Goal: Task Accomplishment & Management: Manage account settings

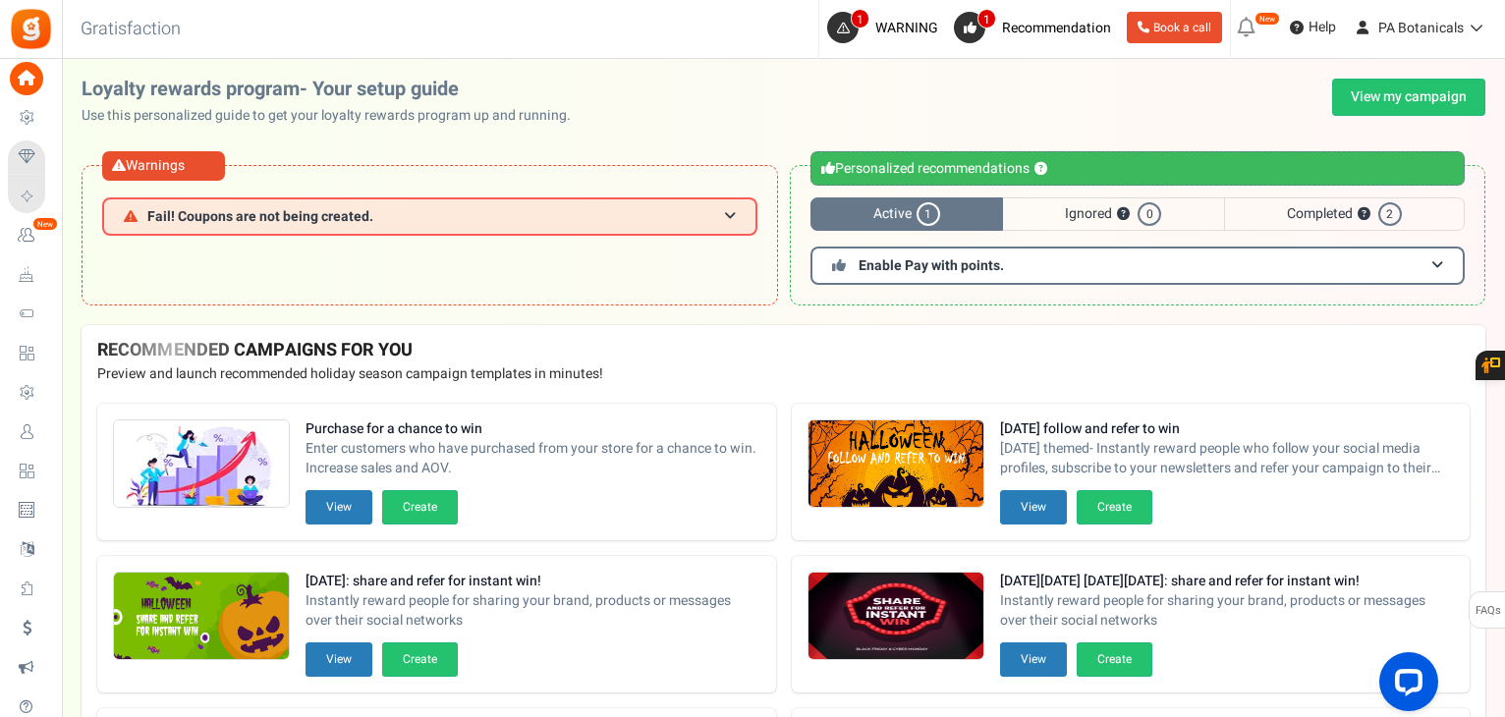
scroll to position [36, 0]
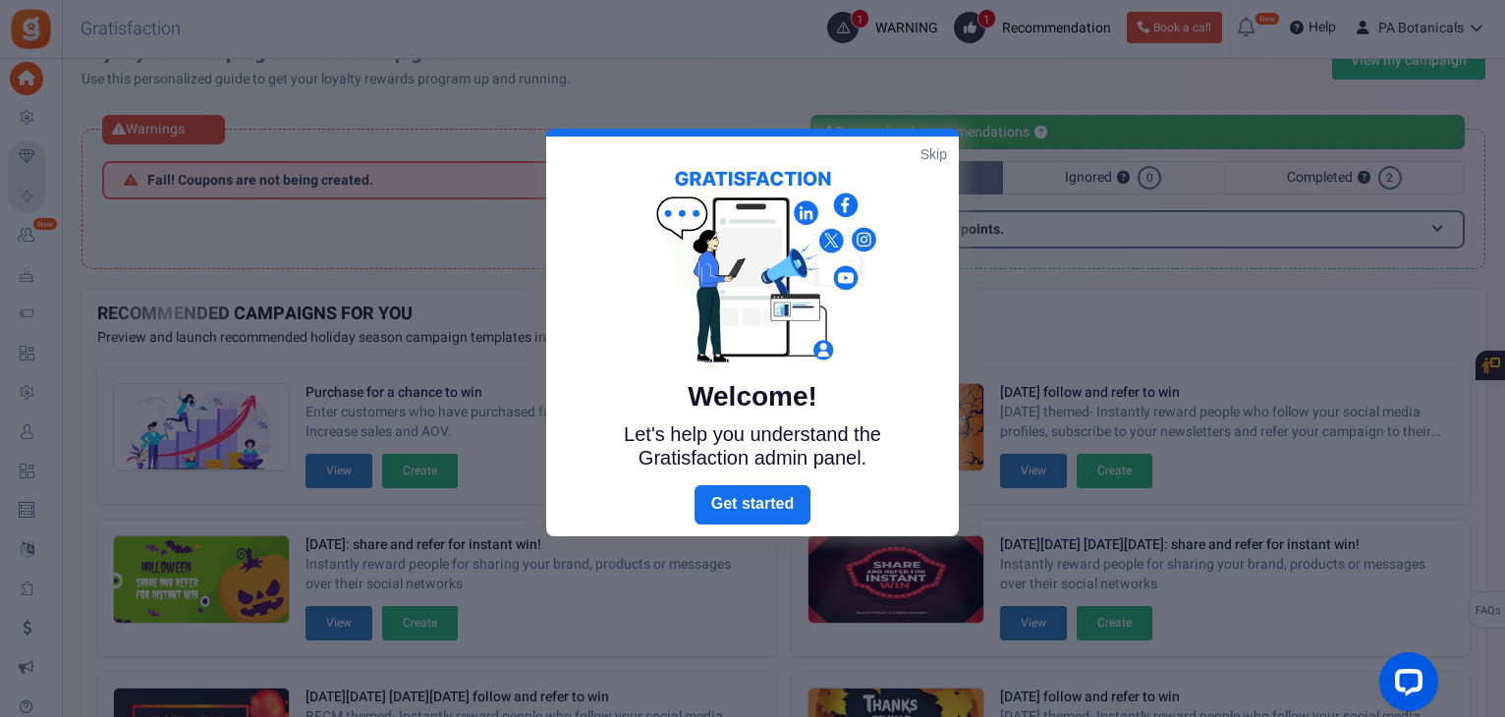
click at [939, 154] on link "Skip" at bounding box center [933, 154] width 27 height 20
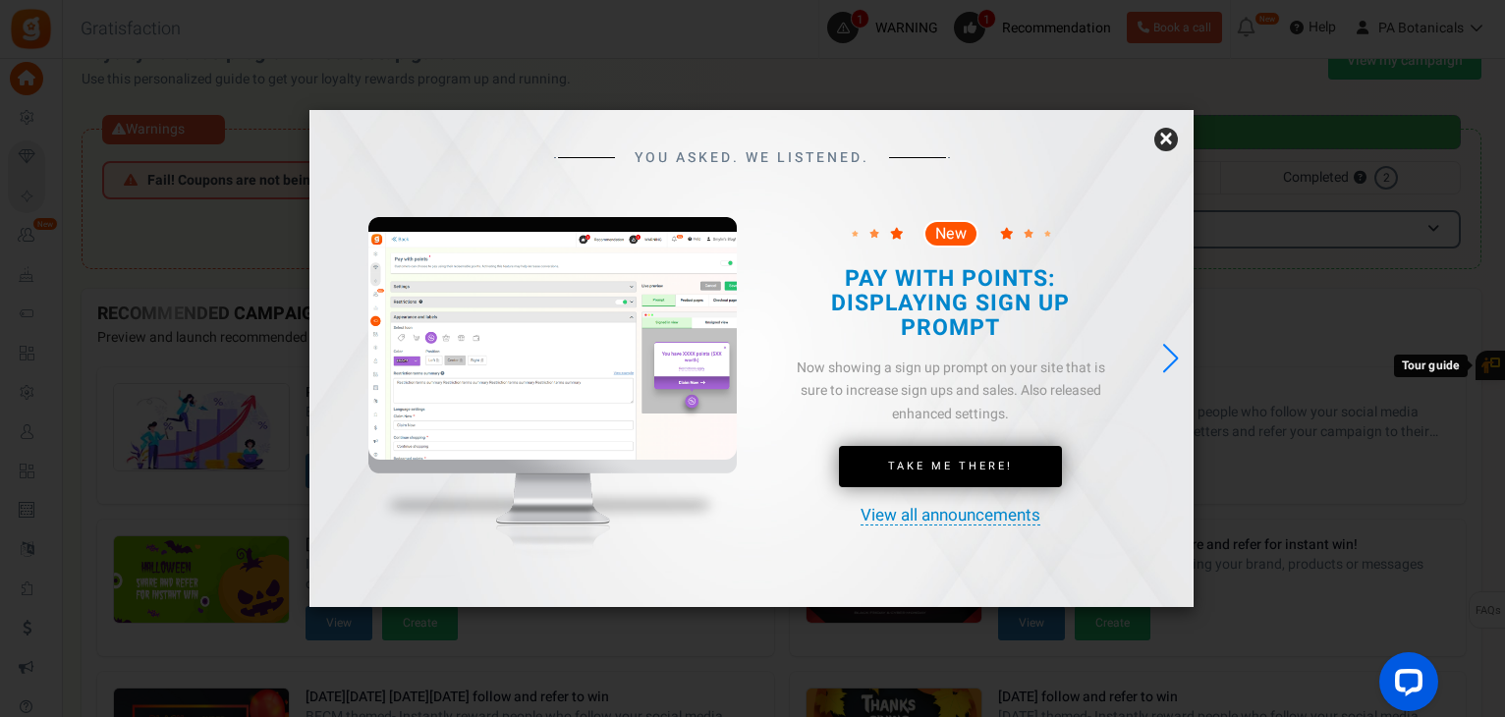
click at [1156, 141] on link "×" at bounding box center [1166, 140] width 24 height 24
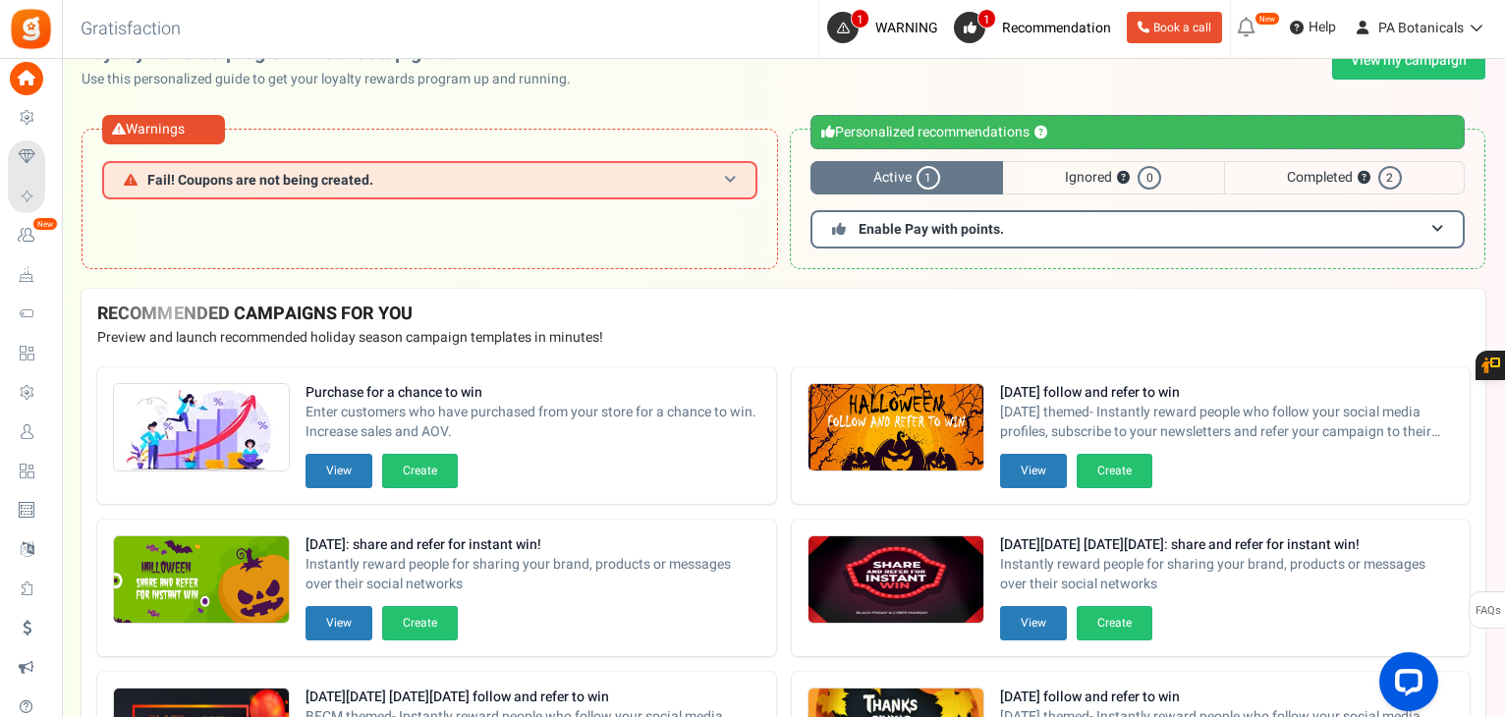
click at [732, 182] on span at bounding box center [730, 180] width 12 height 15
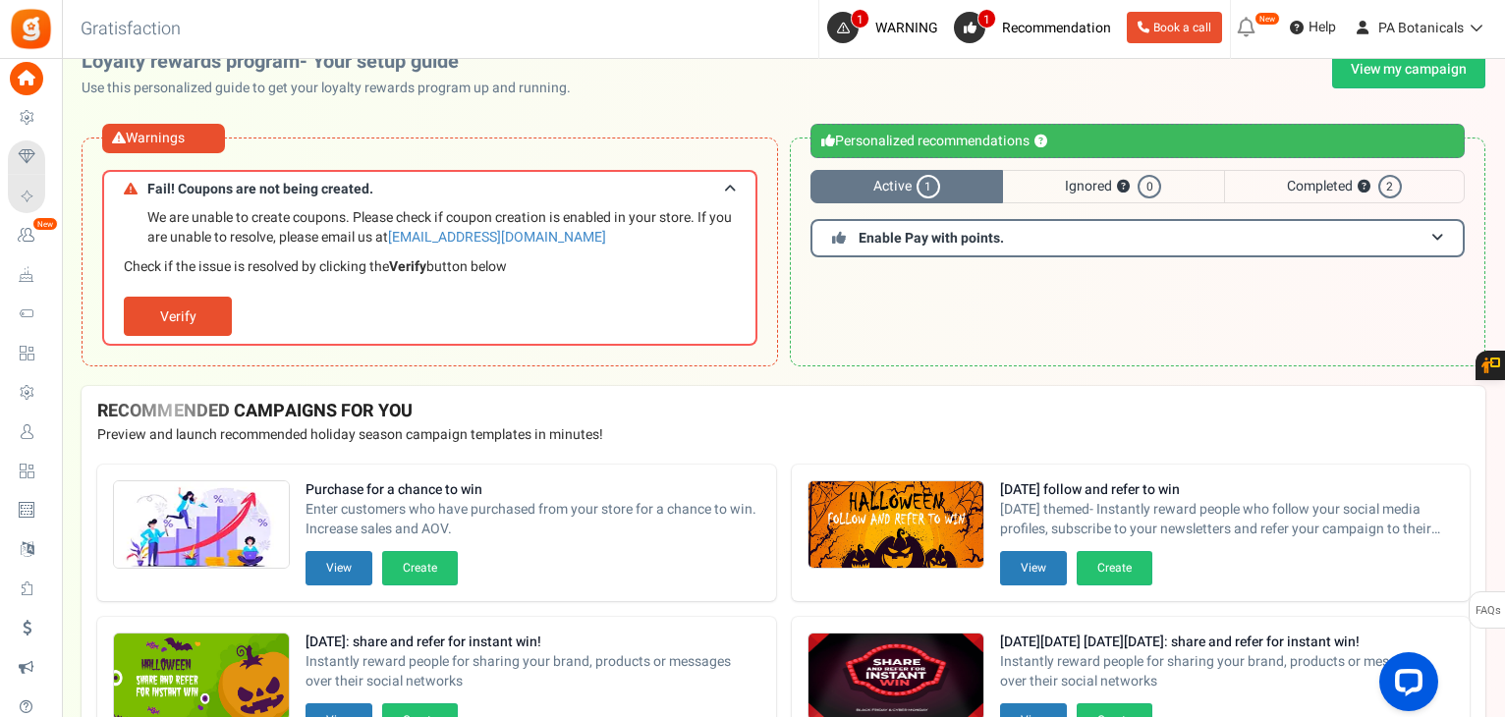
scroll to position [0, 0]
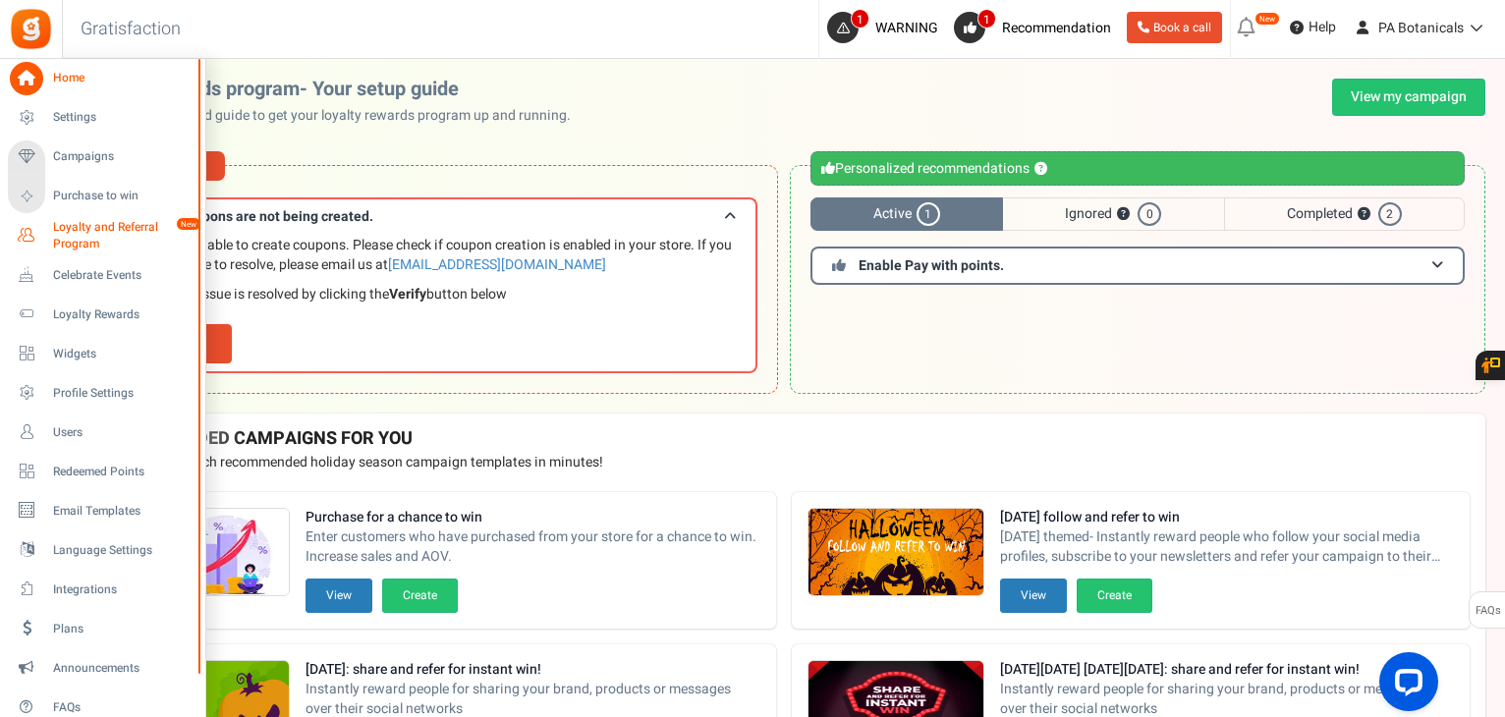
click at [81, 226] on span "Loyalty and Referral Program" at bounding box center [124, 235] width 143 height 33
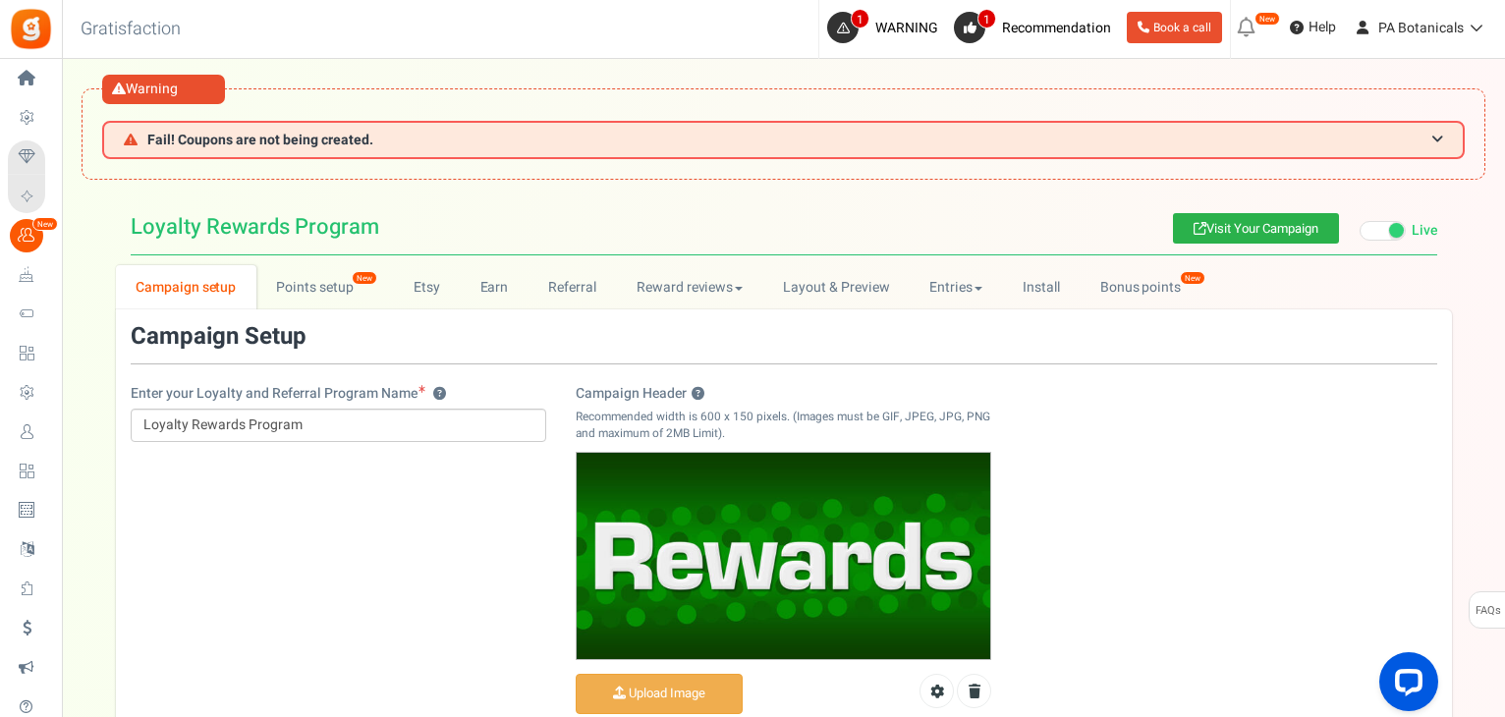
click at [1226, 229] on link "Visit Your Campaign" at bounding box center [1256, 228] width 166 height 30
click at [317, 293] on link "Points setup New" at bounding box center [324, 287] width 137 height 44
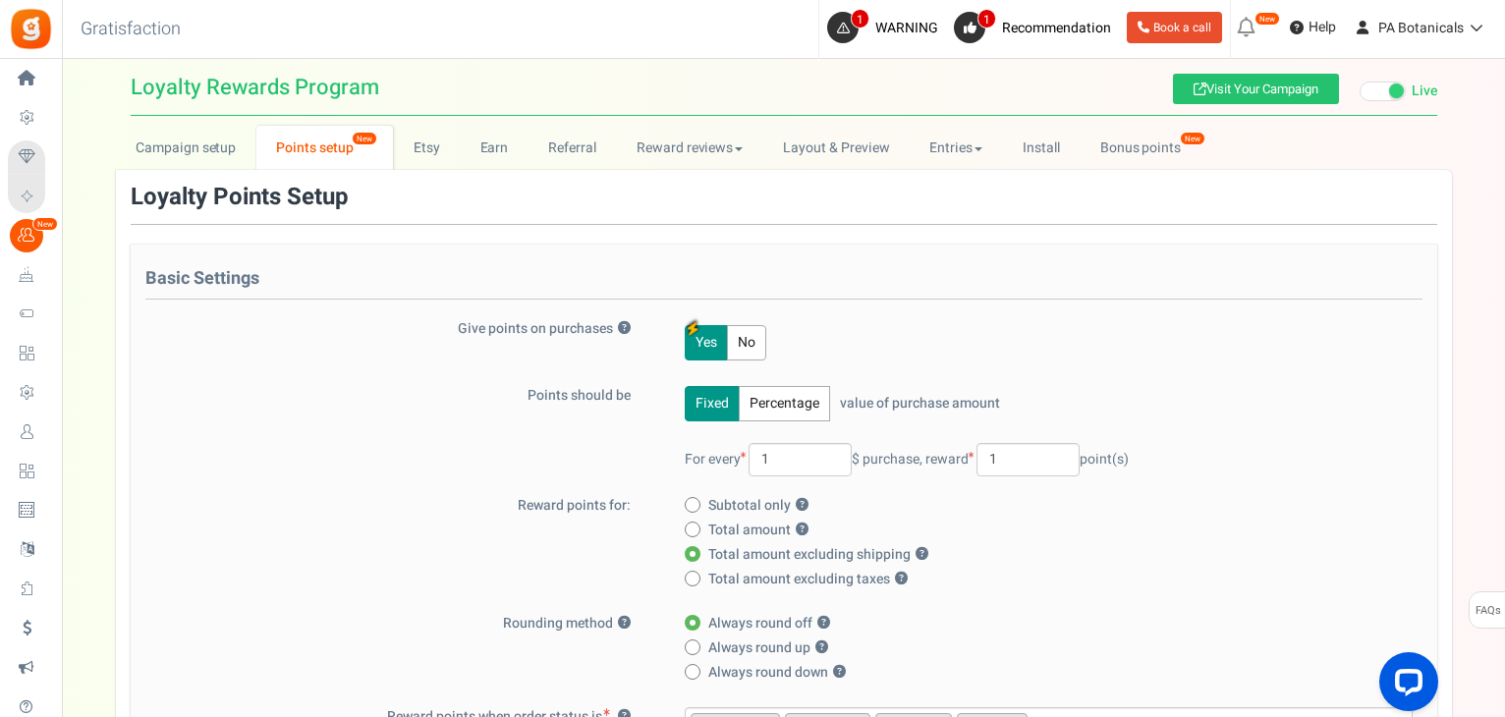
scroll to position [152, 0]
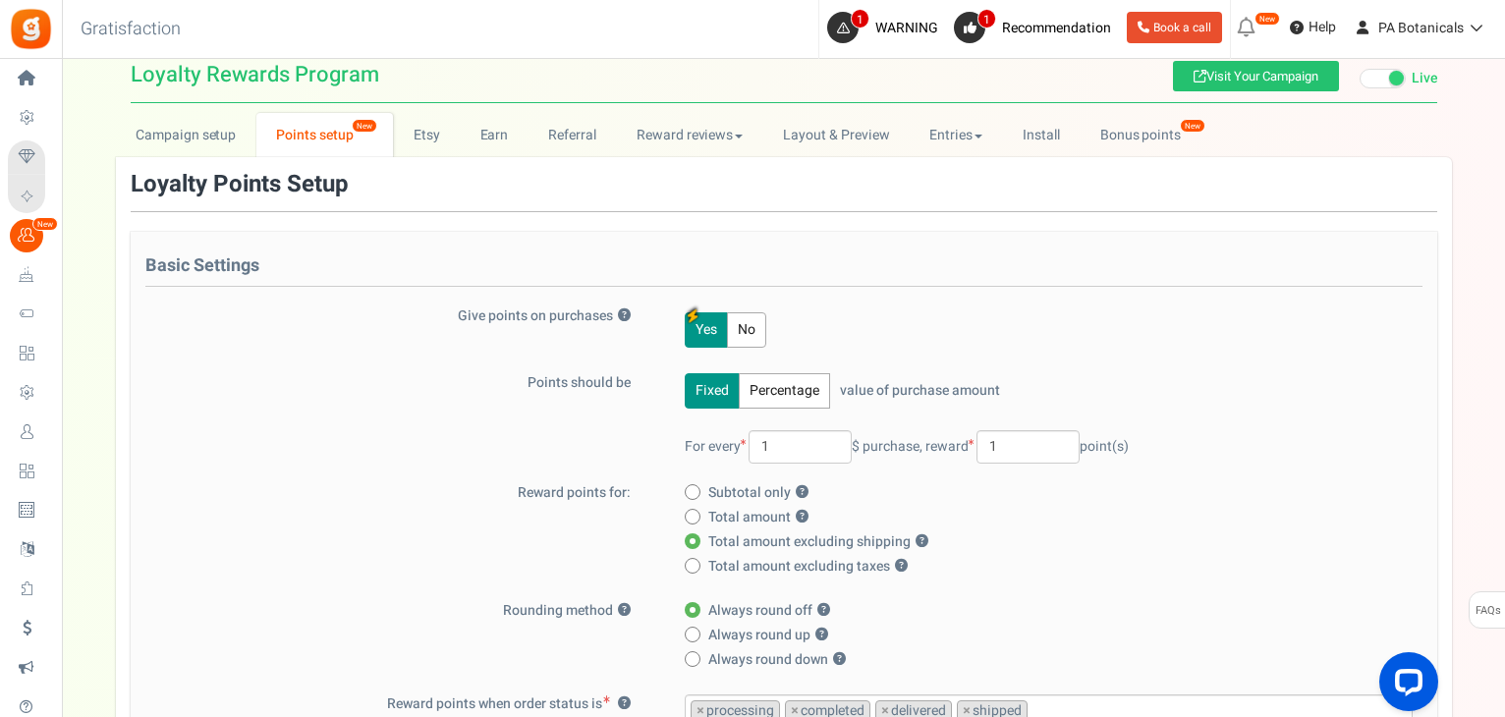
click at [696, 567] on span at bounding box center [693, 566] width 16 height 16
click at [696, 567] on input "Total amount excluding taxes ?" at bounding box center [691, 567] width 13 height 13
radio input "true"
click at [691, 540] on icon at bounding box center [692, 540] width 5 height 5
click at [691, 540] on input "Total amount excluding shipping ?" at bounding box center [691, 542] width 13 height 13
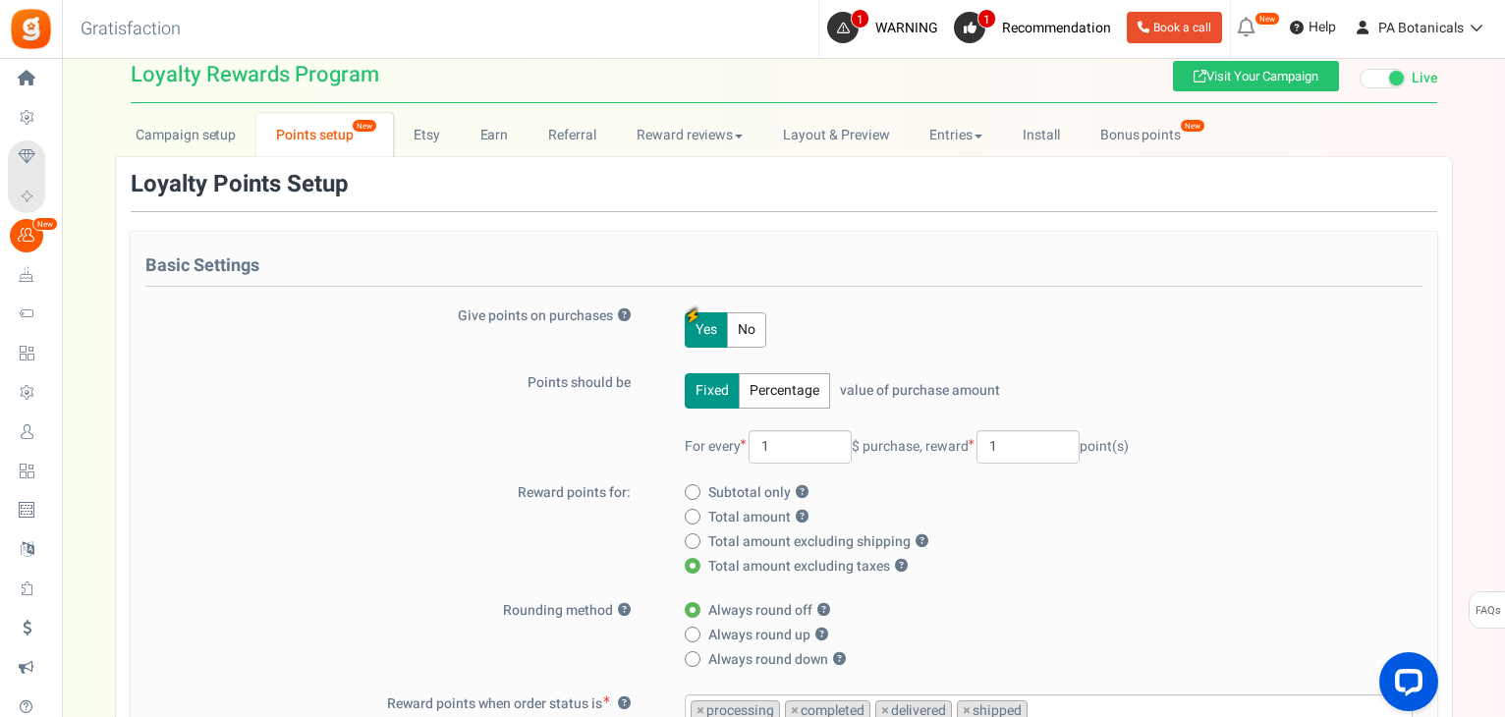
radio input "true"
radio input "false"
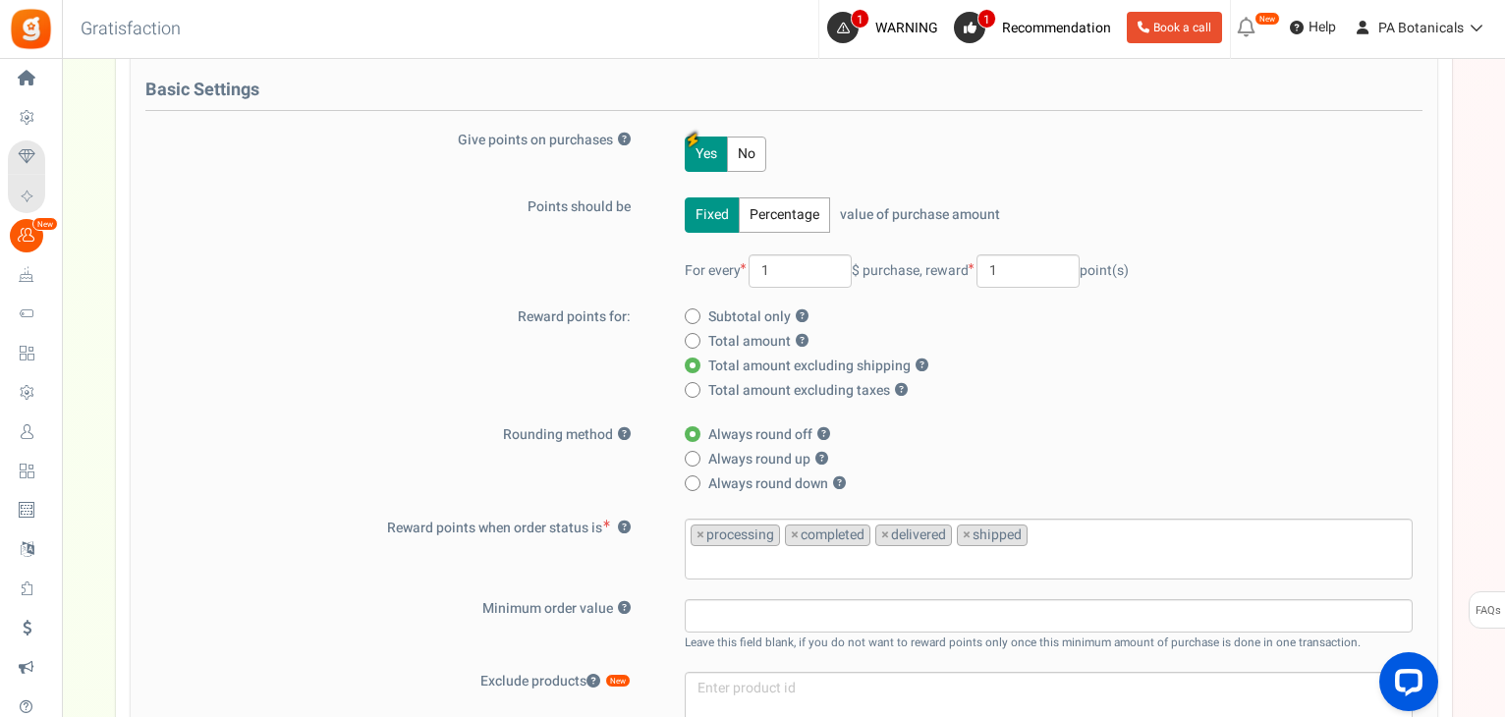
scroll to position [329, 0]
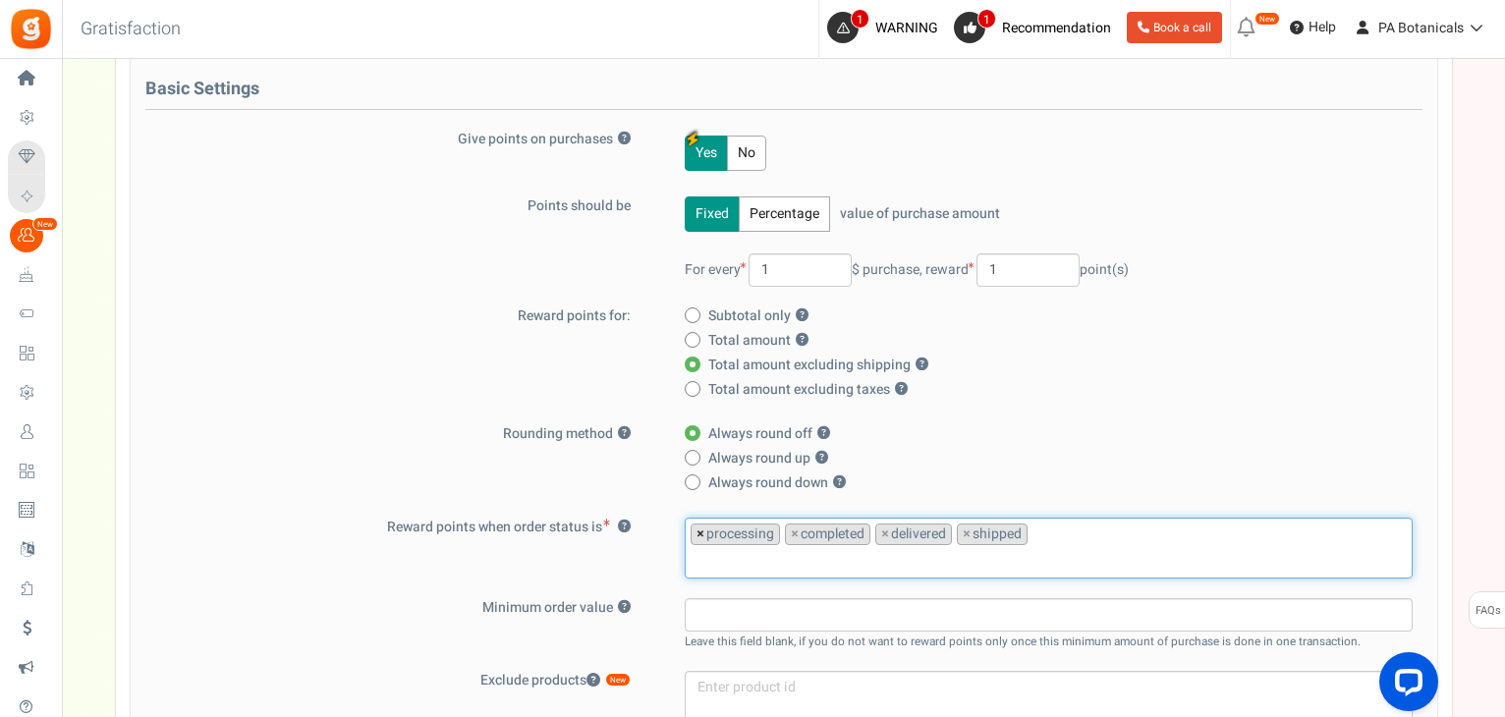
click at [696, 531] on span "×" at bounding box center [700, 535] width 8 height 20
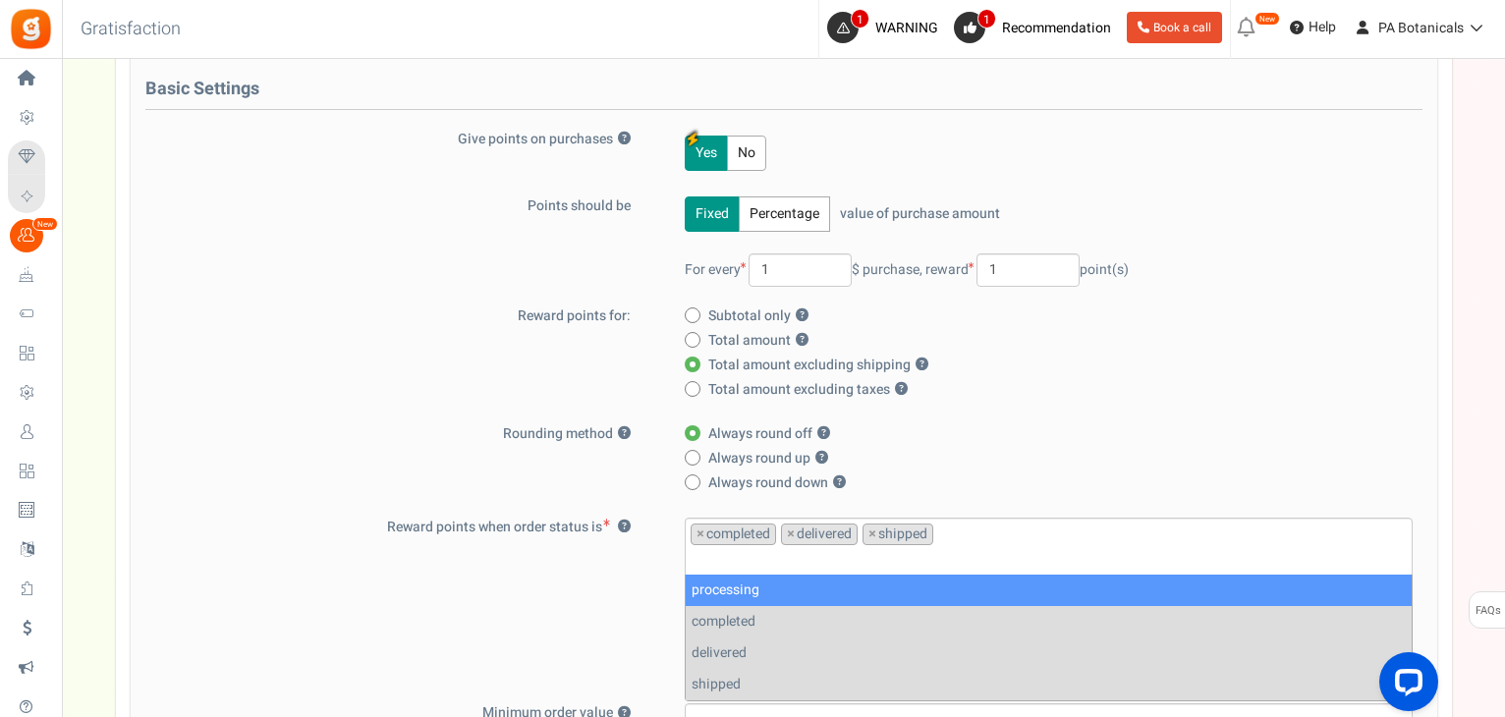
select select "processing"
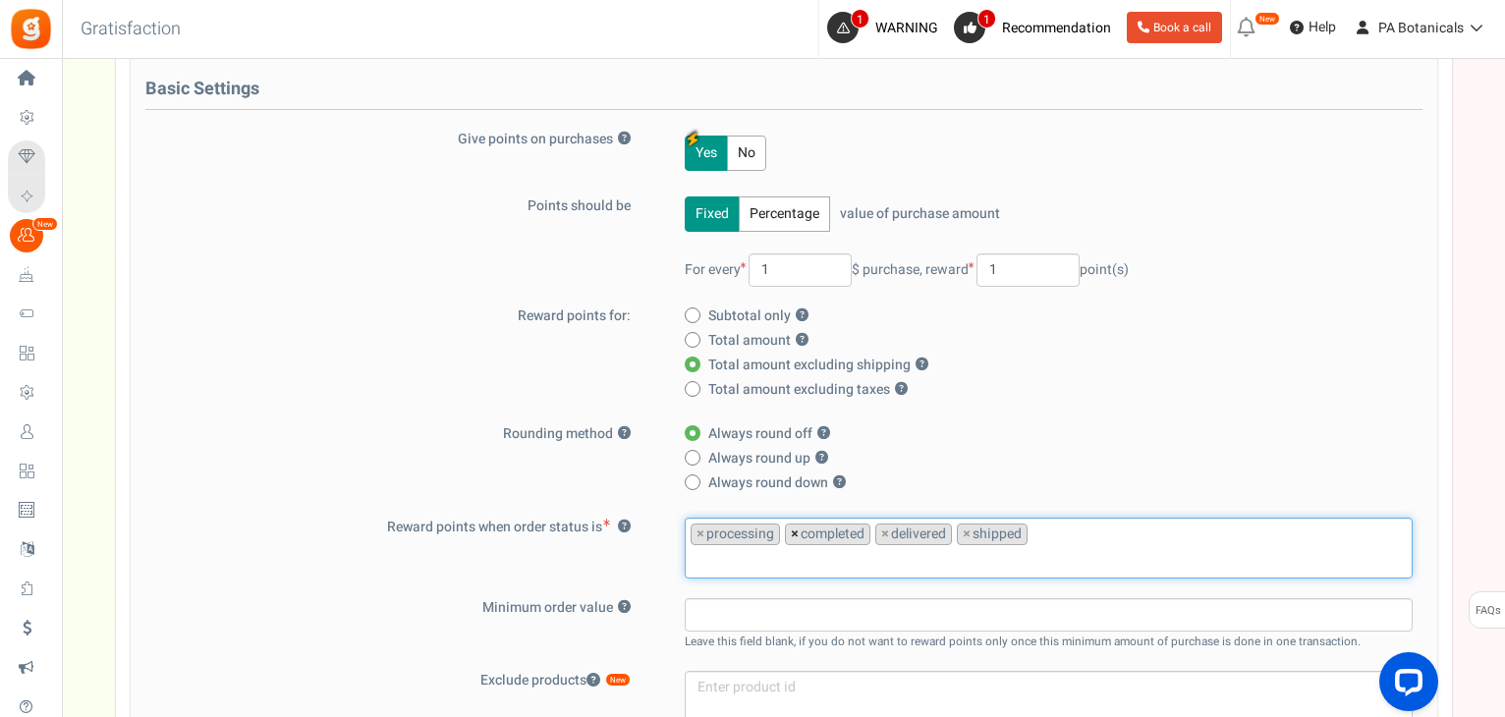
click at [791, 531] on span "×" at bounding box center [795, 535] width 8 height 20
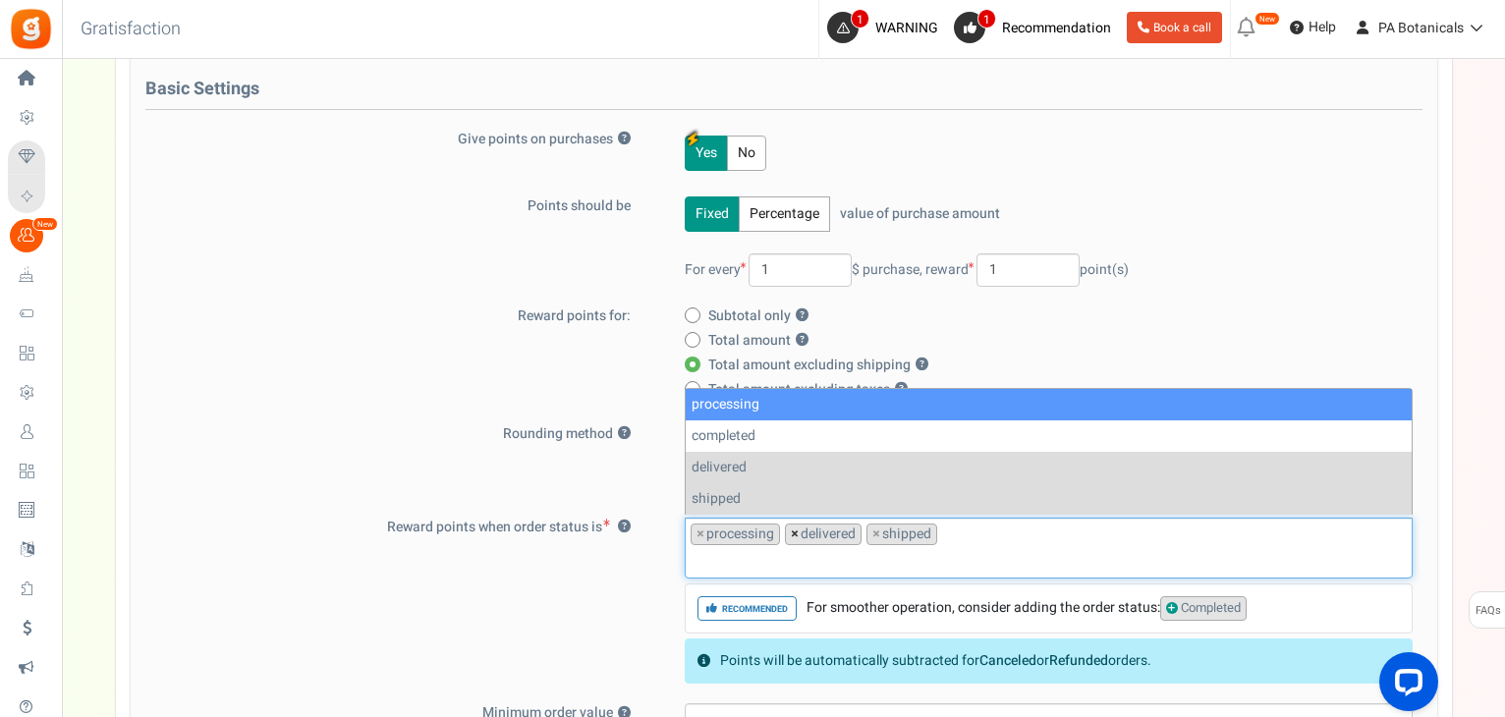
click at [791, 531] on span "×" at bounding box center [795, 535] width 8 height 20
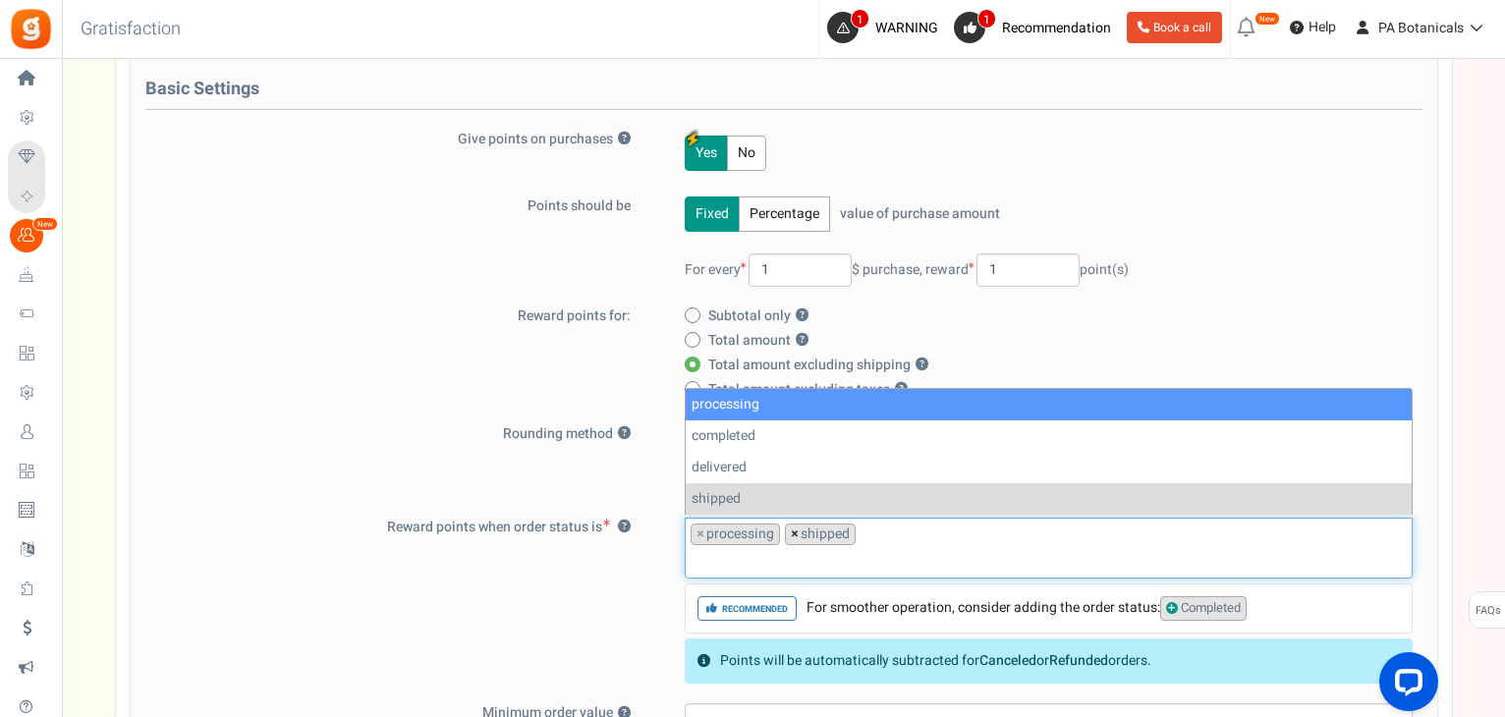
click at [791, 531] on span "×" at bounding box center [795, 535] width 8 height 20
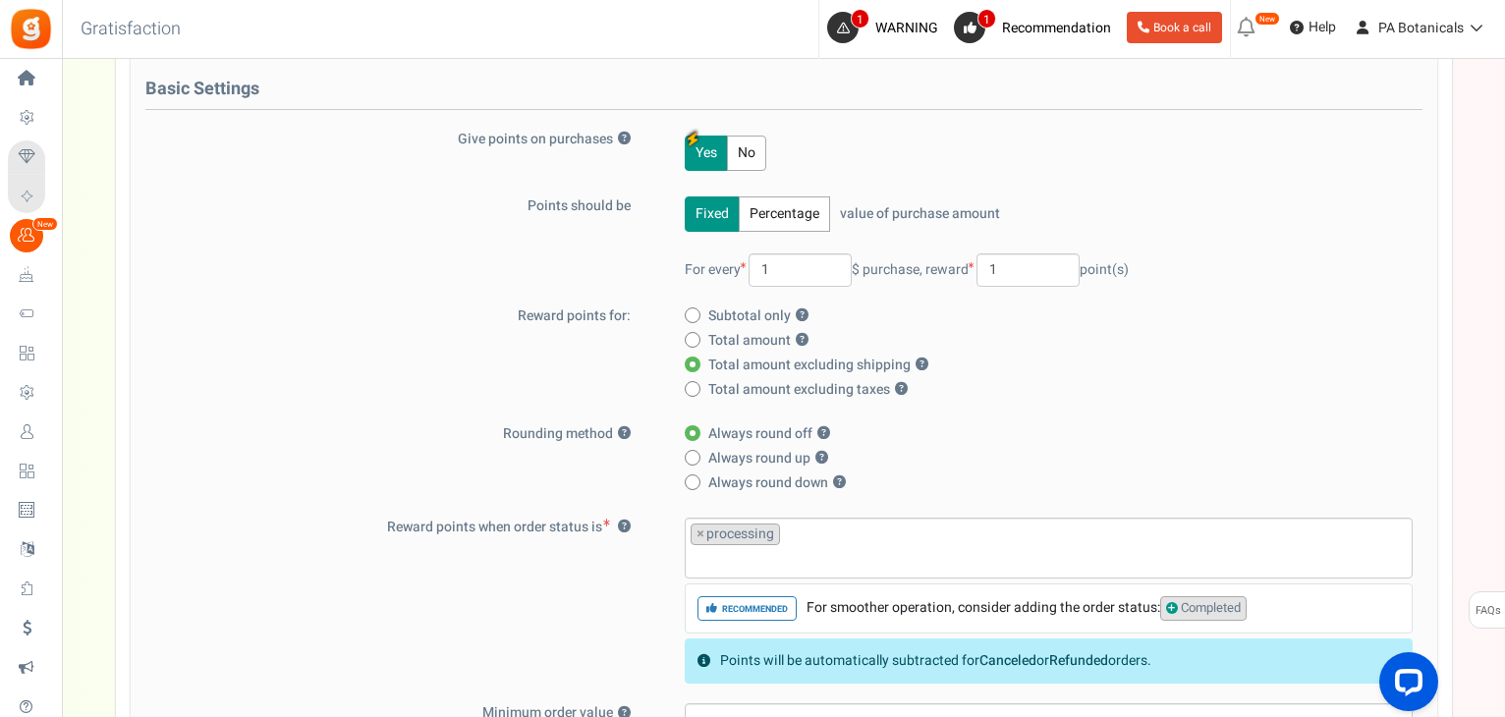
click at [495, 562] on div "Reward points when order status is ? processing completed delivered shipped × p…" at bounding box center [783, 601] width 1277 height 167
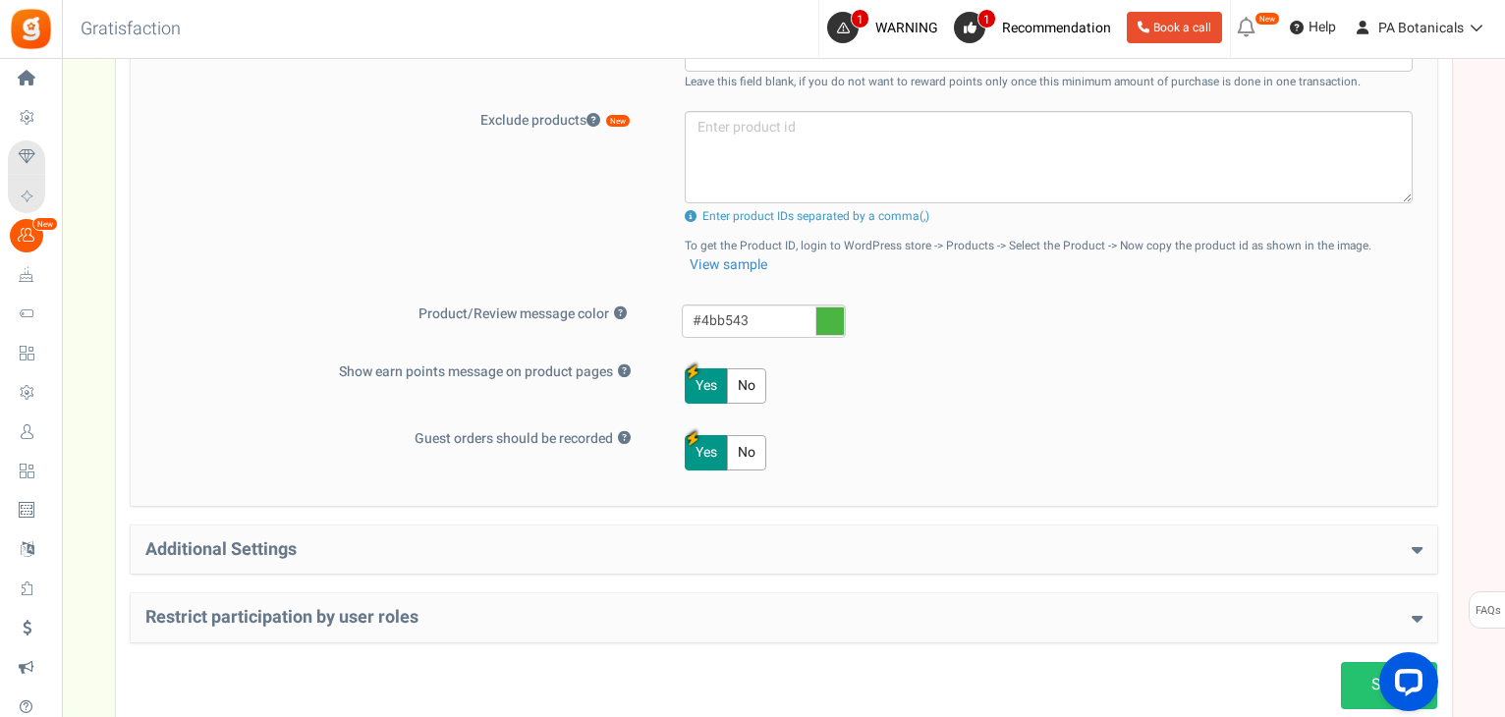
scroll to position [1052, 0]
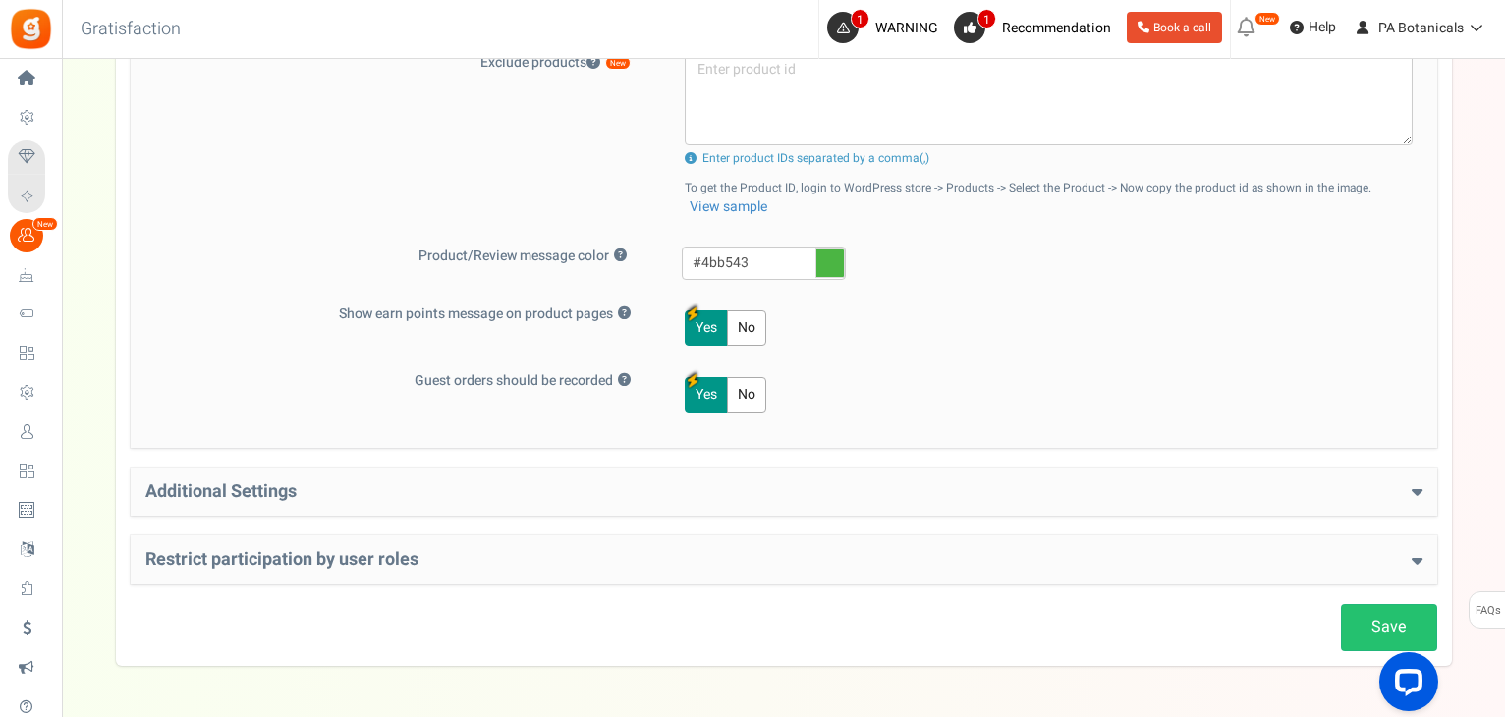
click at [550, 503] on div "Additional Settings Welcome Bonus ? Yes No Enter Welcome Points 100 Welcome Not…" at bounding box center [784, 492] width 1306 height 49
click at [1407, 483] on h4 "Additional Settings" at bounding box center [783, 492] width 1277 height 20
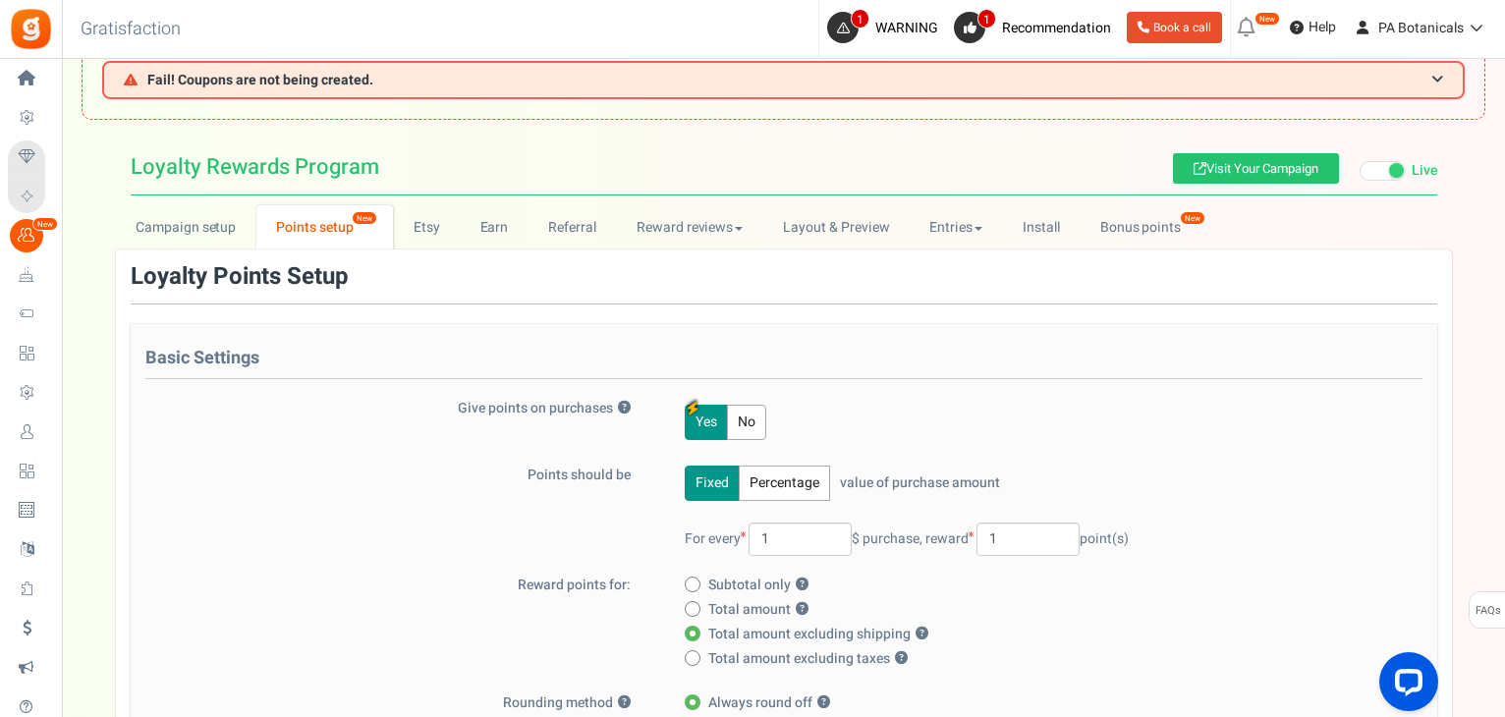
scroll to position [0, 0]
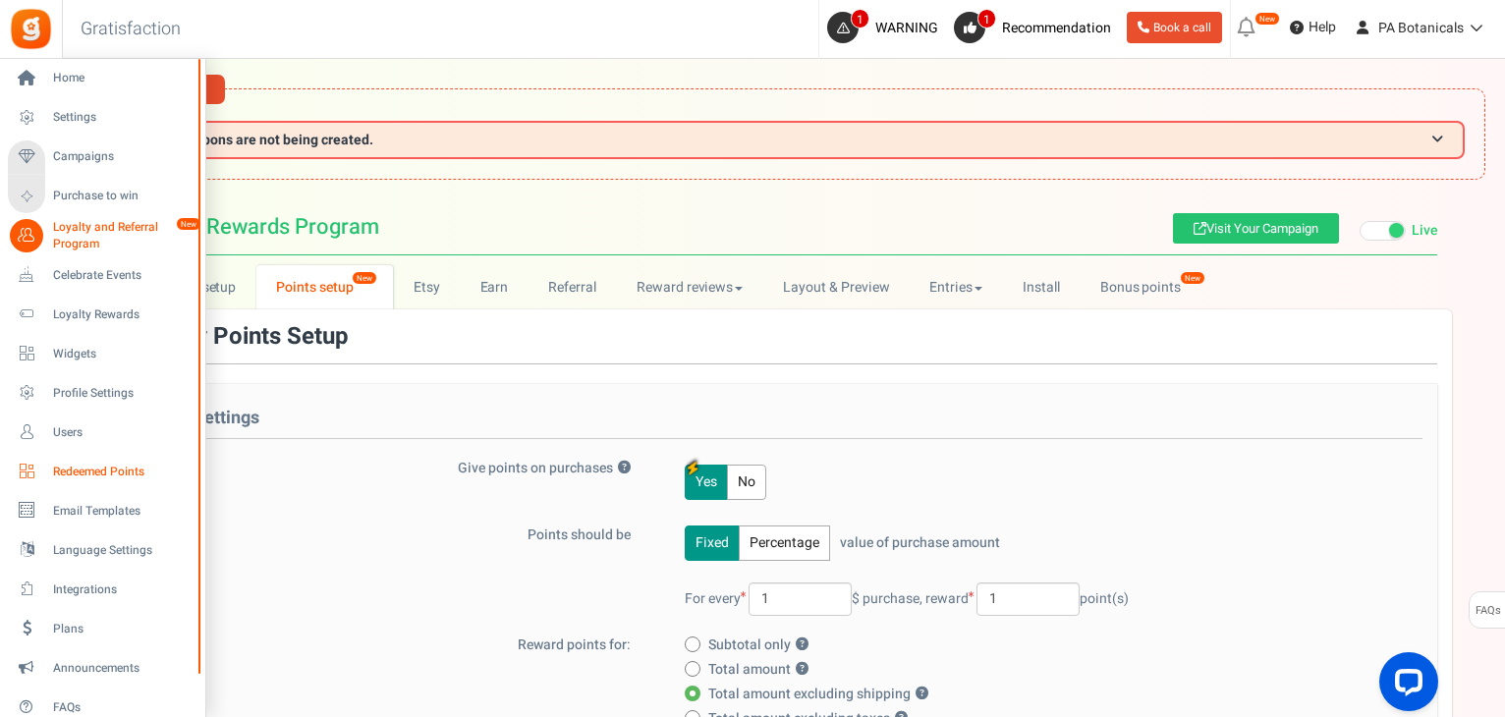
click at [124, 471] on span "Redeemed Points" at bounding box center [122, 472] width 138 height 17
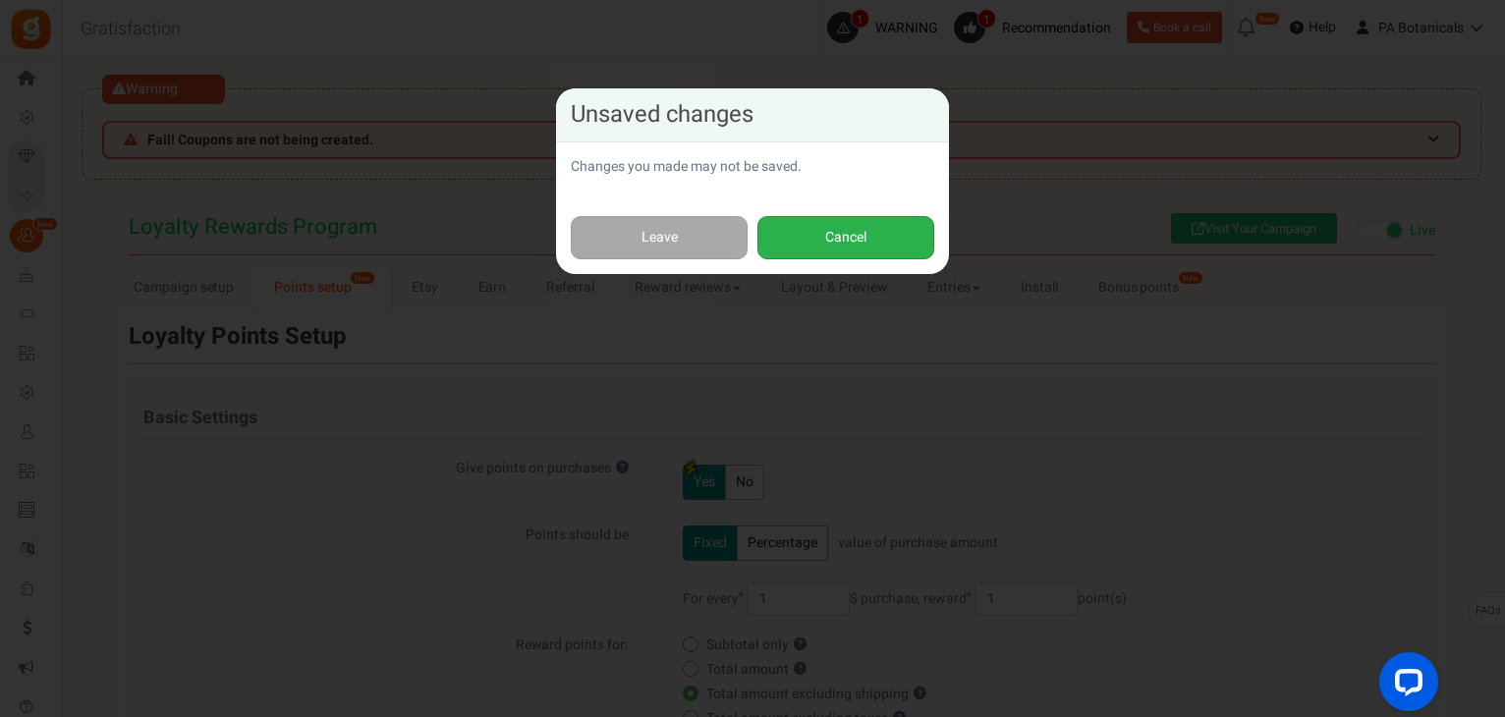
click at [825, 241] on button "Cancel" at bounding box center [845, 238] width 177 height 44
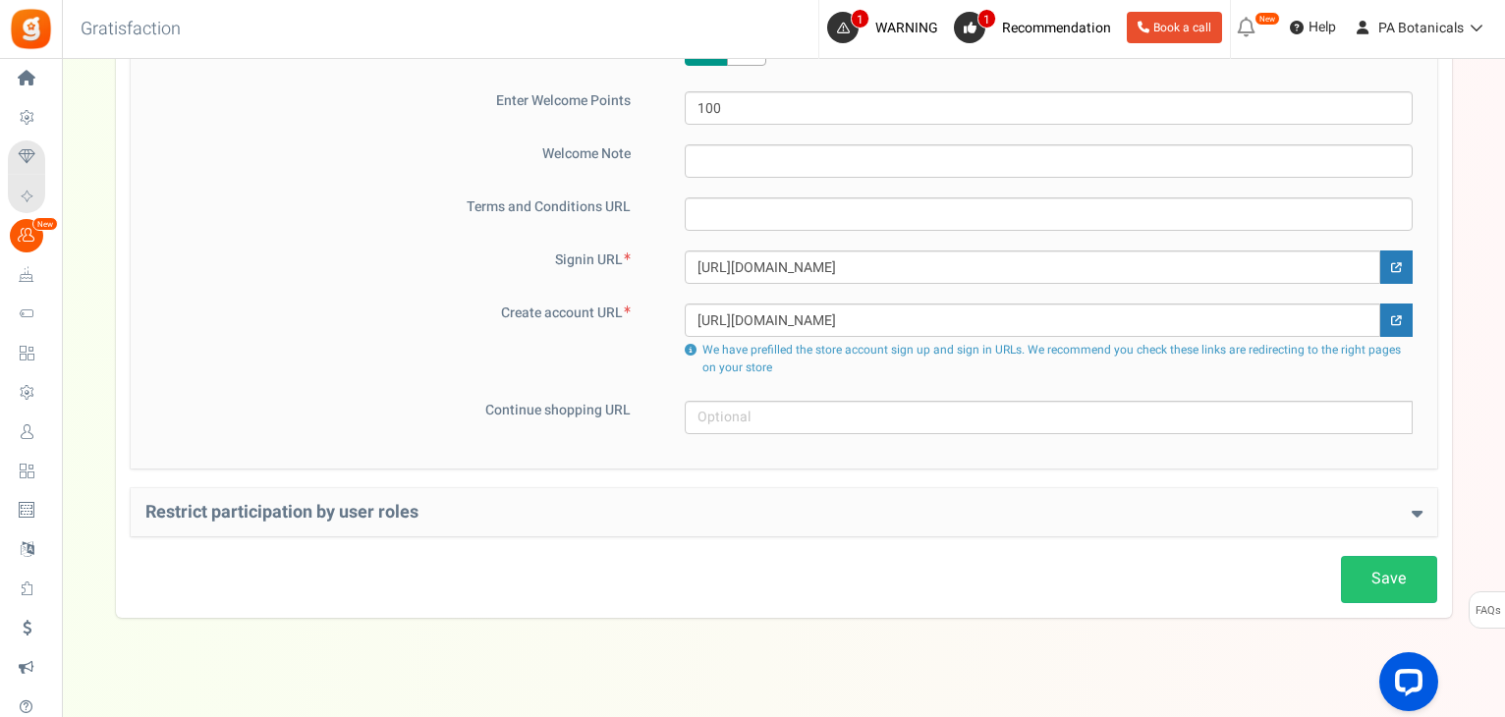
scroll to position [1567, 0]
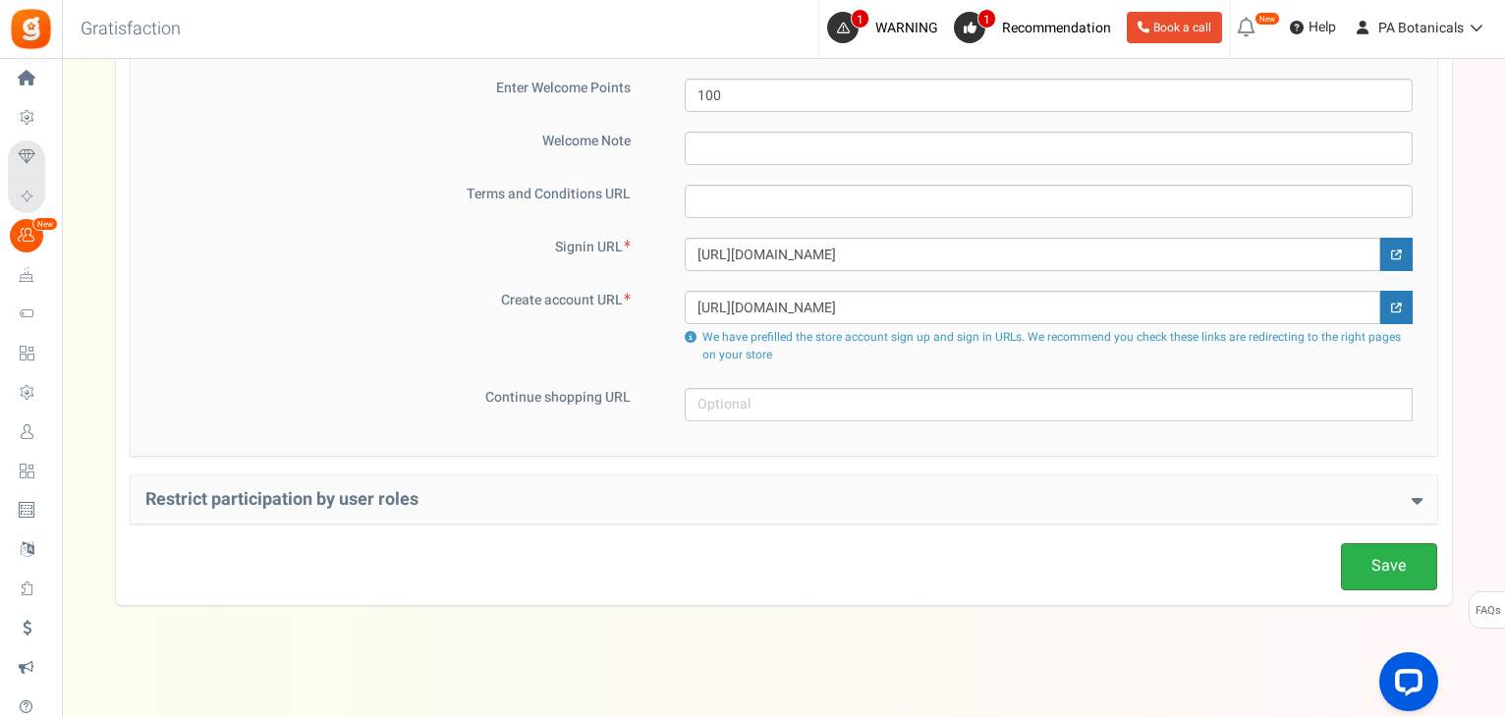
click at [1379, 572] on link "Save" at bounding box center [1389, 566] width 96 height 46
click at [1394, 552] on link "Save" at bounding box center [1389, 566] width 96 height 46
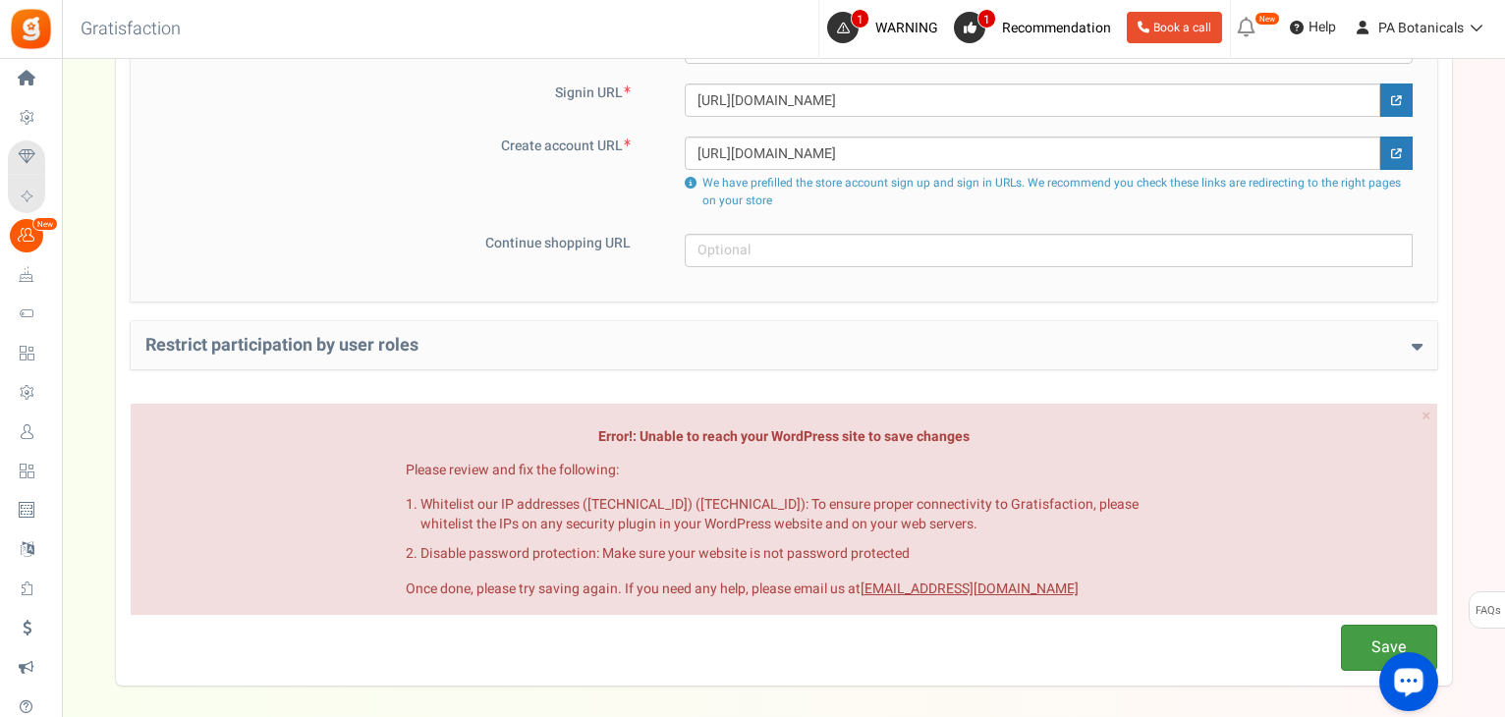
scroll to position [1727, 0]
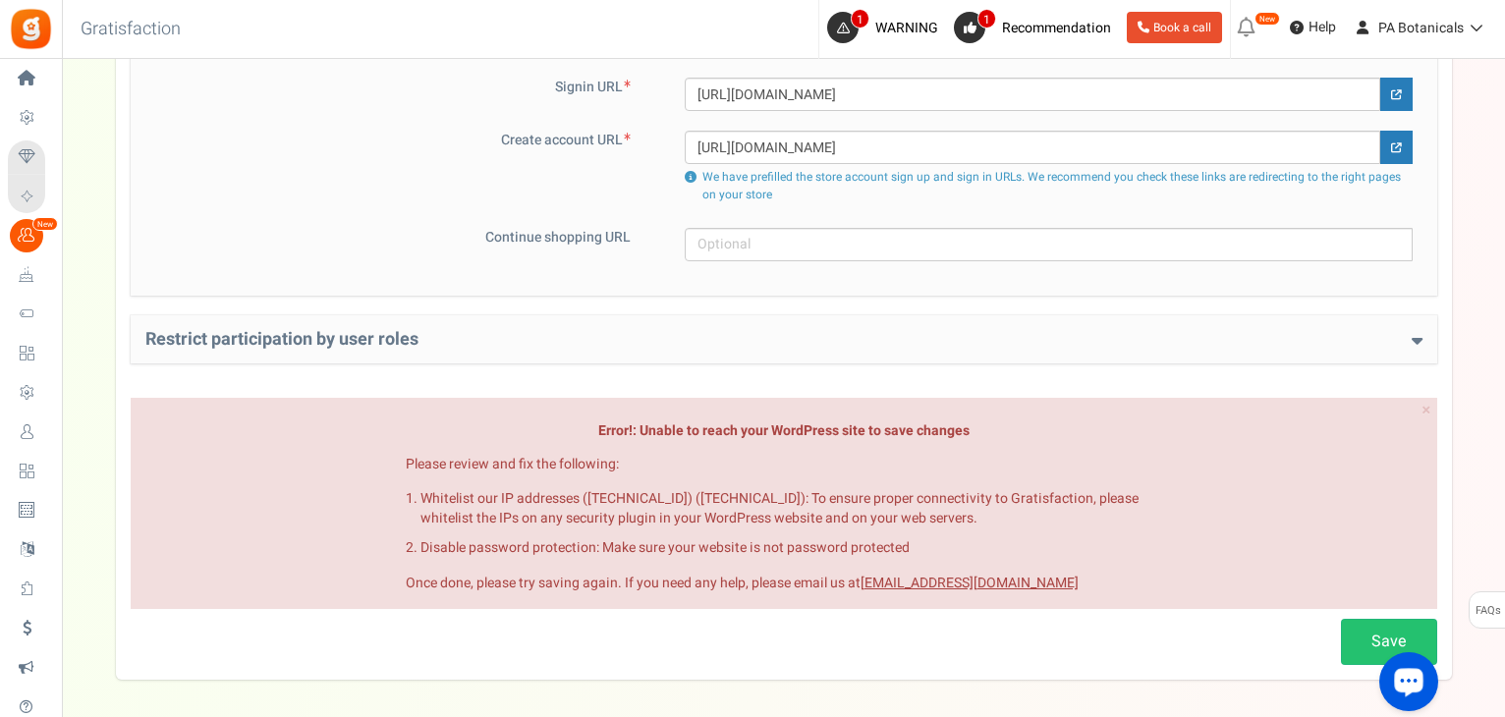
click at [1090, 546] on li "Disable password protection: Make sure your website is not password protected" at bounding box center [803, 548] width 766 height 20
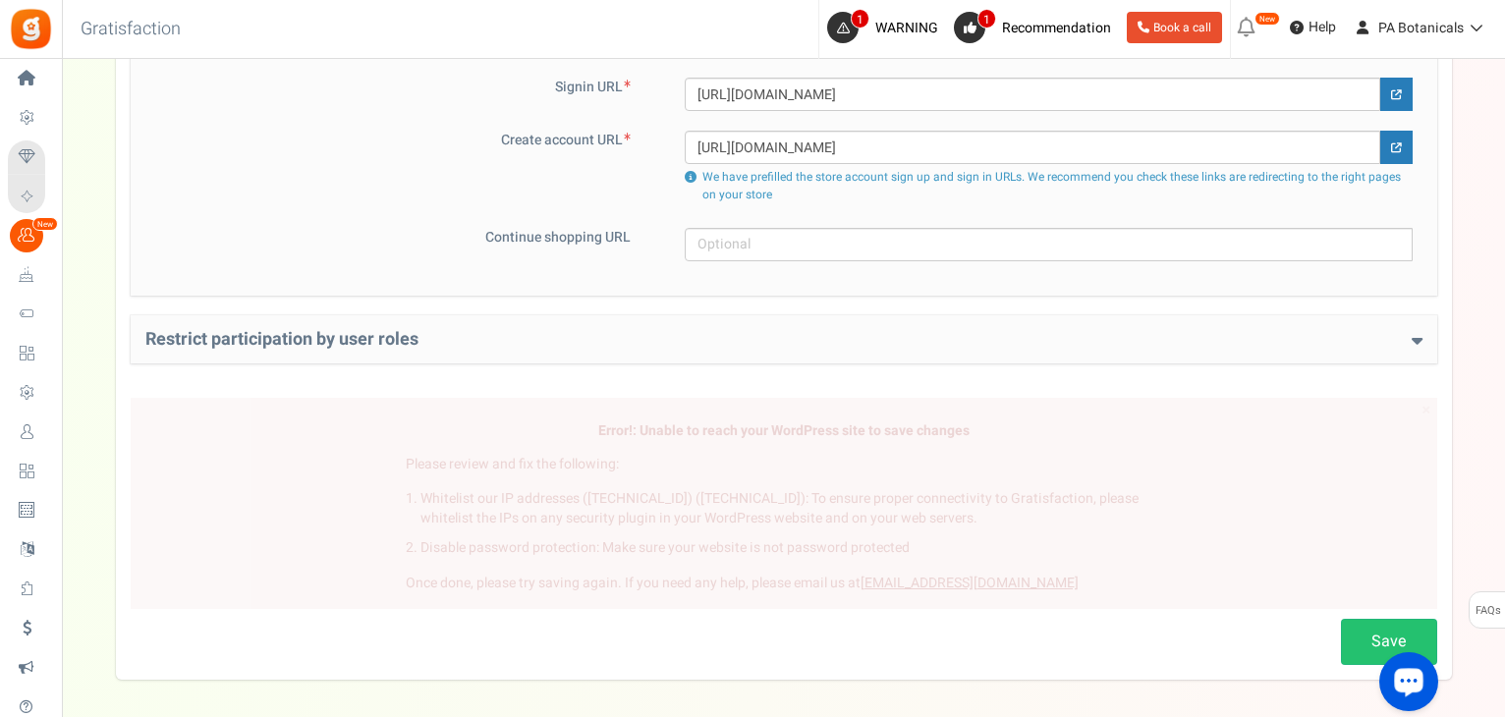
scroll to position [1567, 0]
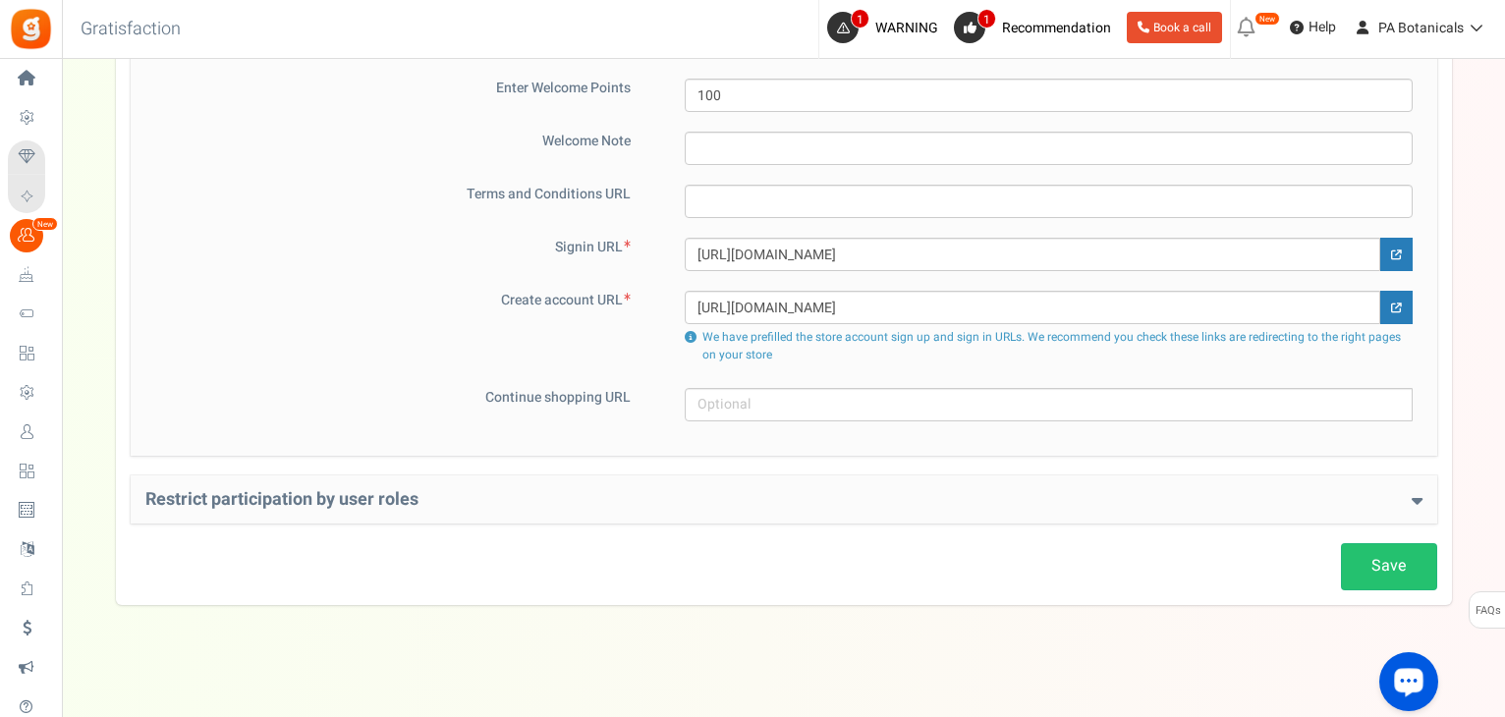
click at [1422, 494] on div "Restrict participation by user roles Restrict user roles from participating in …" at bounding box center [784, 499] width 1306 height 49
click at [1379, 573] on link "Save" at bounding box center [1389, 566] width 96 height 46
click at [1371, 543] on link "Save" at bounding box center [1389, 566] width 96 height 46
click at [1387, 562] on link "Save" at bounding box center [1389, 566] width 96 height 46
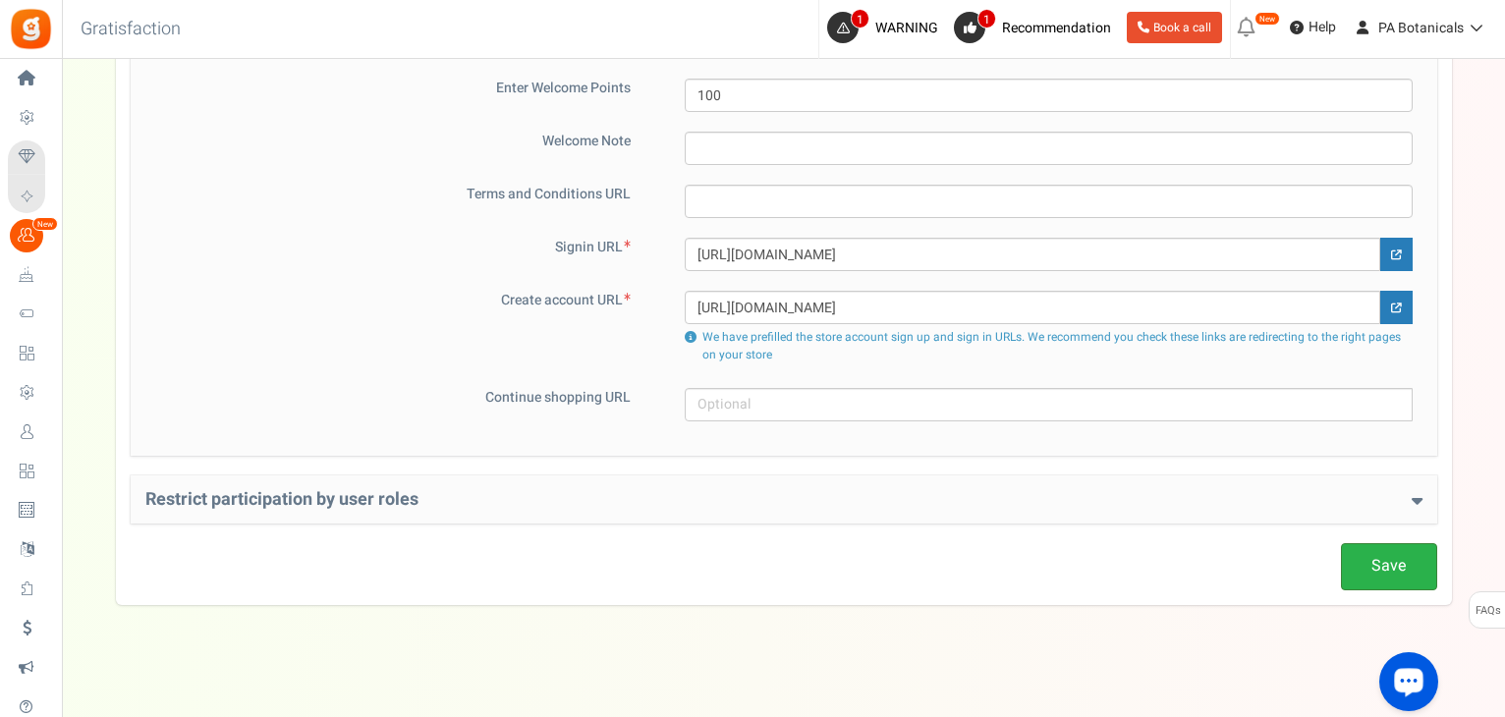
click at [1376, 559] on link "Save" at bounding box center [1389, 566] width 96 height 46
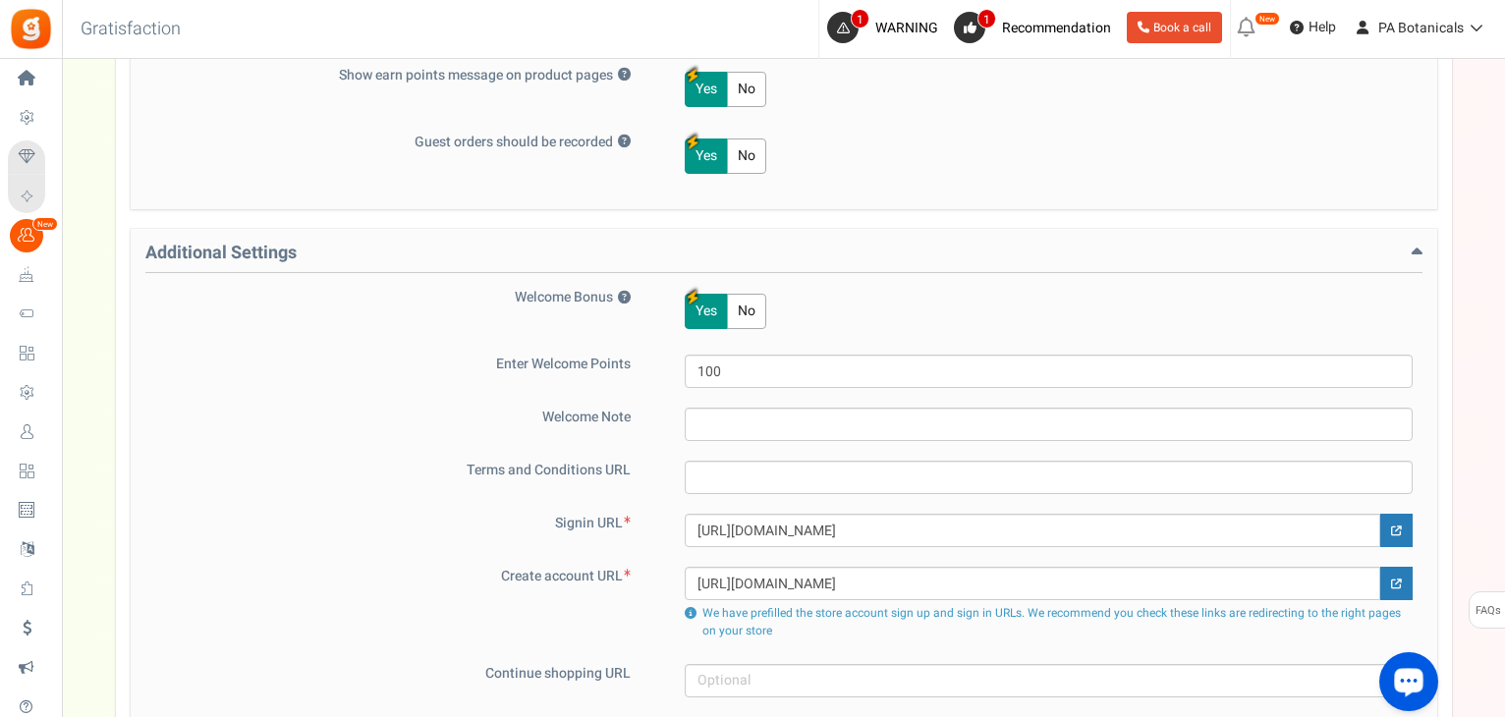
scroll to position [1289, 0]
click at [870, 25] on link "1 WARNING" at bounding box center [886, 27] width 119 height 31
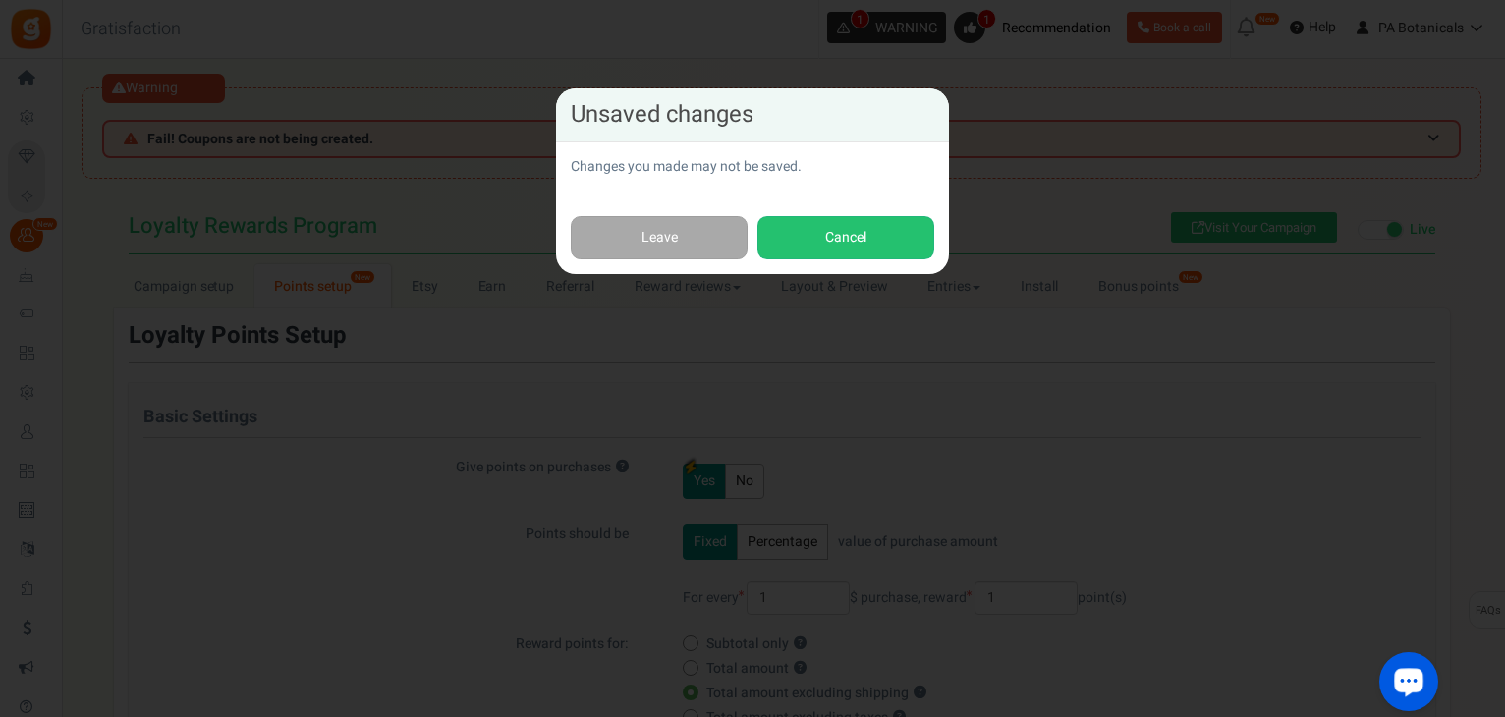
scroll to position [0, 0]
click at [797, 240] on button "Cancel" at bounding box center [845, 238] width 177 height 44
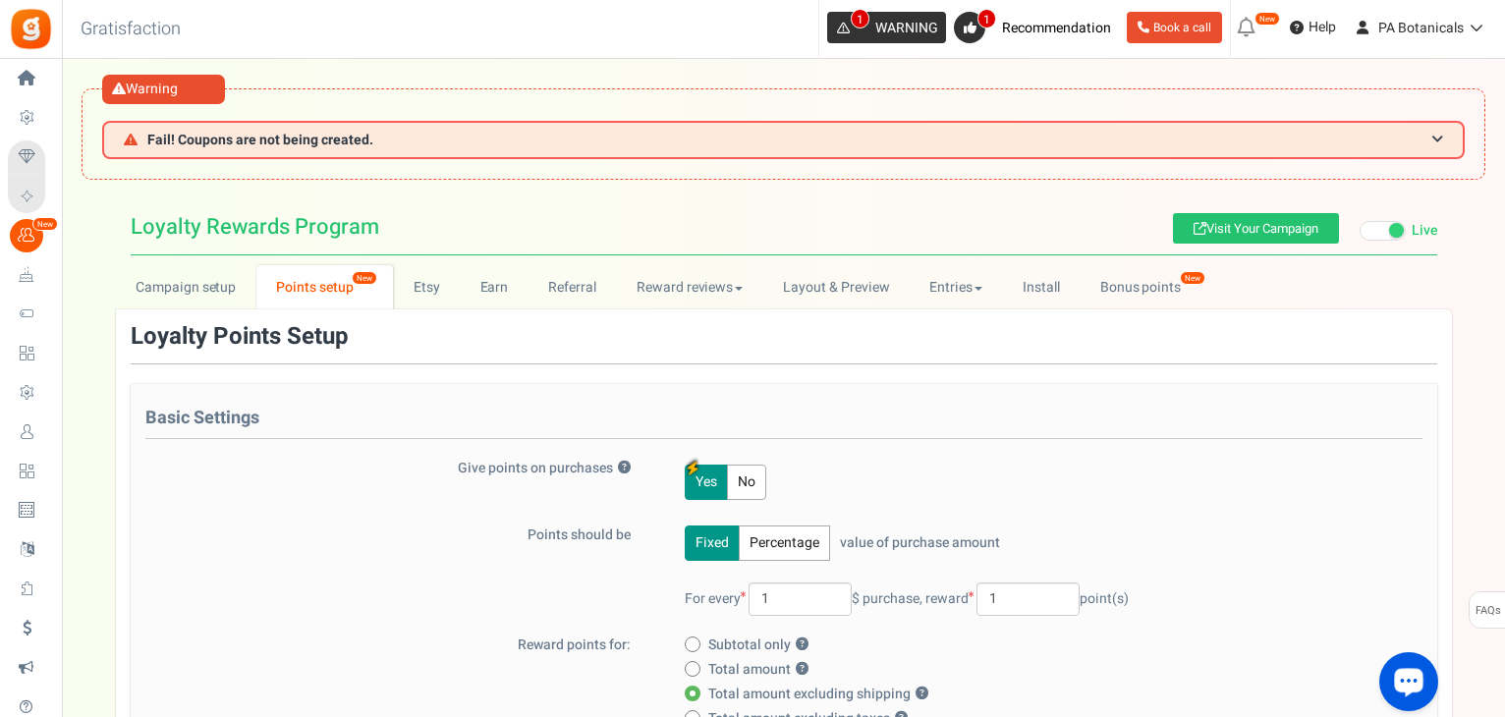
click at [887, 31] on span "WARNING" at bounding box center [906, 28] width 63 height 21
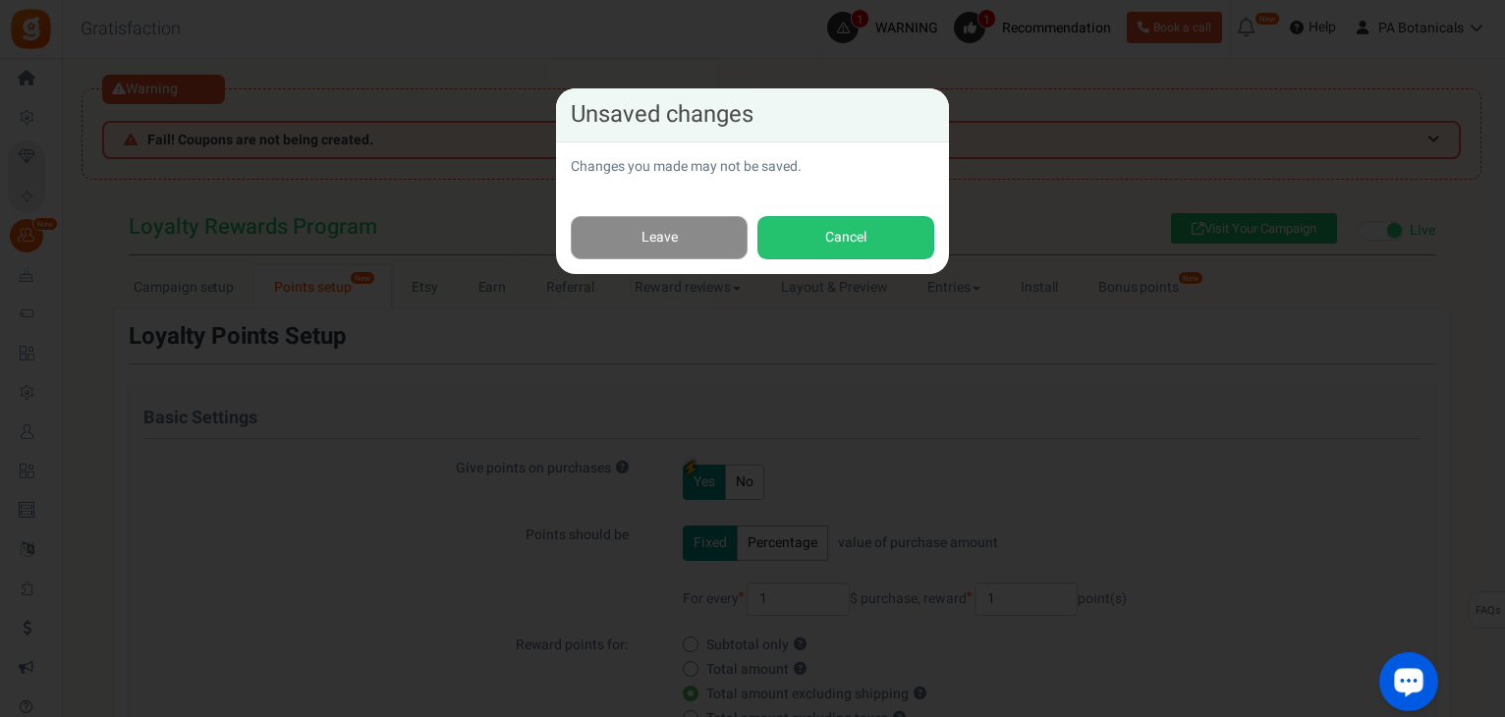
click at [656, 248] on link "Leave" at bounding box center [659, 238] width 177 height 44
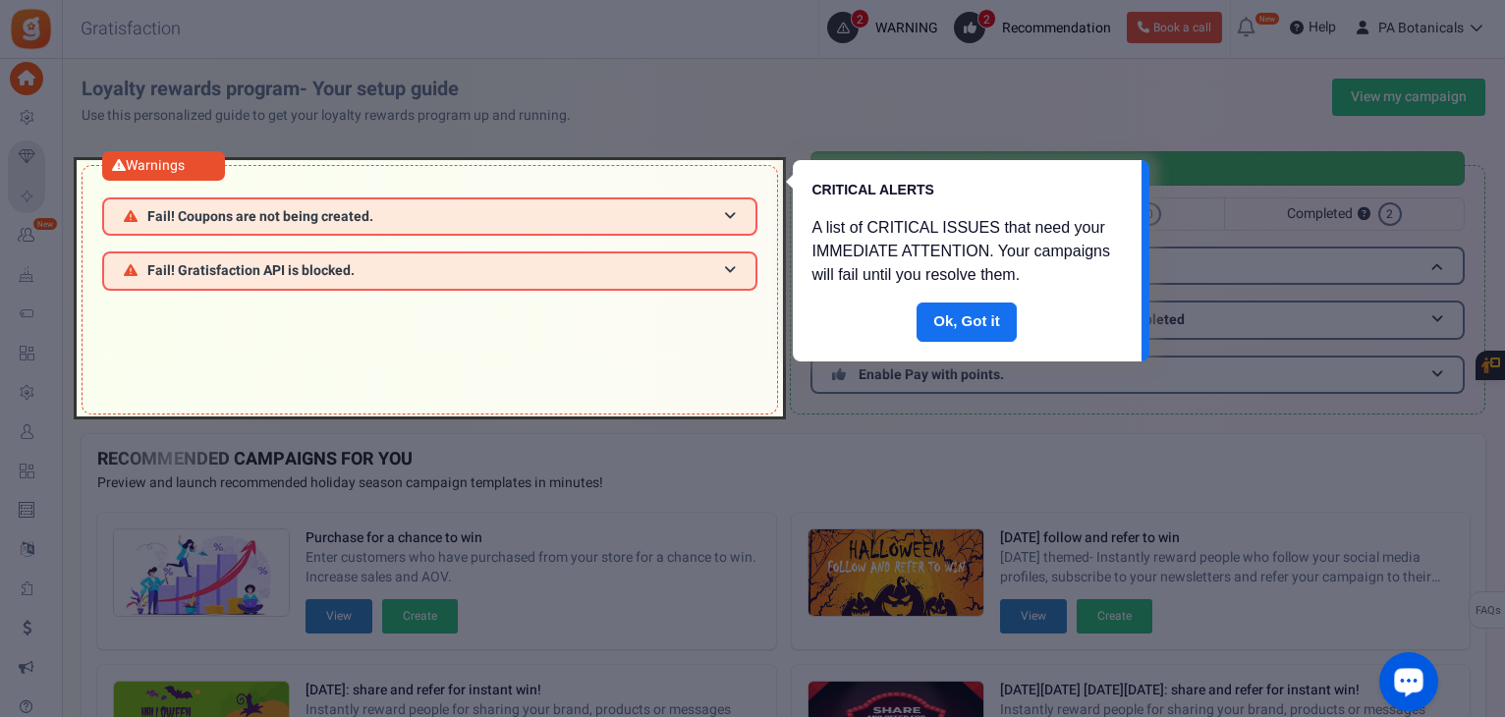
click at [736, 268] on div at bounding box center [430, 288] width 706 height 256
click at [946, 347] on div "Done" at bounding box center [967, 332] width 349 height 59
click at [946, 335] on link "Done" at bounding box center [966, 322] width 100 height 39
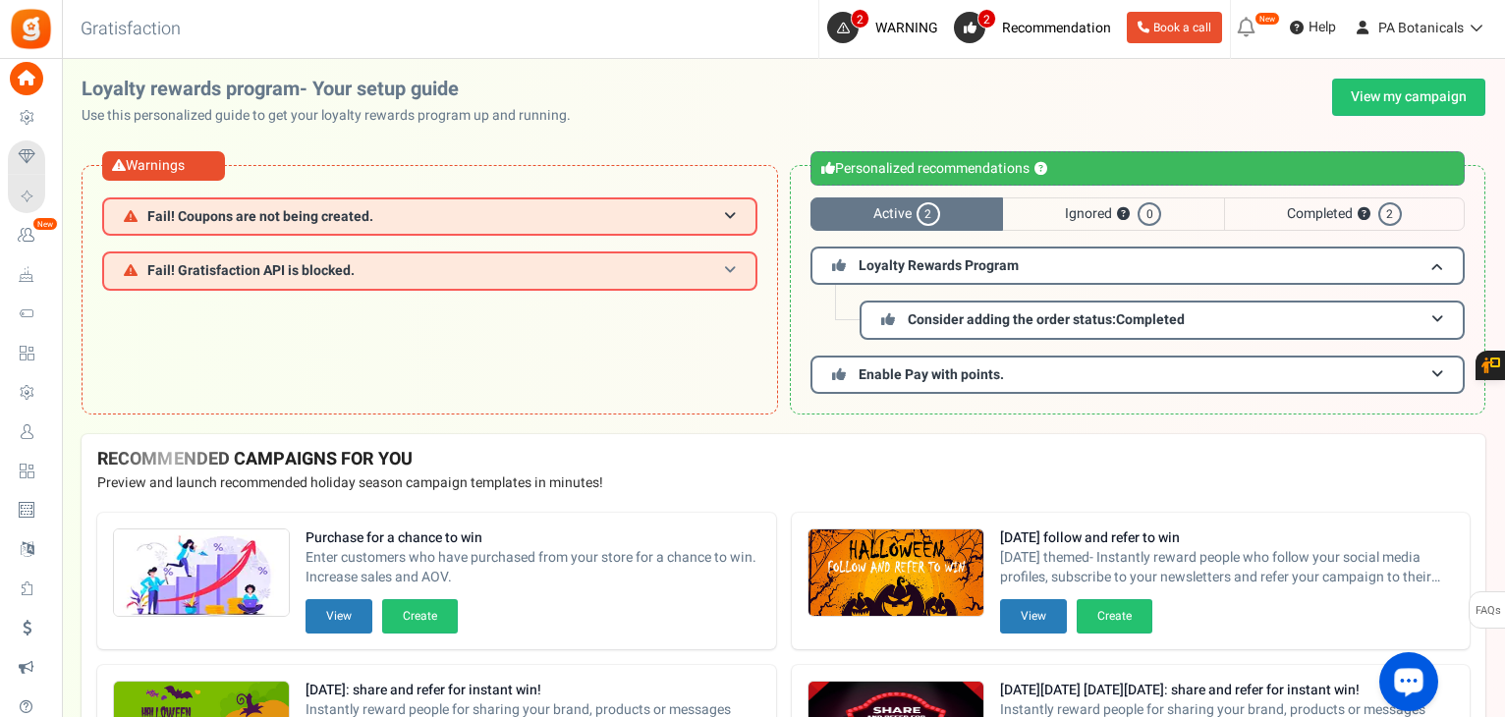
click at [720, 268] on h3 "Fail! Gratisfaction API is blocked." at bounding box center [429, 270] width 655 height 38
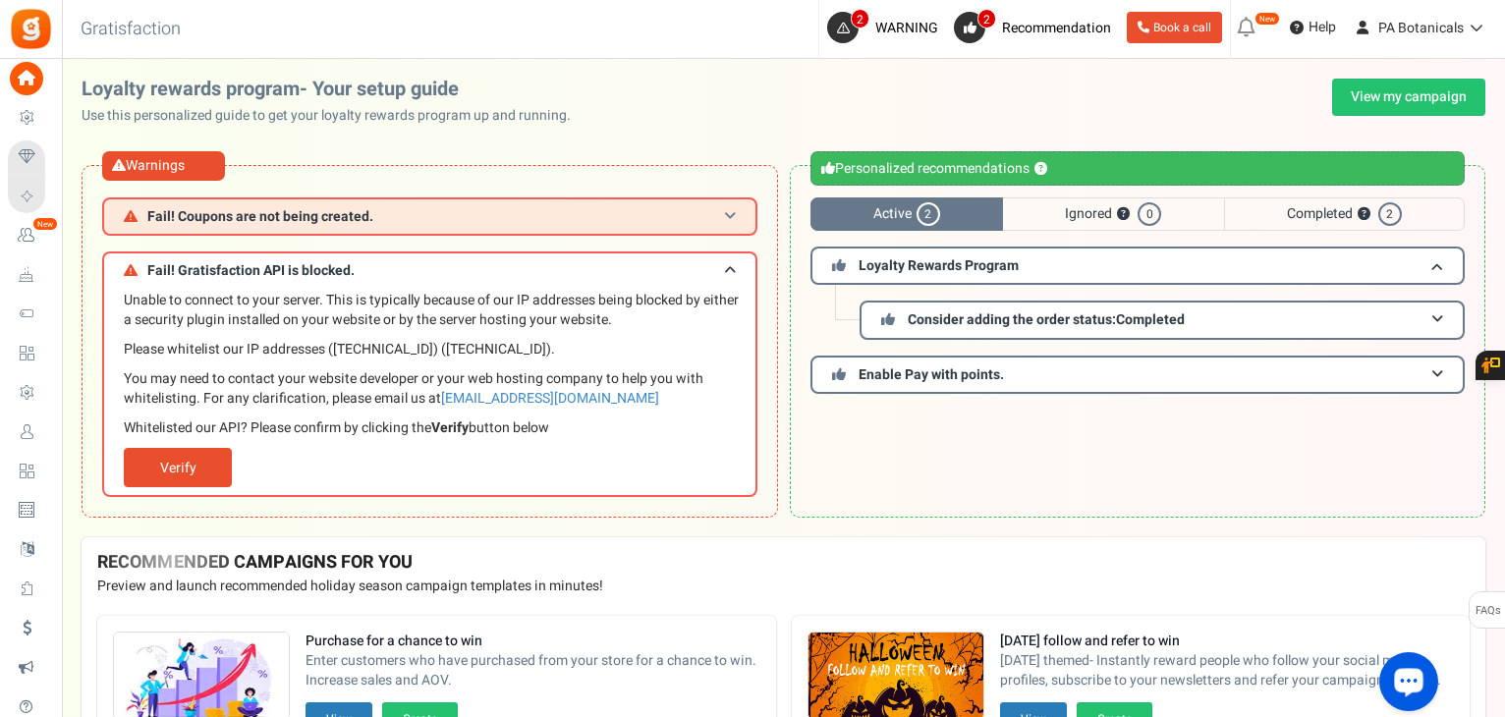
click at [740, 226] on h3 "Fail! Coupons are not being created." at bounding box center [429, 216] width 655 height 38
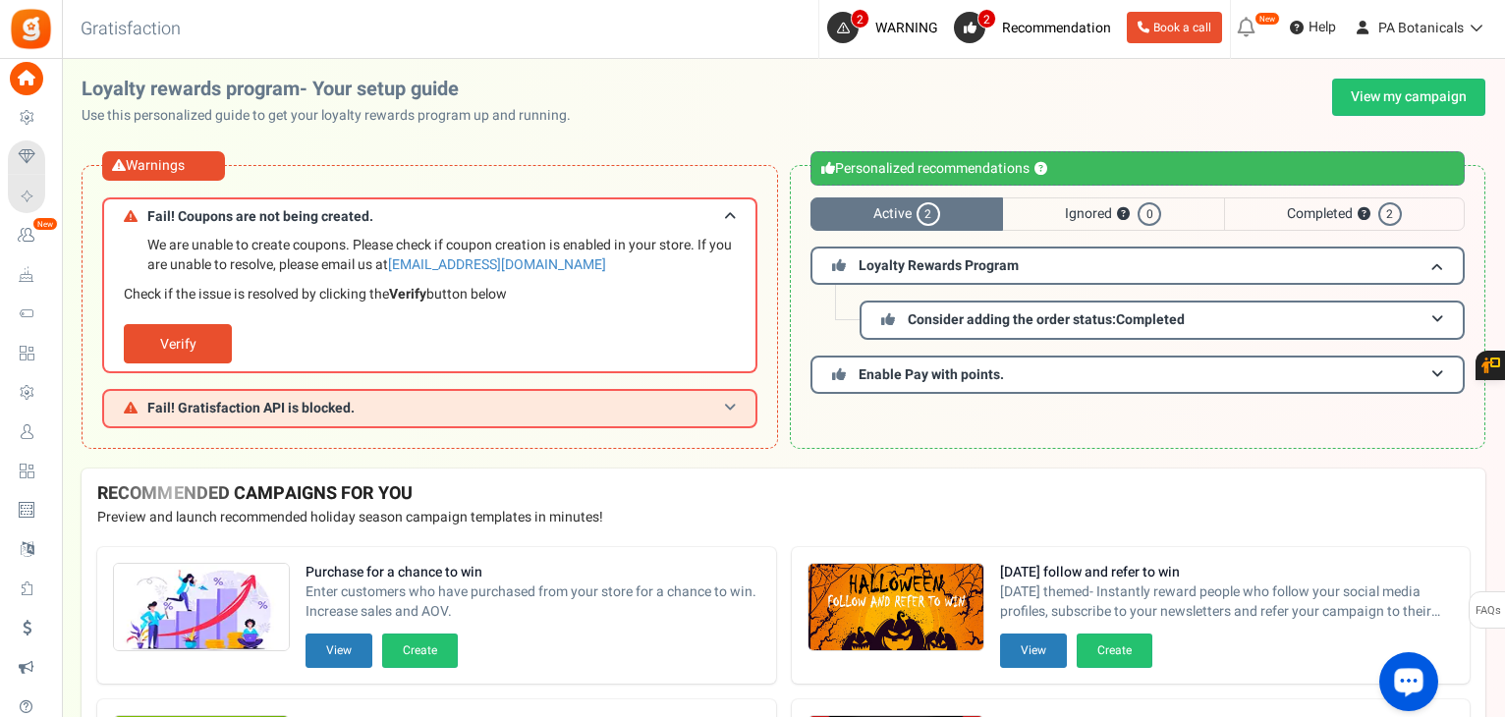
click at [720, 416] on h3 "Fail! Gratisfaction API is blocked." at bounding box center [429, 408] width 655 height 38
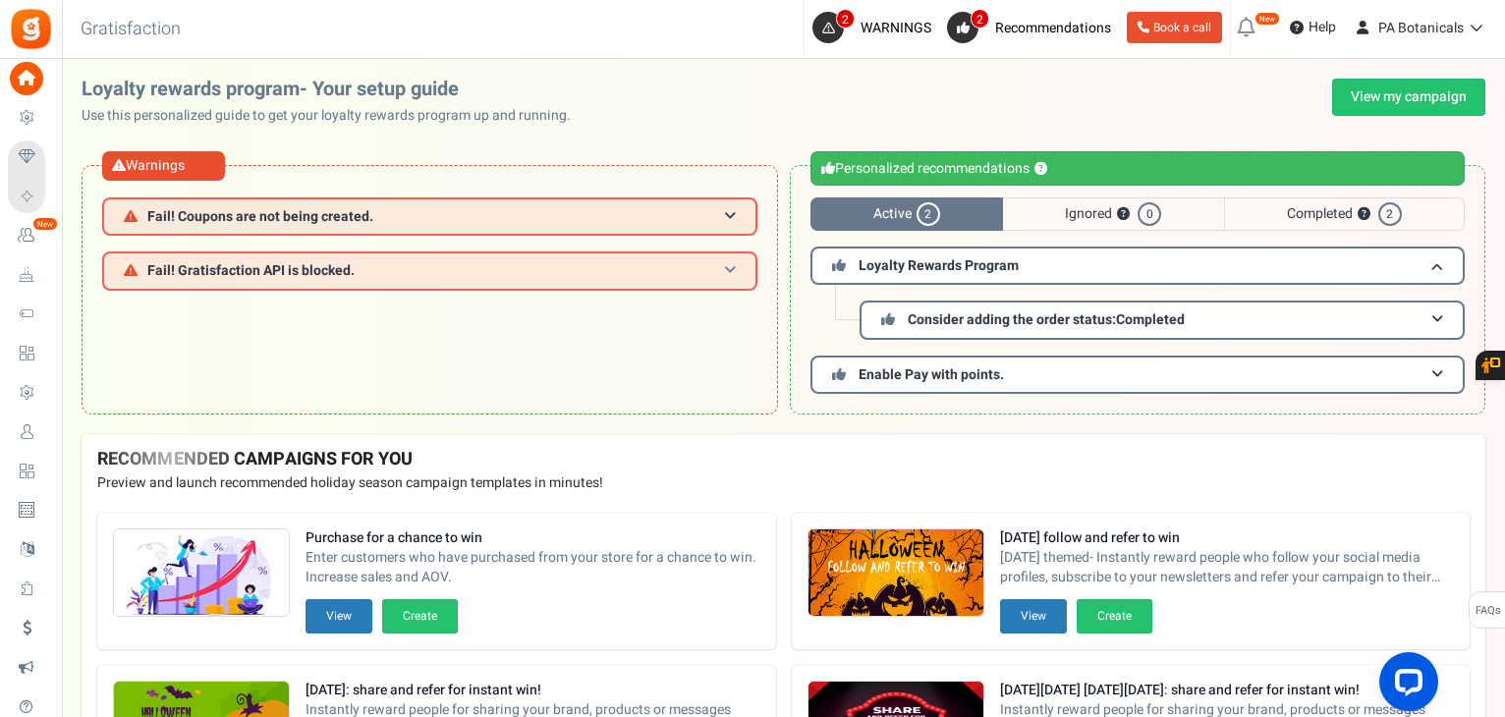
click at [732, 270] on span at bounding box center [730, 270] width 12 height 15
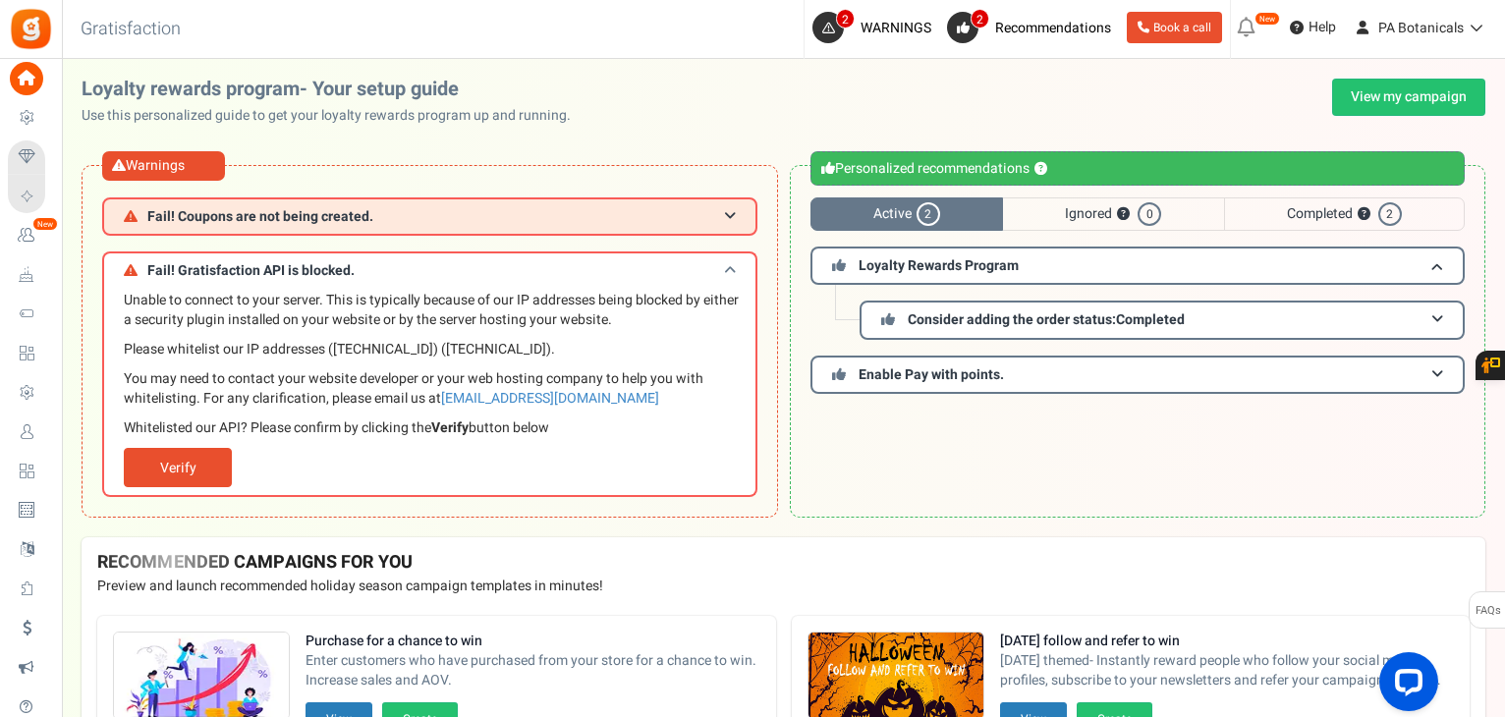
click at [732, 270] on span at bounding box center [730, 270] width 12 height 15
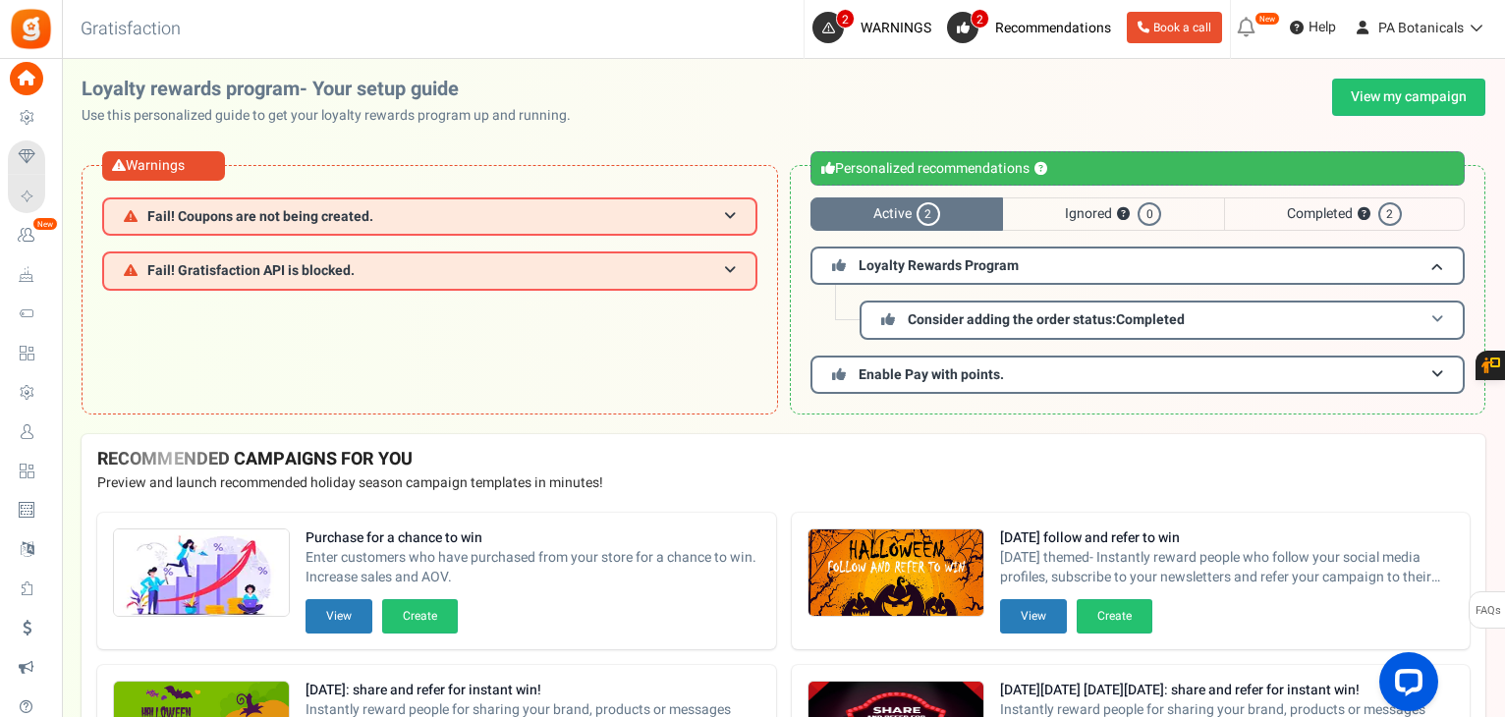
click at [1431, 320] on span at bounding box center [1437, 319] width 12 height 15
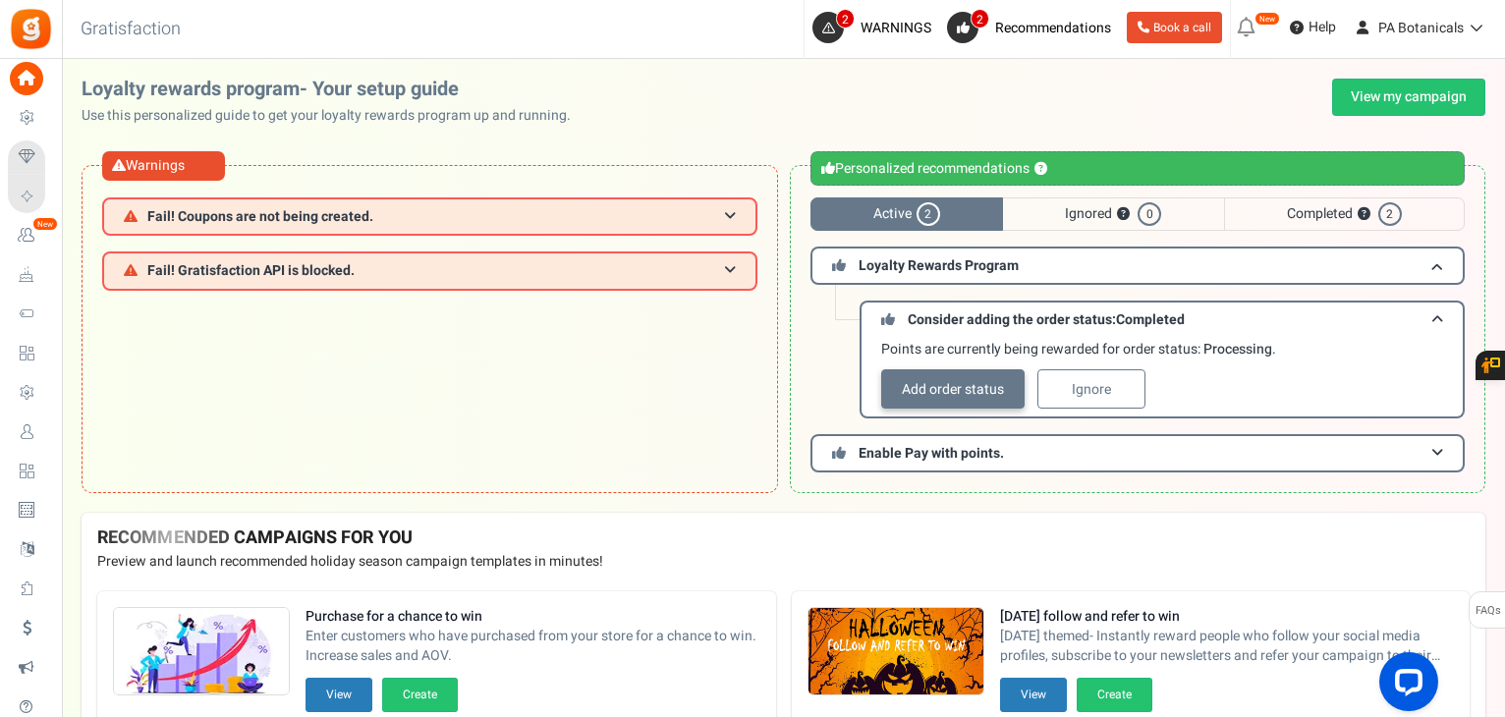
click at [946, 385] on link "Add order status" at bounding box center [952, 388] width 143 height 39
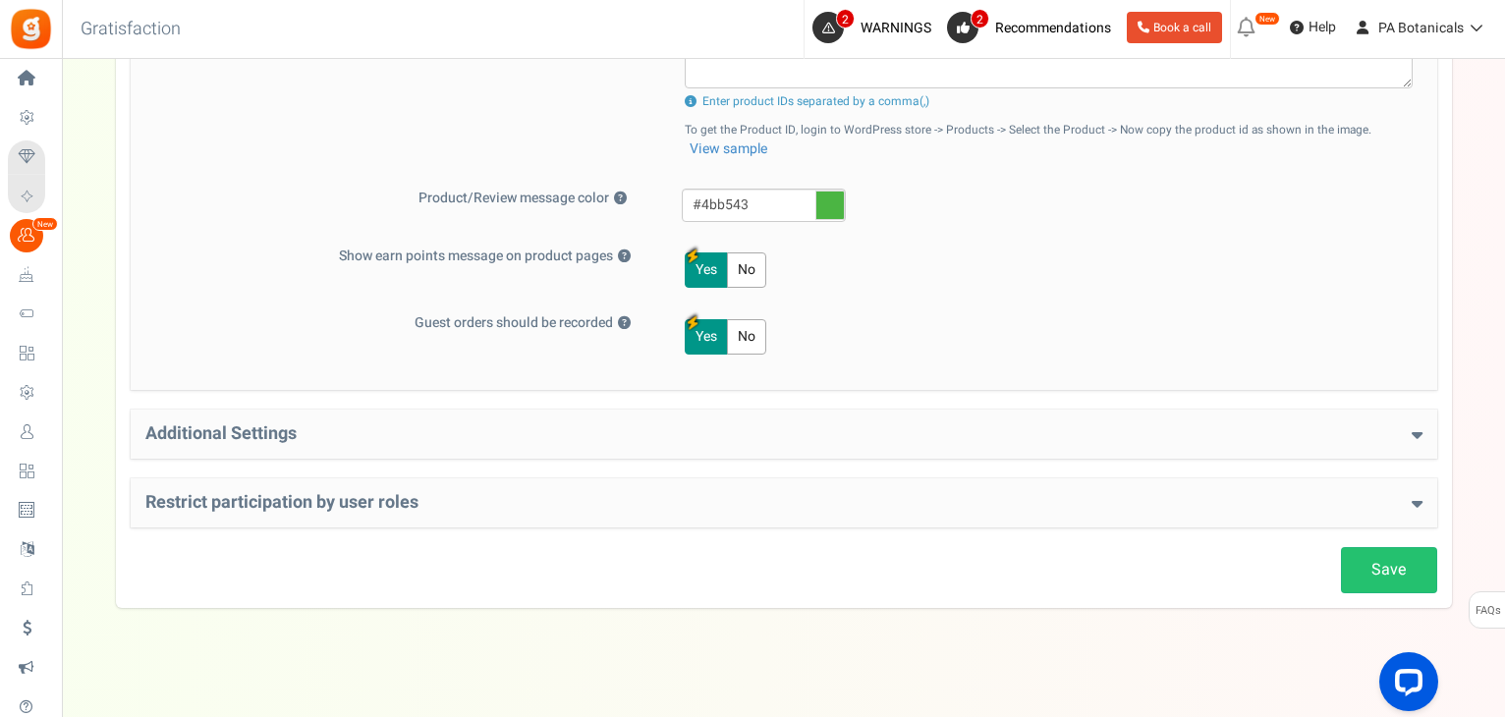
scroll to position [1167, 0]
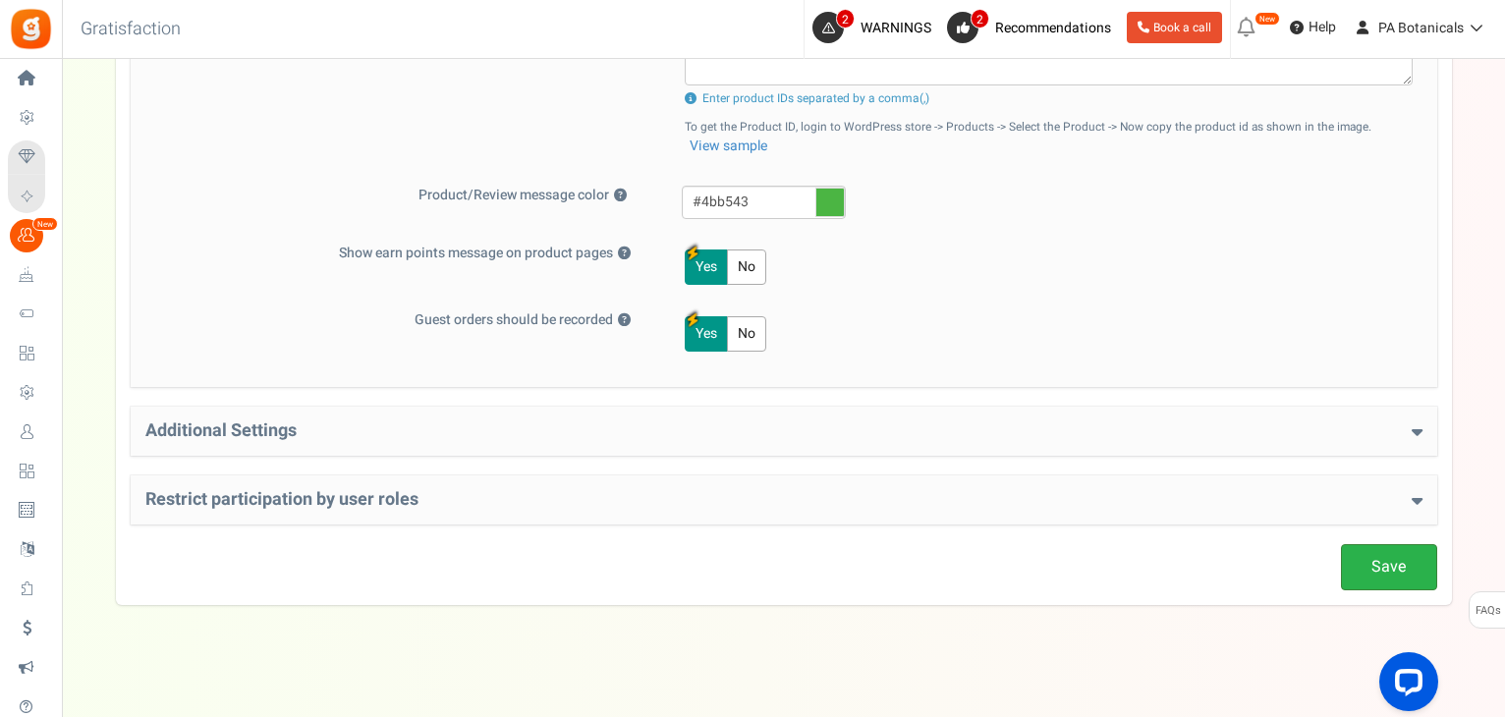
click at [1373, 560] on link "Save" at bounding box center [1389, 567] width 96 height 46
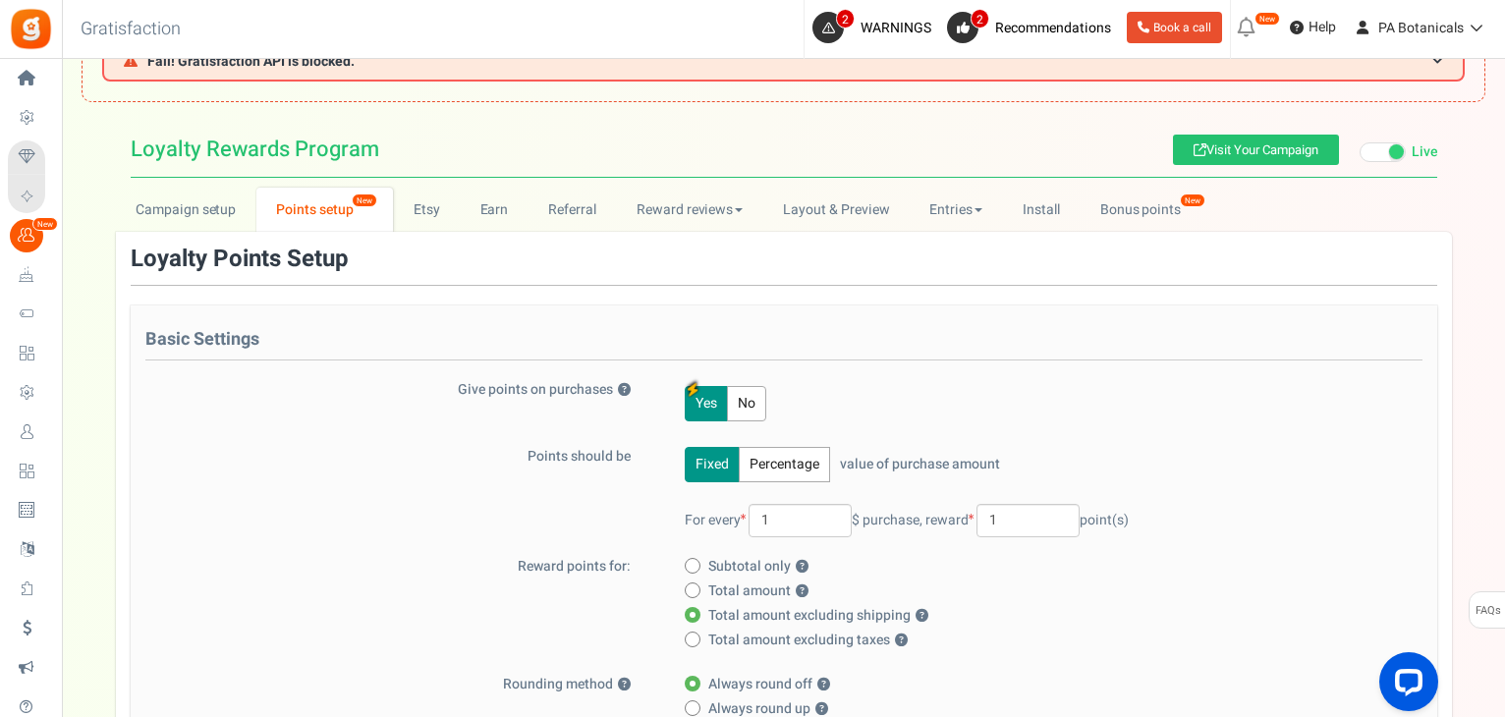
scroll to position [0, 0]
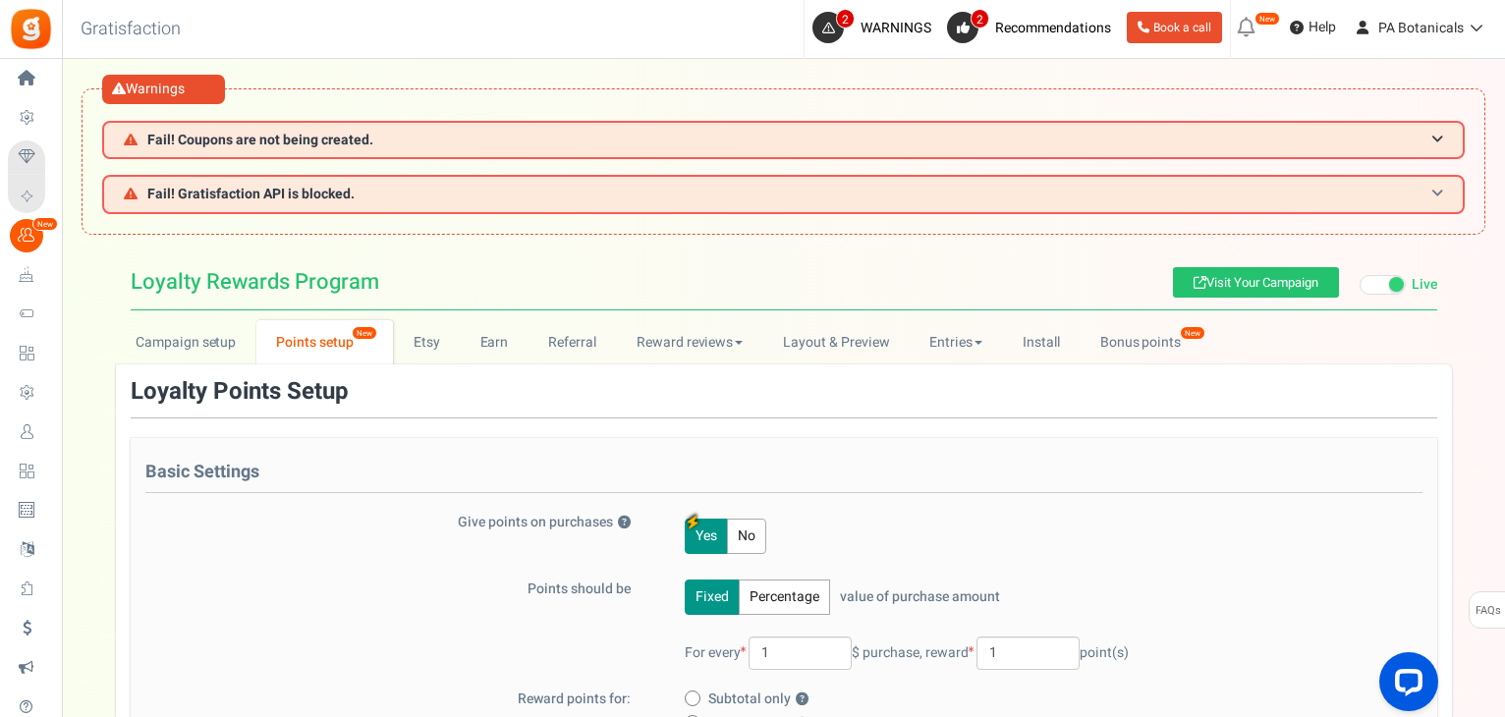
click at [1438, 194] on span at bounding box center [1437, 194] width 12 height 15
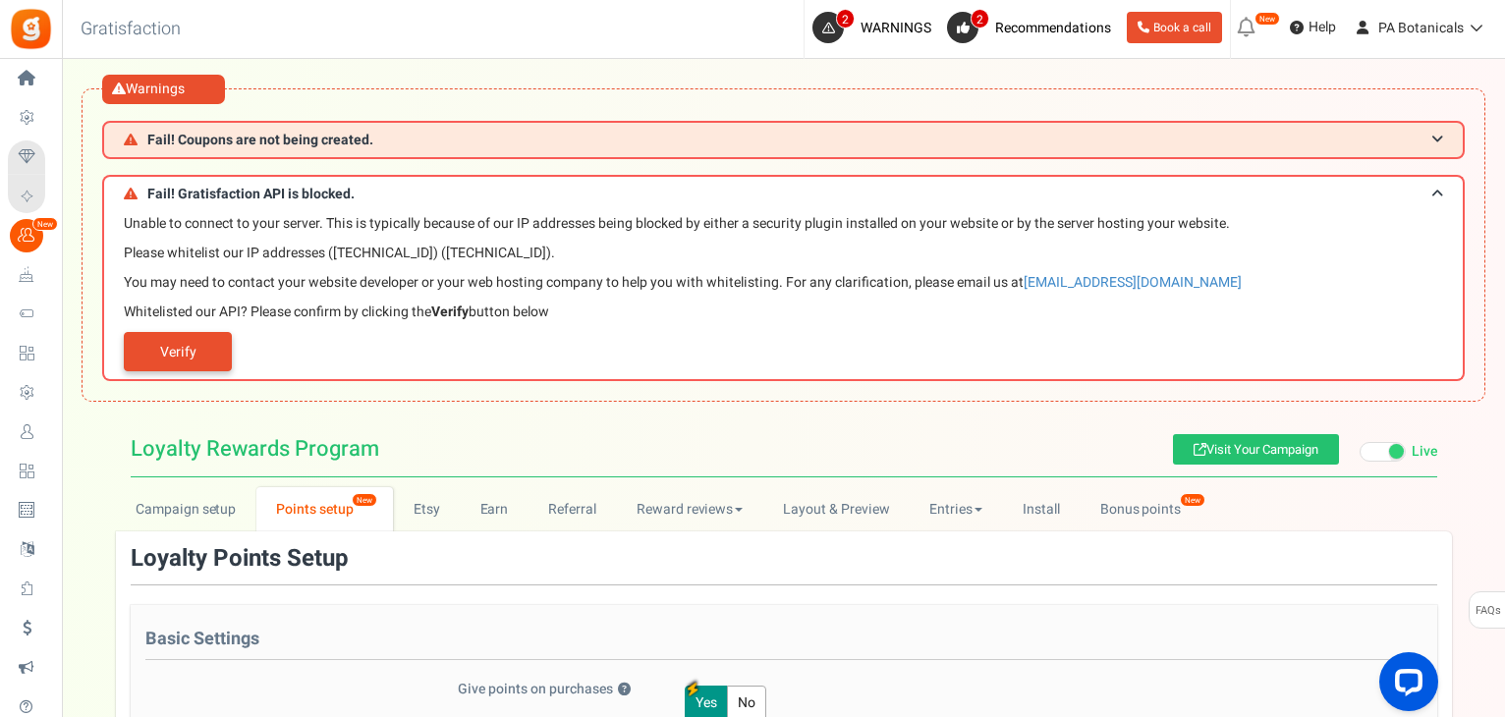
click at [194, 363] on link "Verify" at bounding box center [178, 351] width 108 height 39
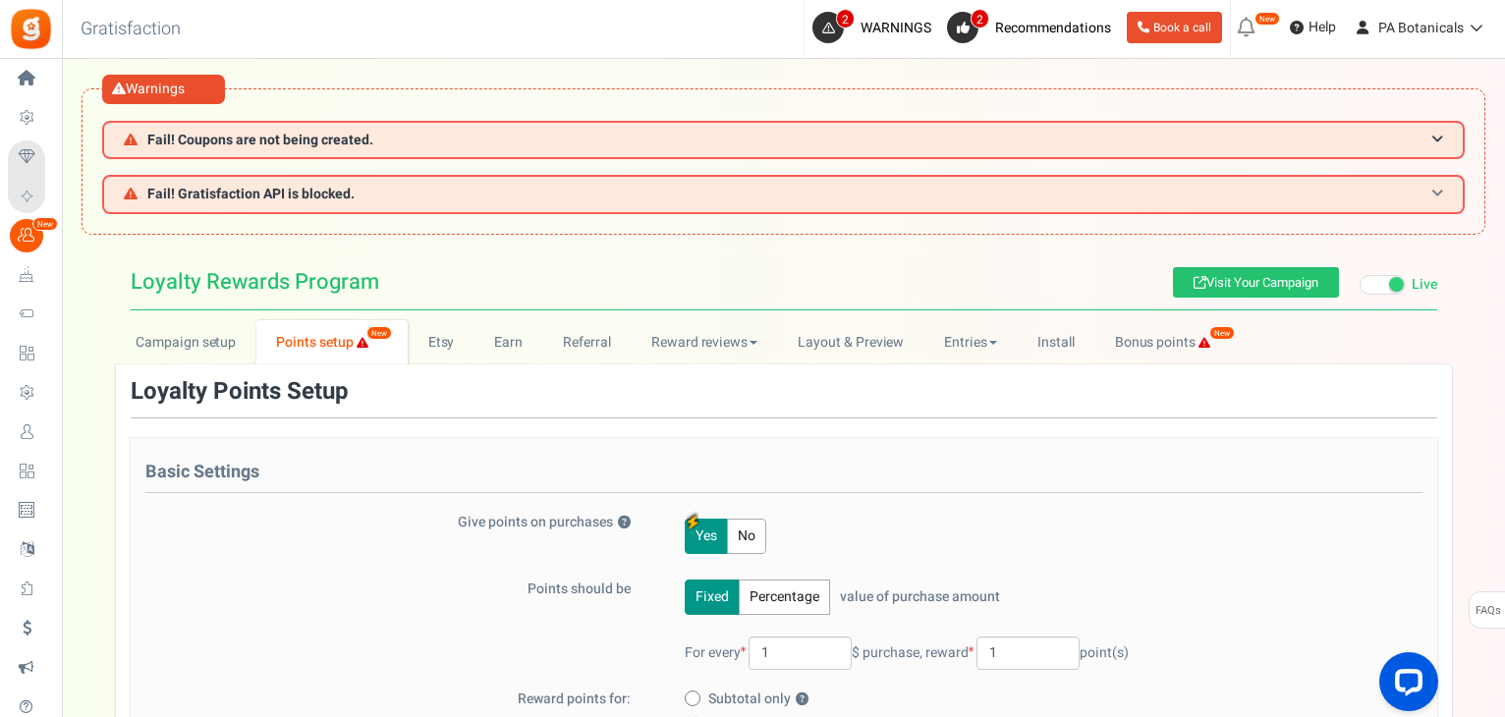
click at [389, 190] on h3 "Fail! Gratisfaction API is blocked." at bounding box center [783, 194] width 1362 height 38
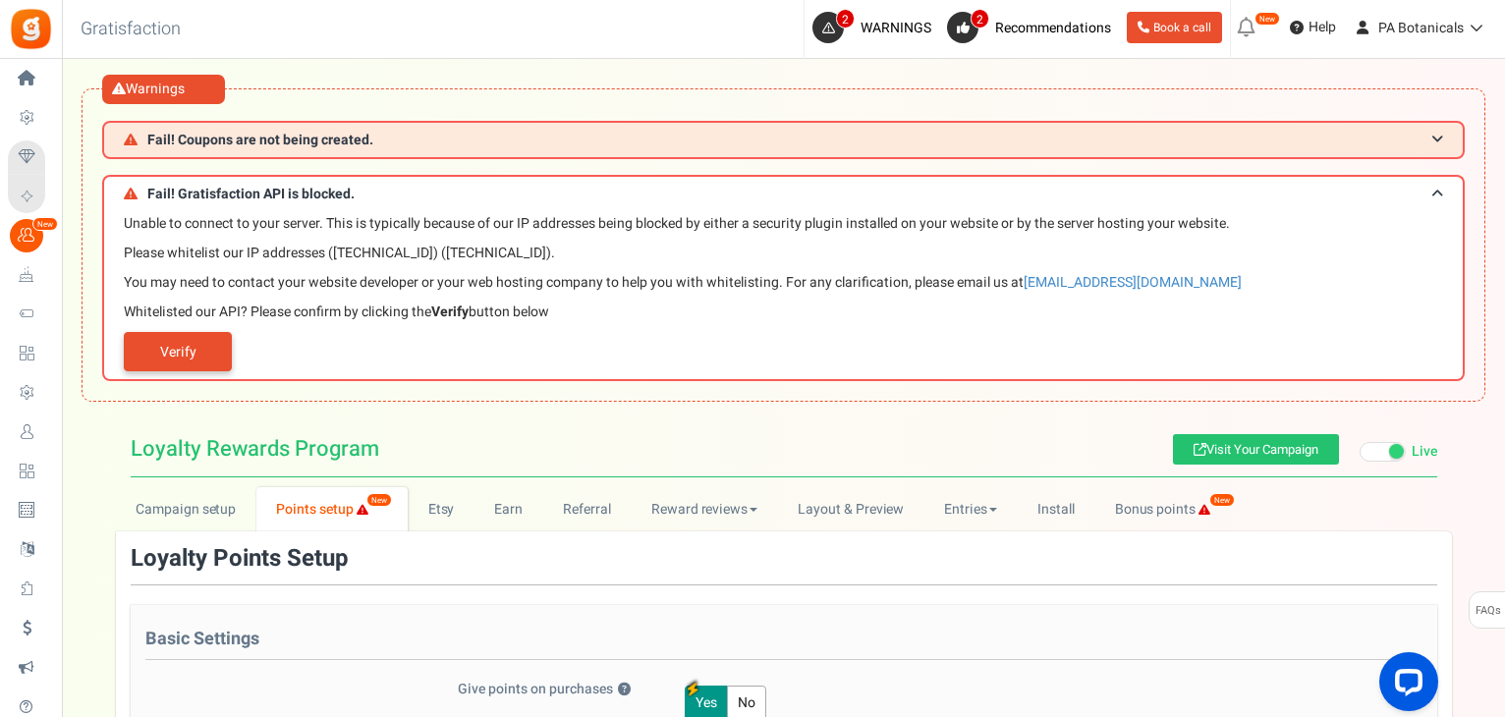
click at [173, 355] on link "Verify" at bounding box center [178, 351] width 108 height 39
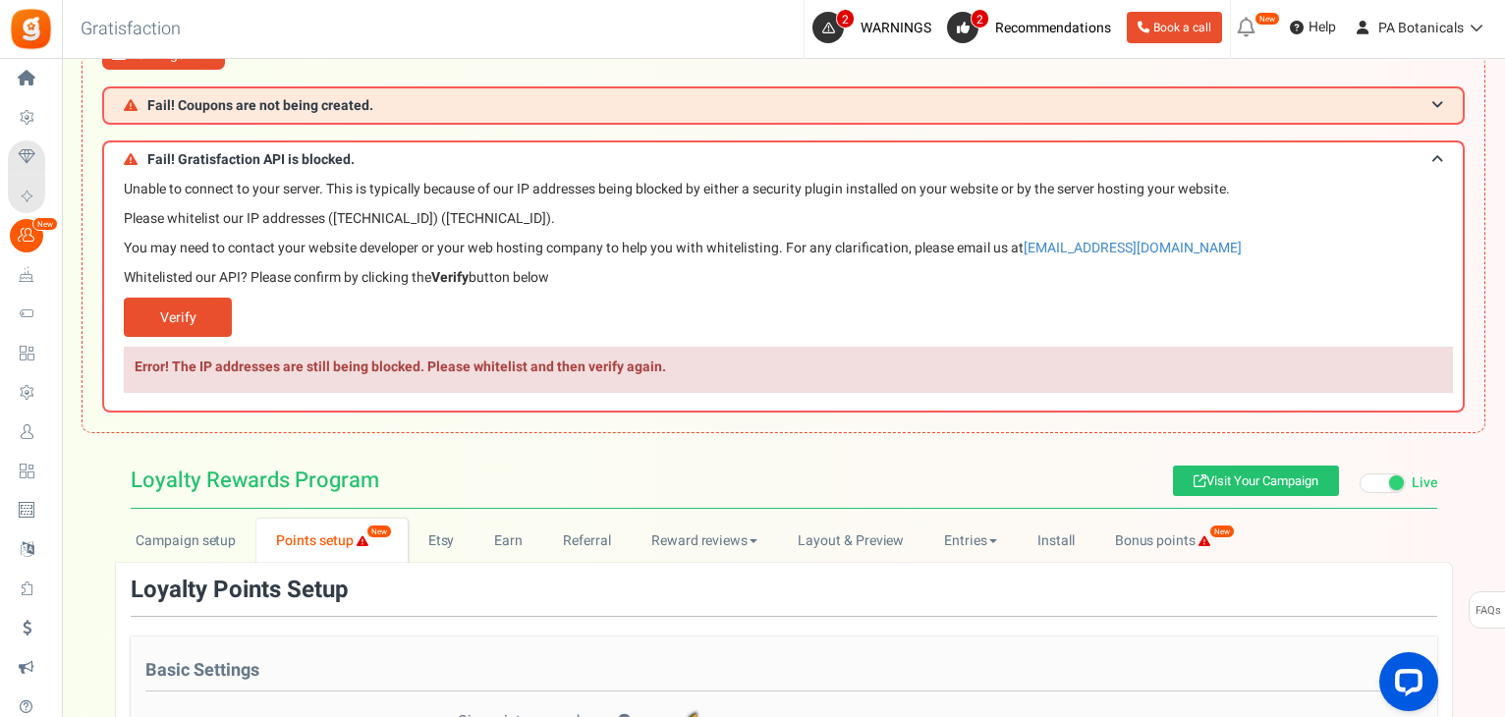
scroll to position [35, 0]
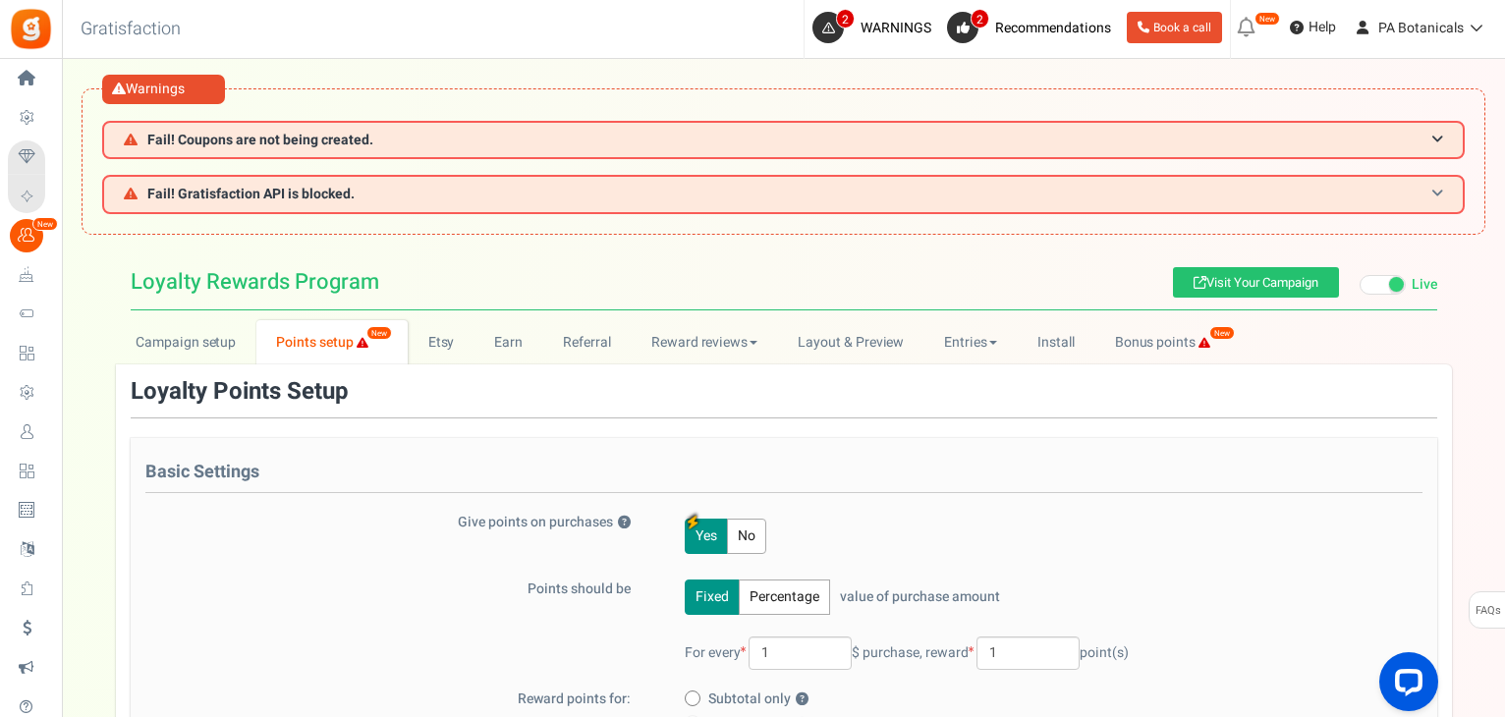
click at [400, 192] on h3 "Fail! Gratisfaction API is blocked." at bounding box center [783, 194] width 1362 height 38
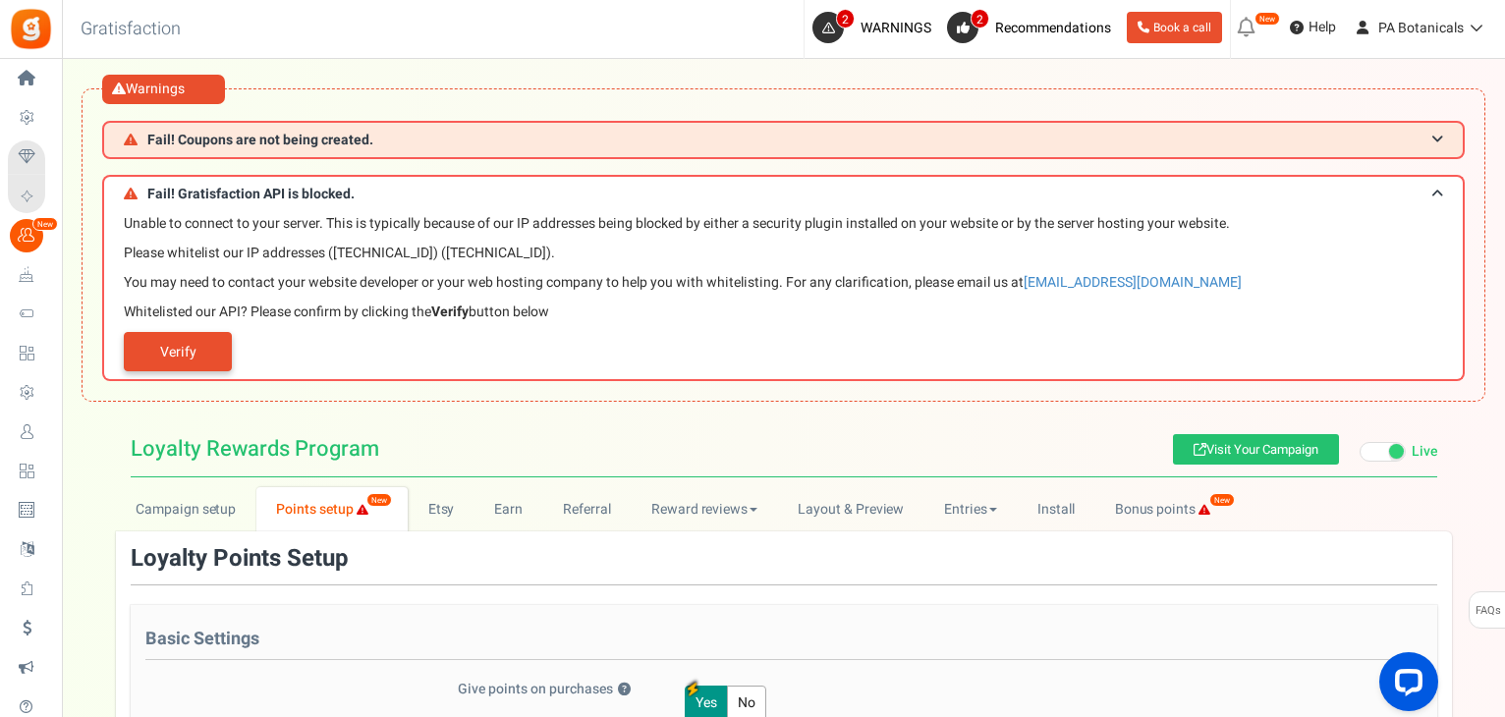
click at [201, 354] on link "Verify" at bounding box center [178, 351] width 108 height 39
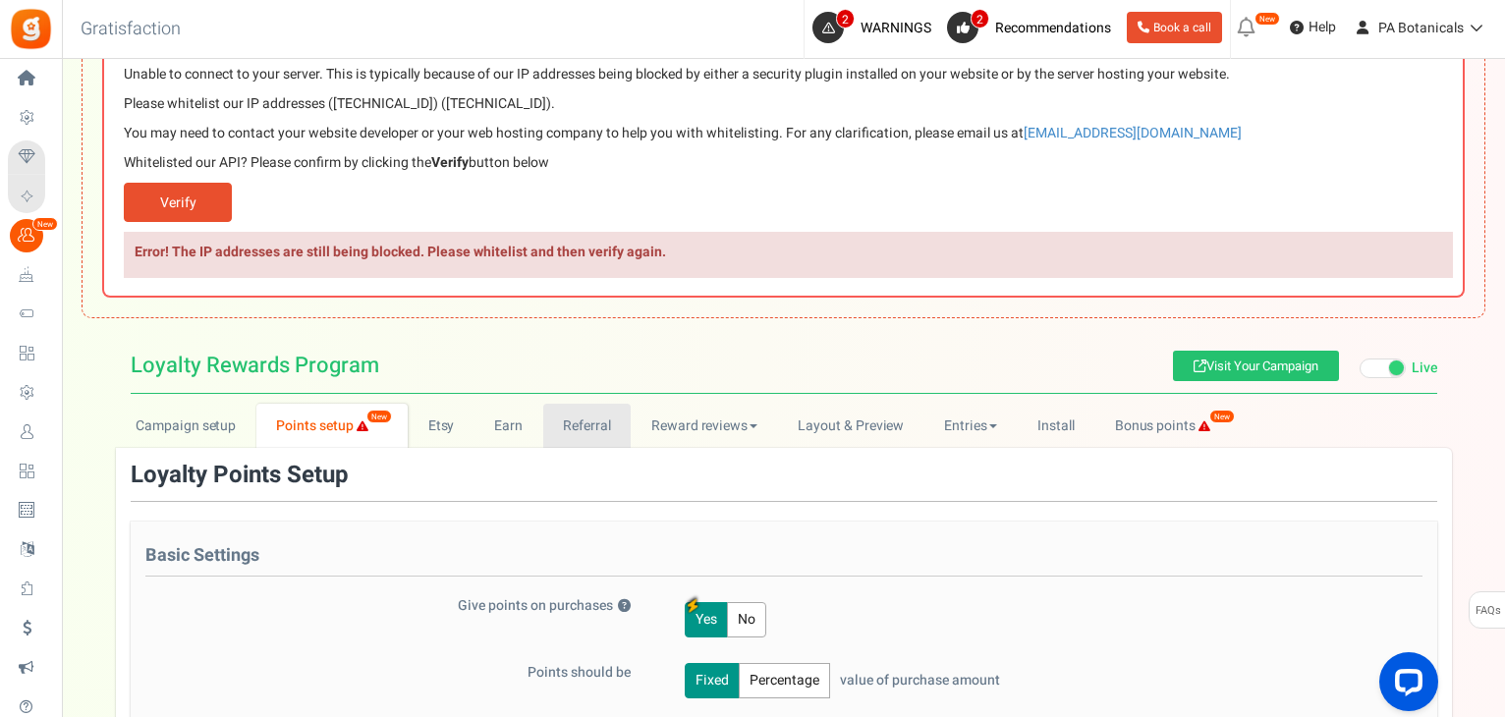
scroll to position [153, 0]
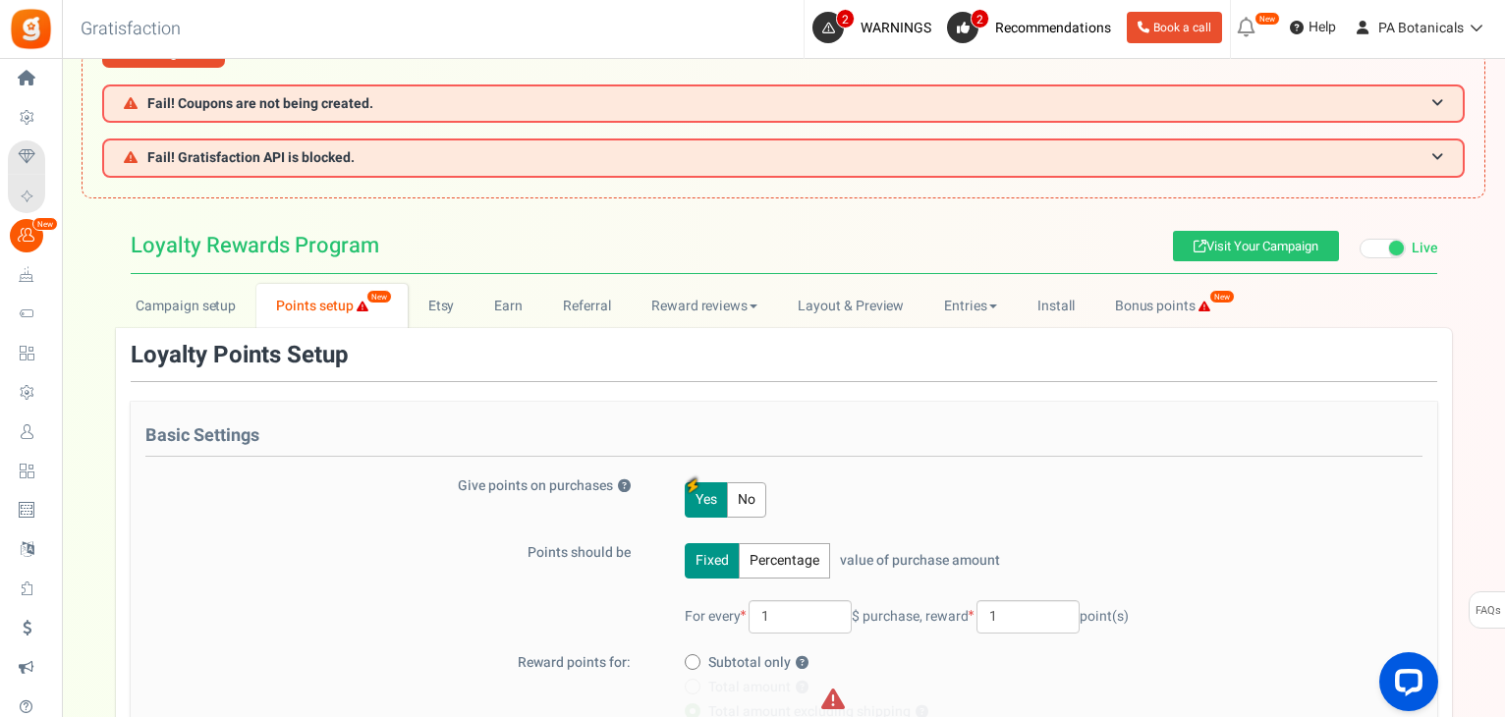
scroll to position [39, 0]
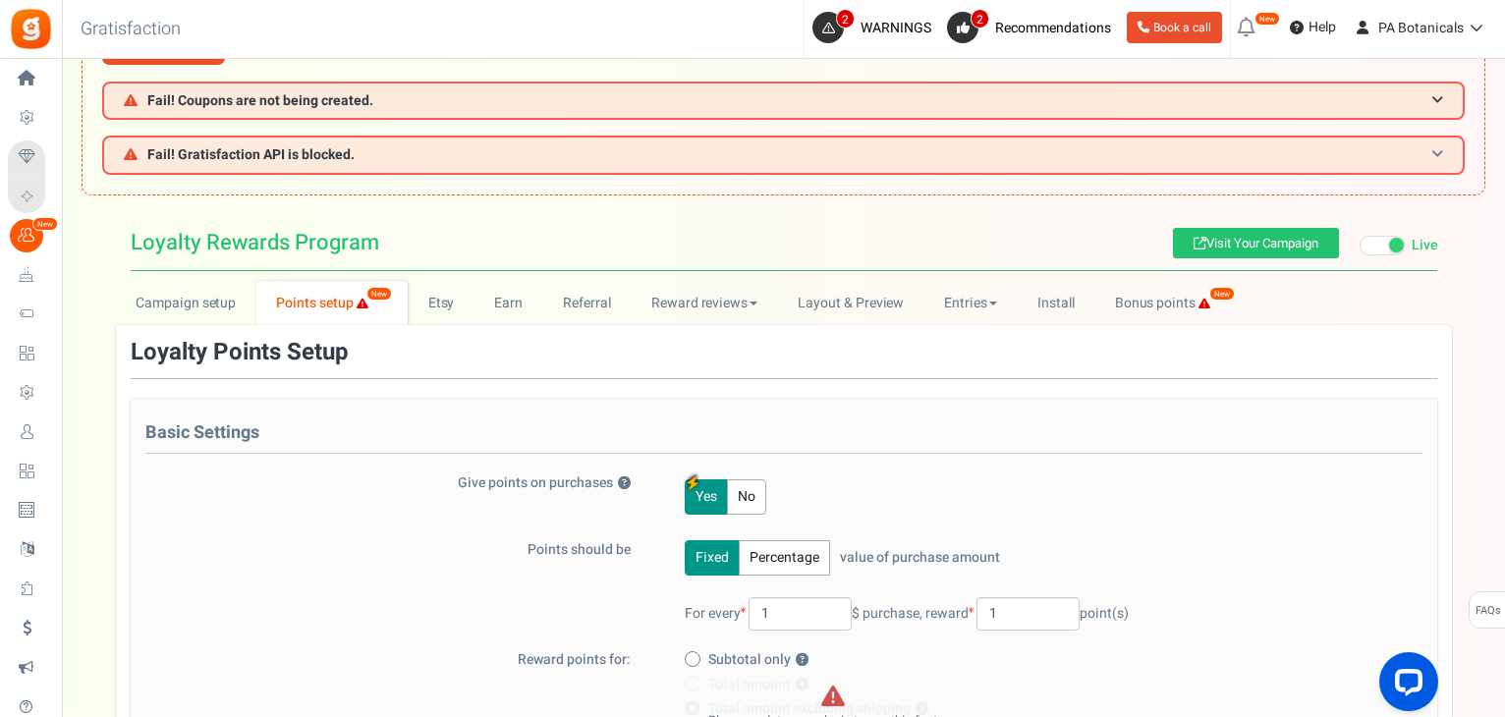
click at [423, 161] on h3 "Fail! Gratisfaction API is blocked." at bounding box center [783, 155] width 1362 height 38
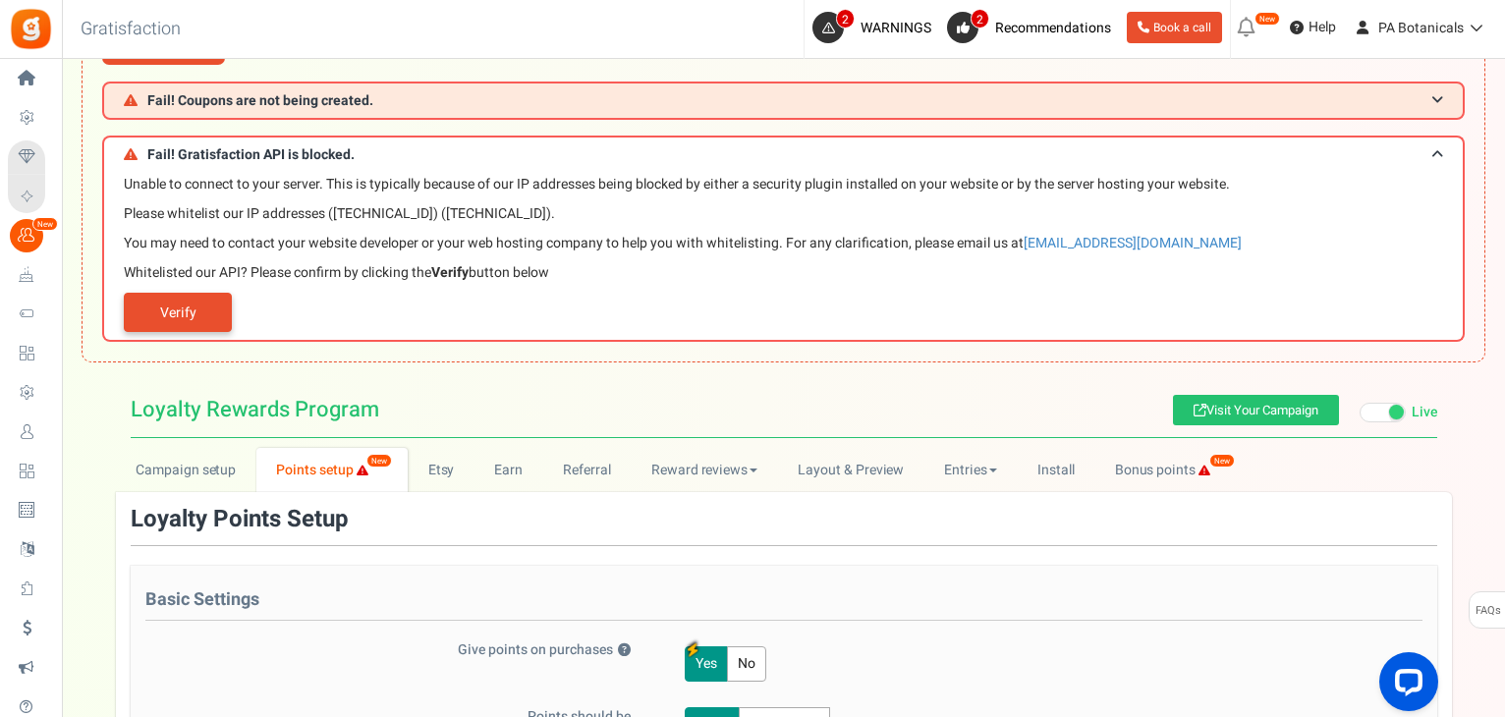
click at [193, 305] on link "Verify" at bounding box center [178, 312] width 108 height 39
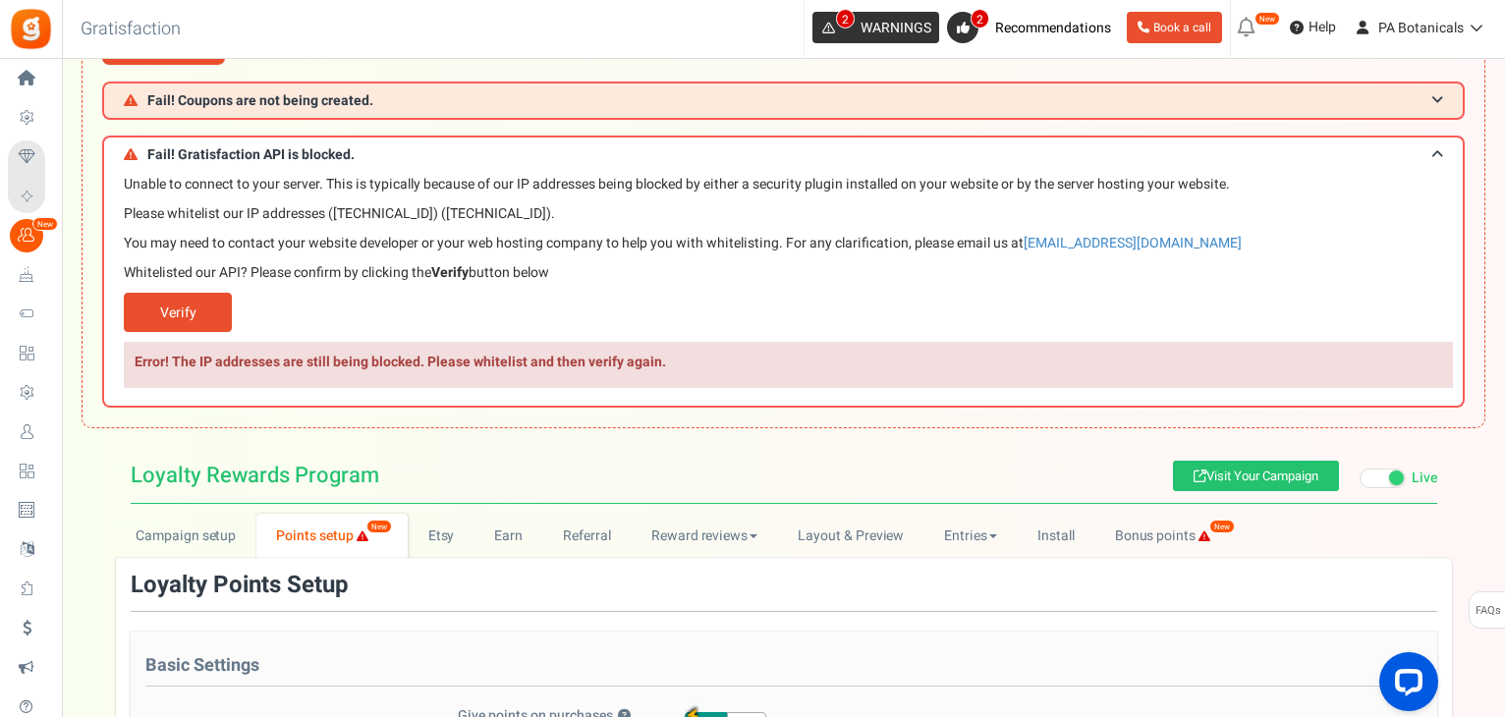
click at [862, 27] on span "WARNINGS" at bounding box center [895, 28] width 71 height 21
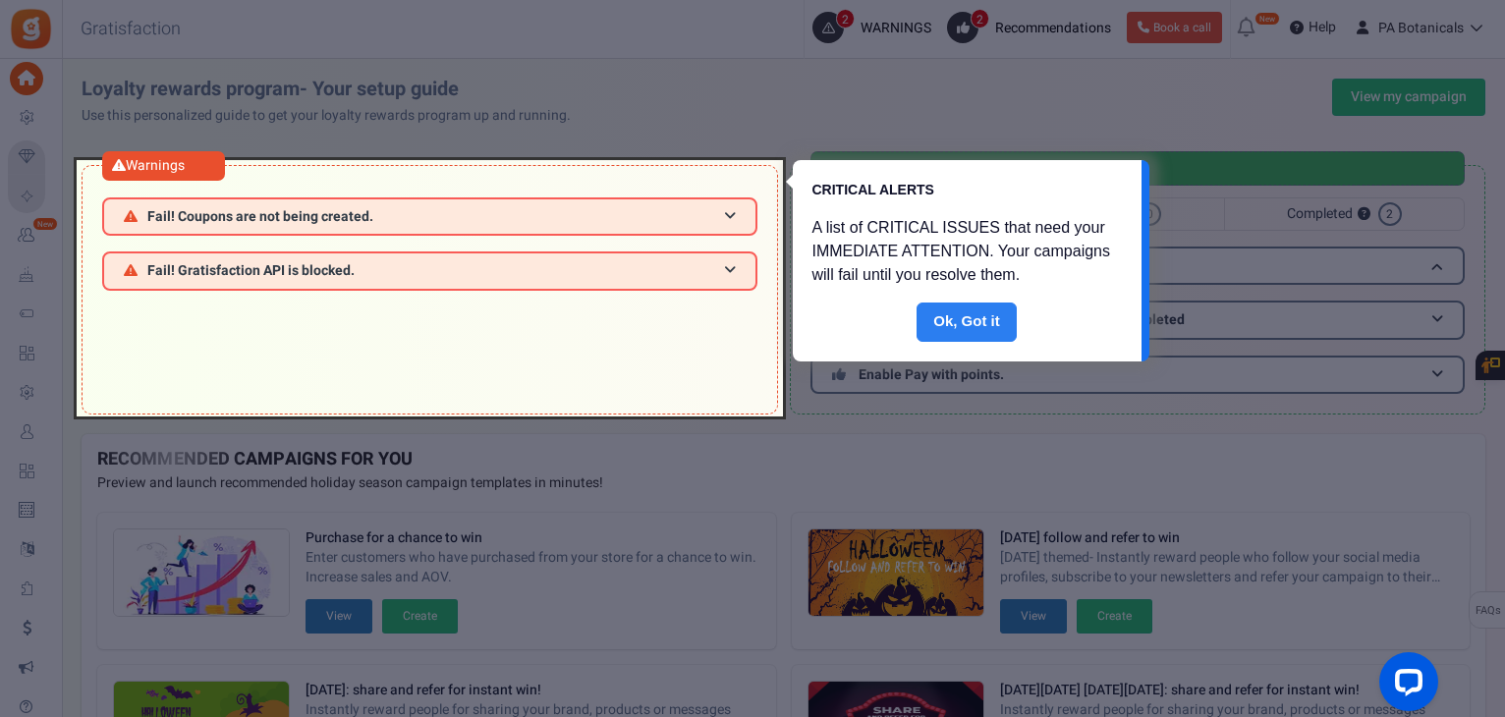
click at [960, 320] on link "Done" at bounding box center [966, 322] width 100 height 39
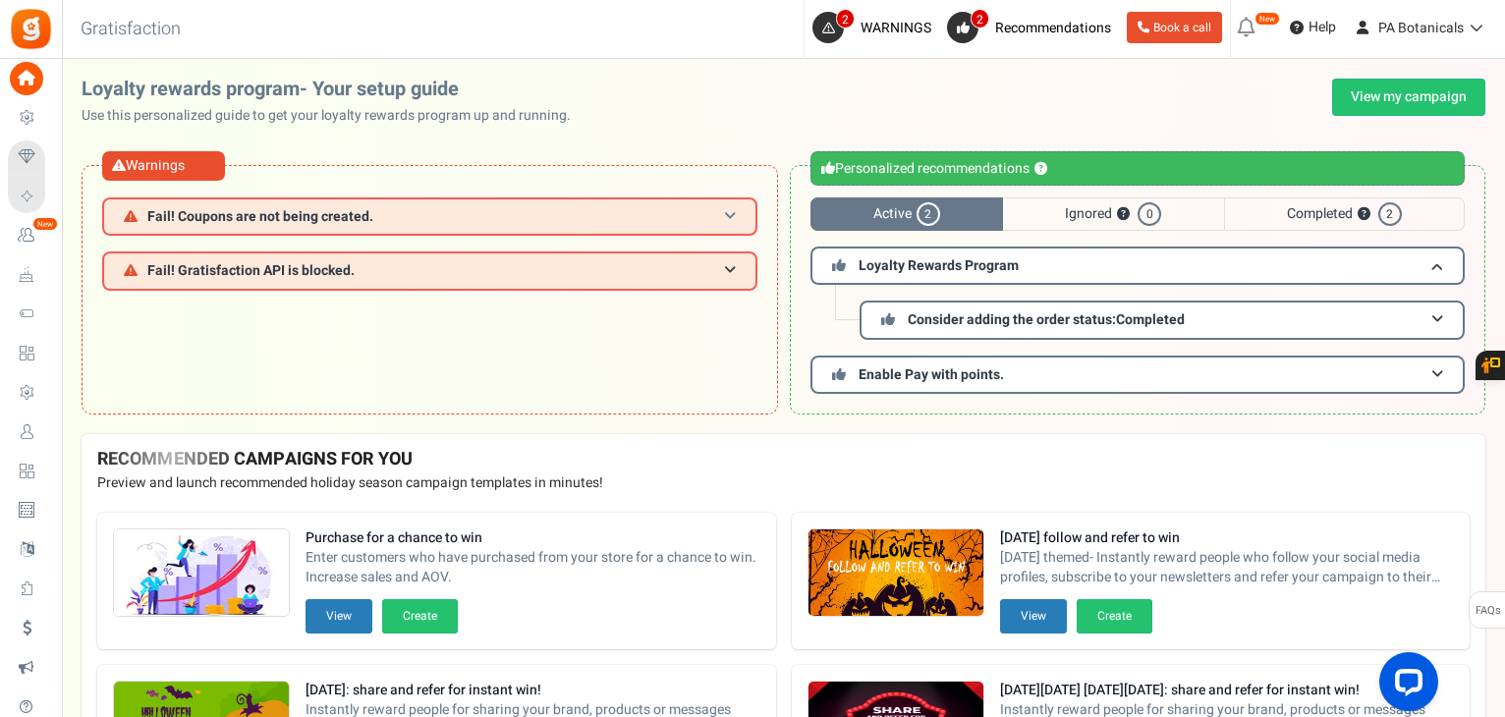
click at [744, 222] on h3 "Fail! Coupons are not being created." at bounding box center [429, 216] width 655 height 38
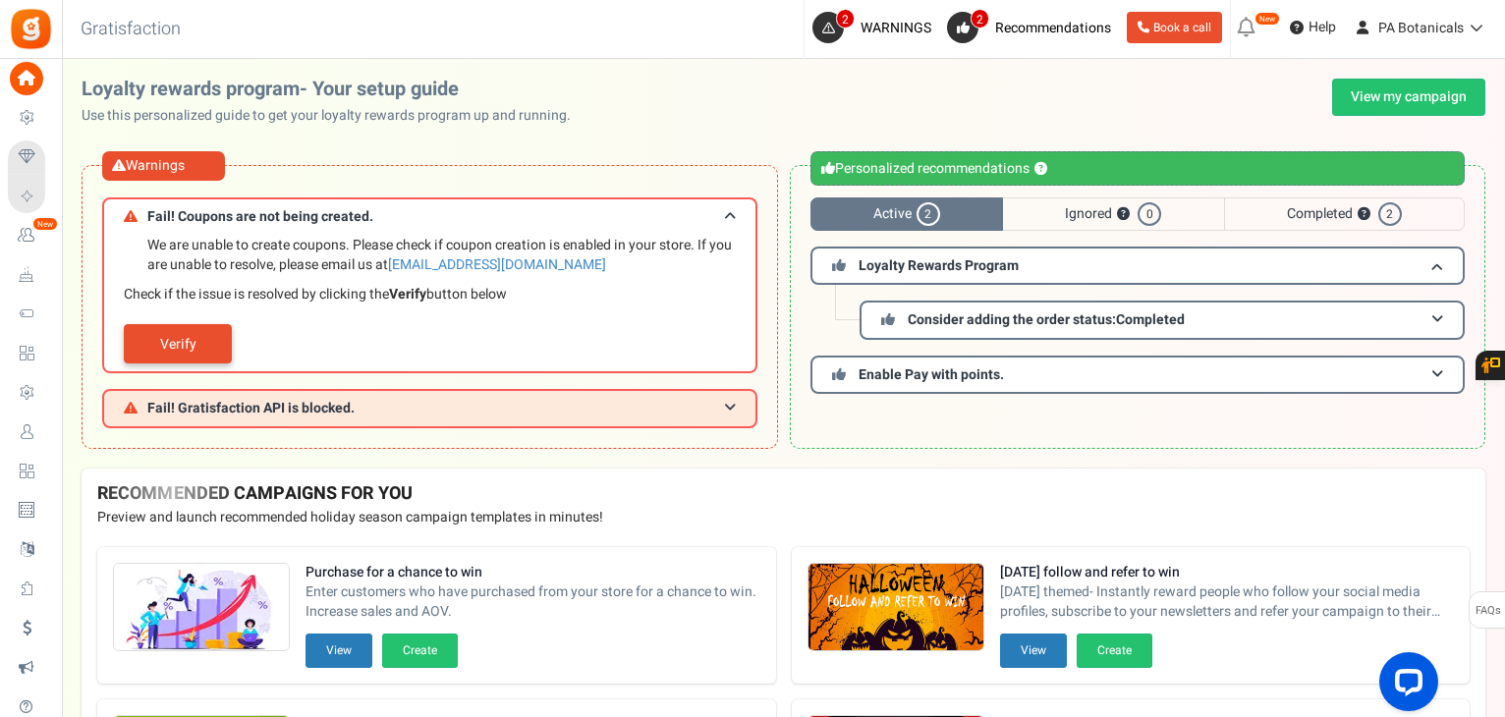
click at [203, 333] on link "Verify" at bounding box center [178, 343] width 108 height 39
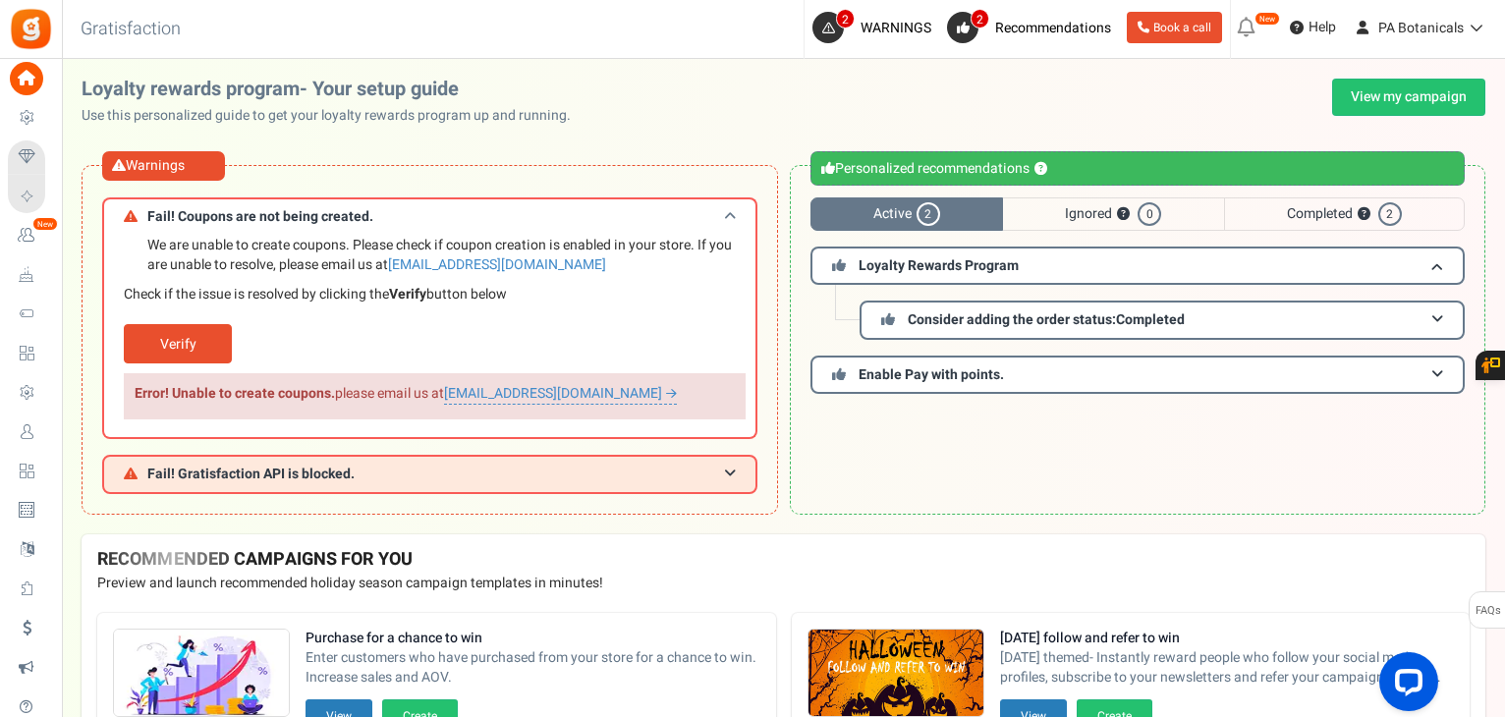
click at [728, 221] on span at bounding box center [730, 216] width 12 height 15
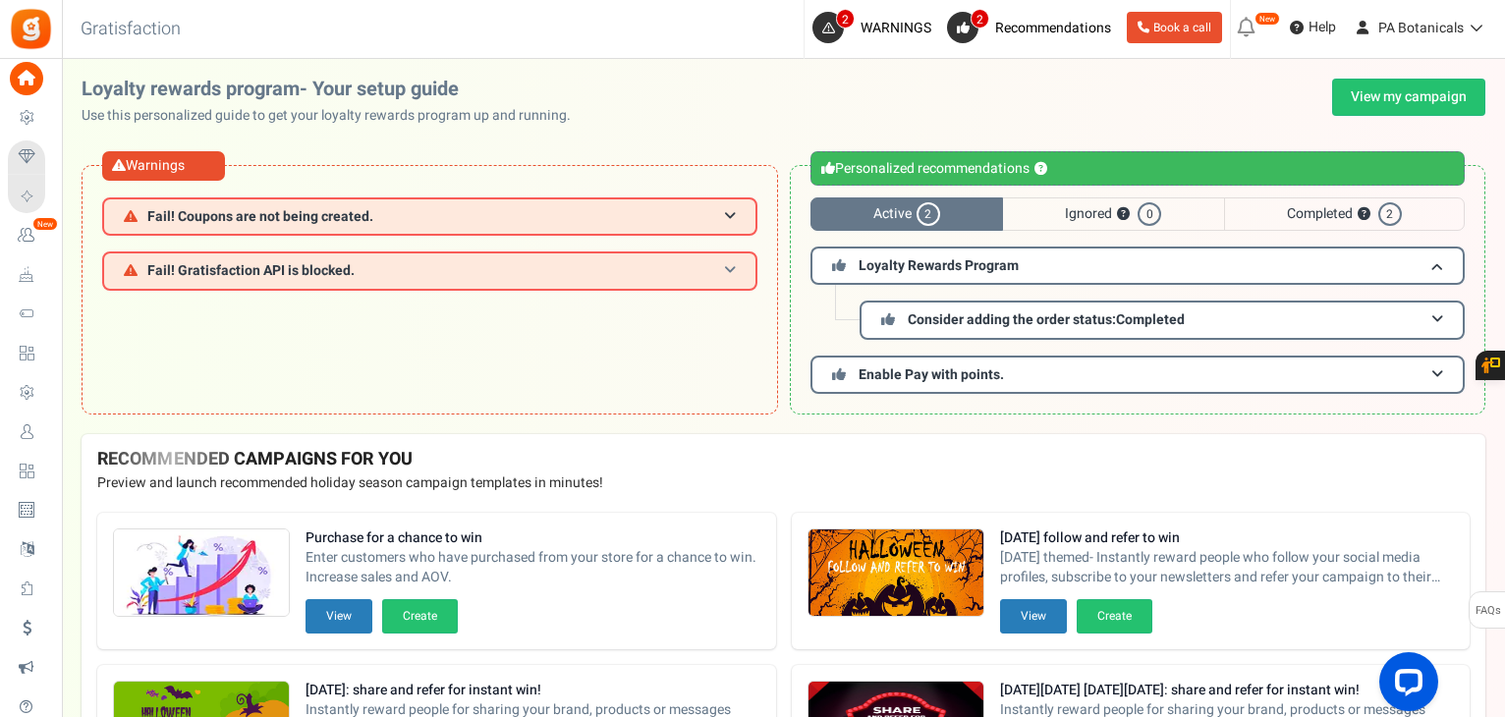
click at [734, 268] on span at bounding box center [730, 270] width 12 height 15
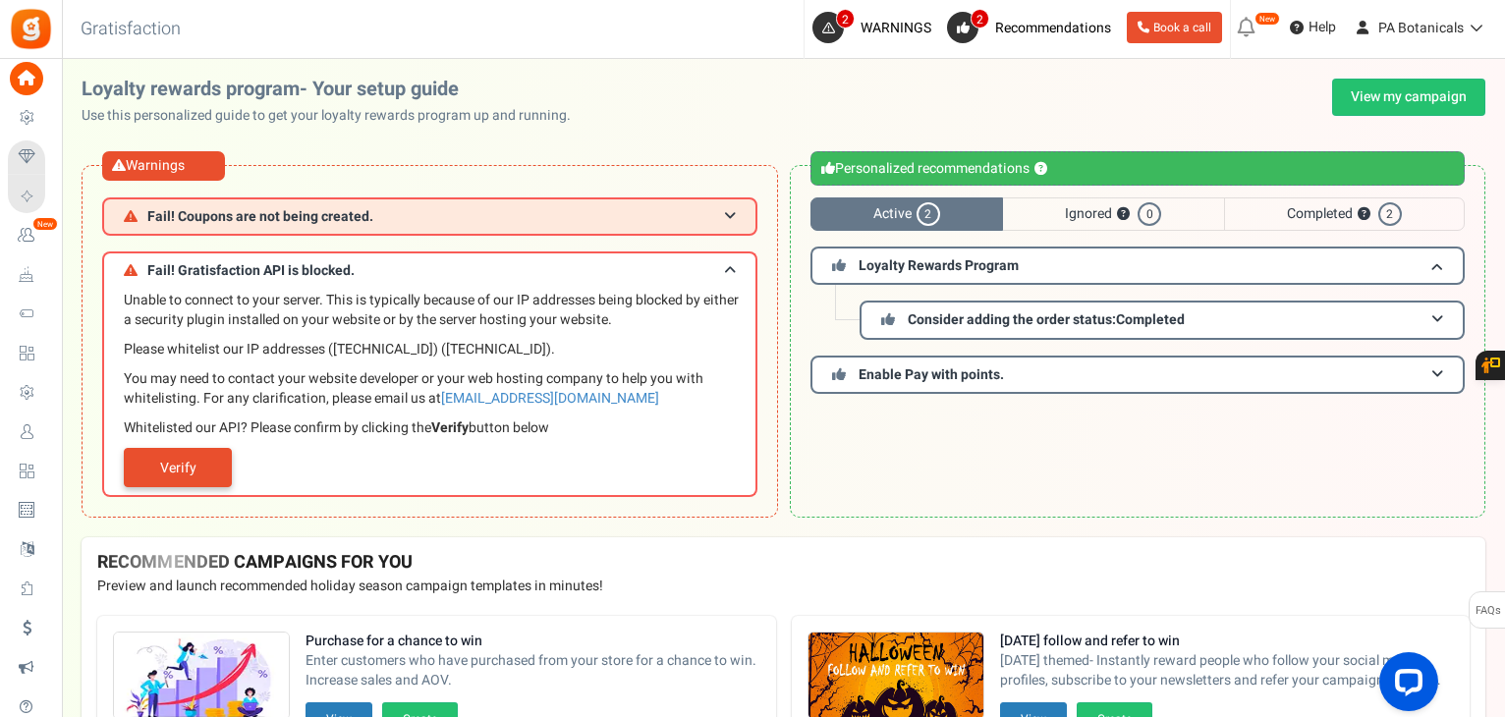
click at [166, 467] on link "Verify" at bounding box center [178, 467] width 108 height 39
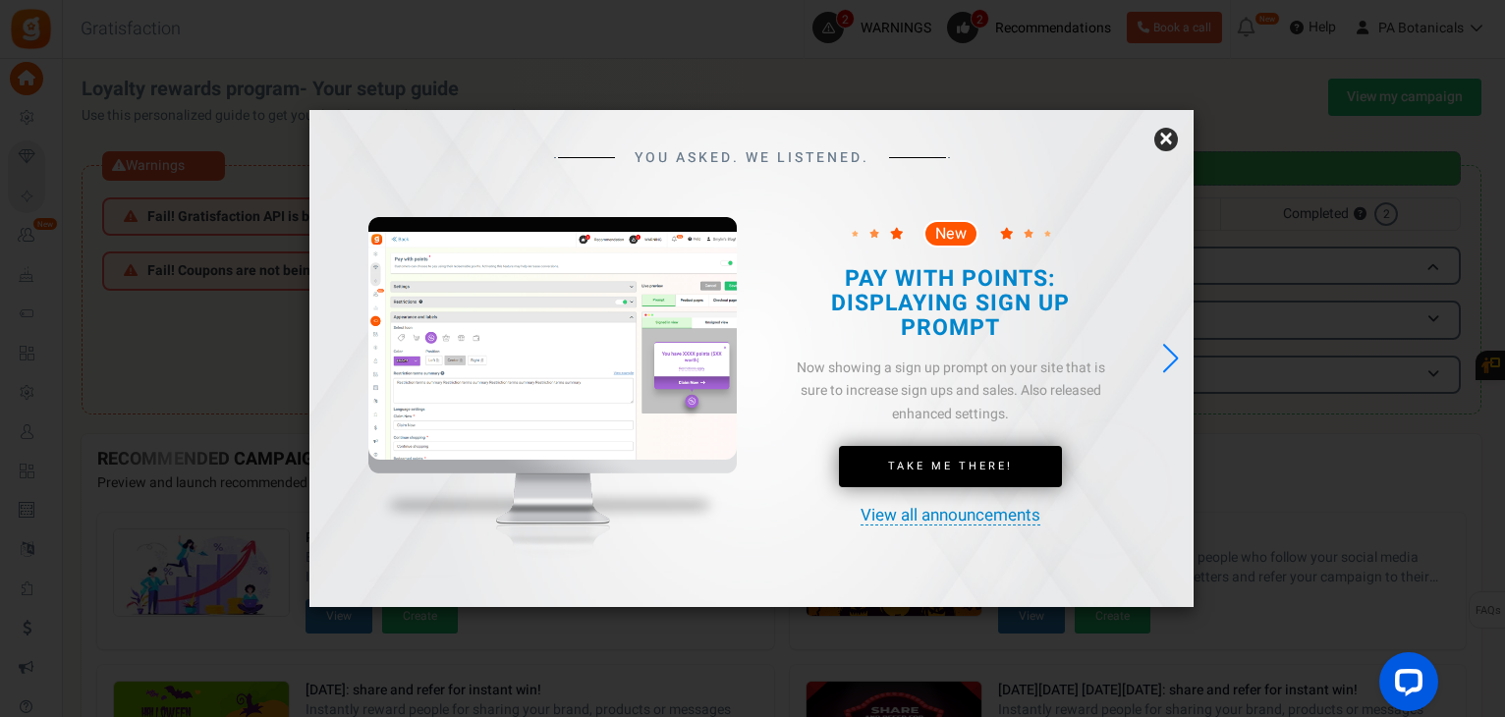
click at [1163, 138] on link "×" at bounding box center [1166, 140] width 24 height 24
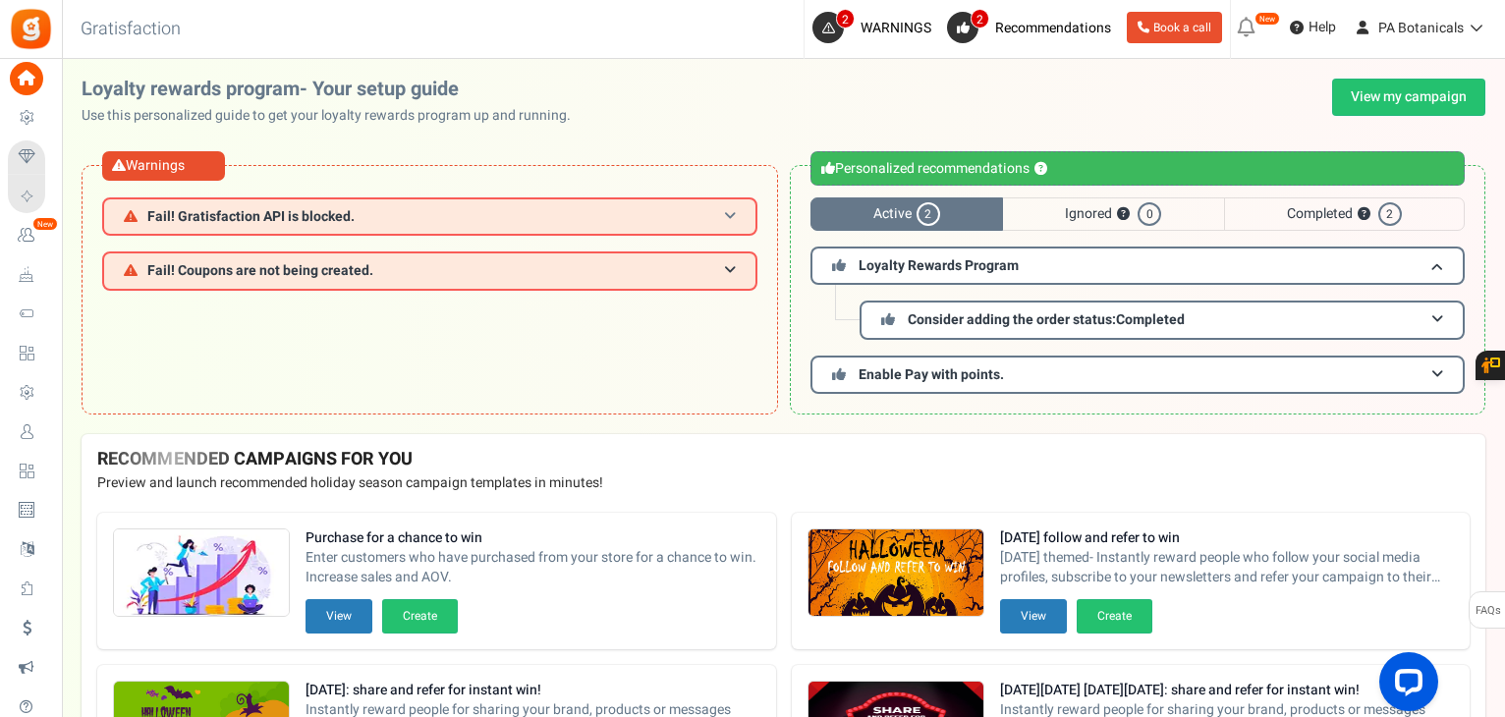
click at [700, 219] on h3 "Fail! Gratisfaction API is blocked." at bounding box center [429, 216] width 655 height 38
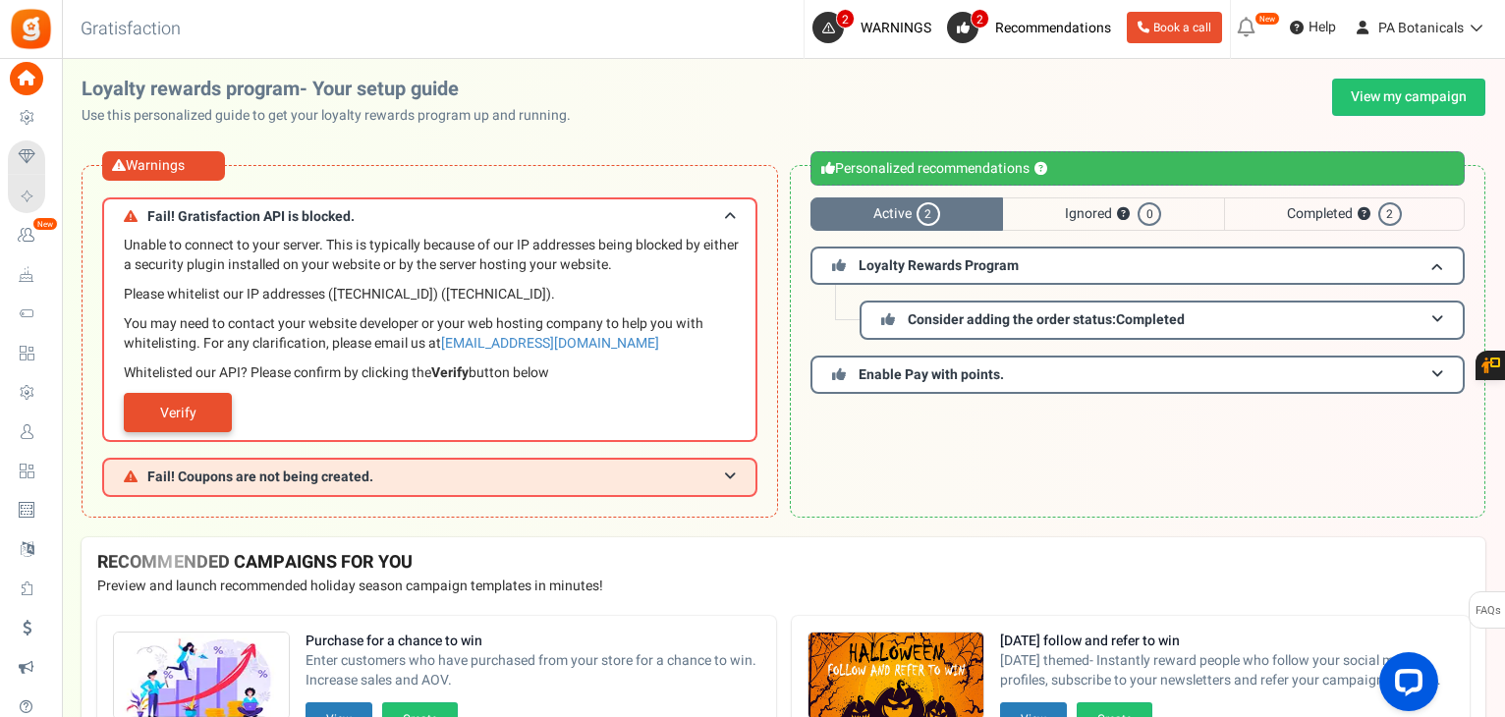
click at [196, 412] on link "Verify" at bounding box center [178, 412] width 108 height 39
